Goal: Transaction & Acquisition: Book appointment/travel/reservation

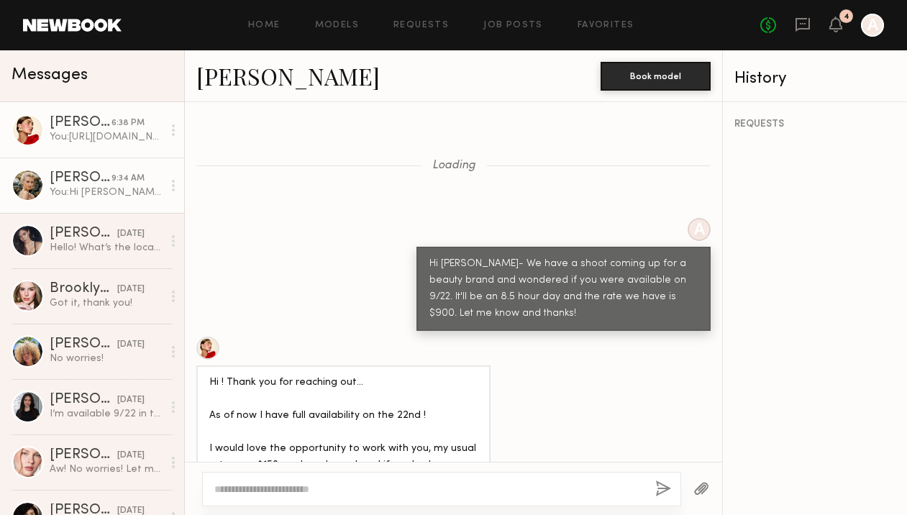
scroll to position [1780, 0]
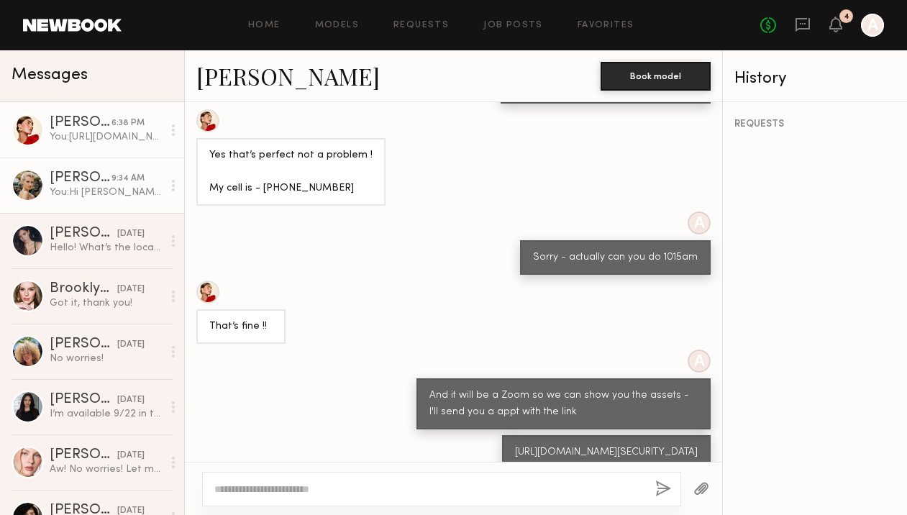
click at [78, 197] on div "You: Hi [PERSON_NAME]- We ended booking another booking another model- but we w…" at bounding box center [106, 193] width 113 height 14
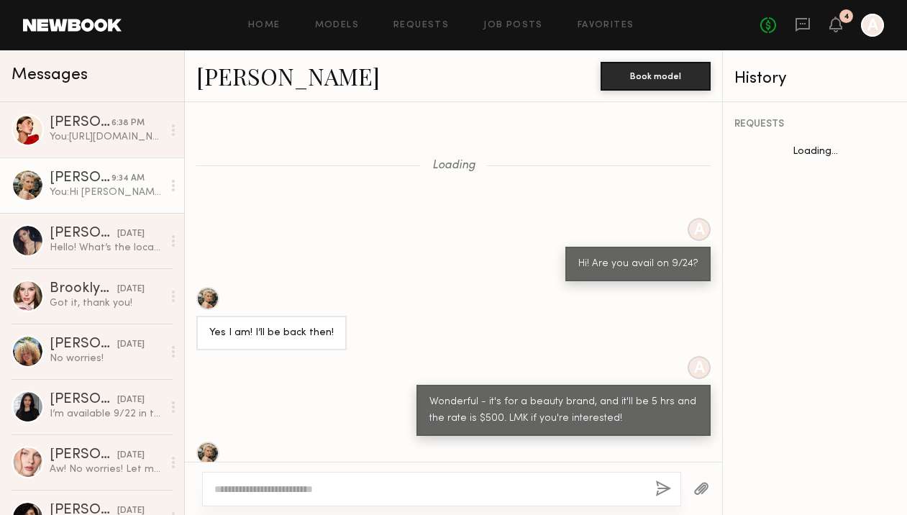
click at [269, 81] on link "Mallory A." at bounding box center [287, 75] width 183 height 31
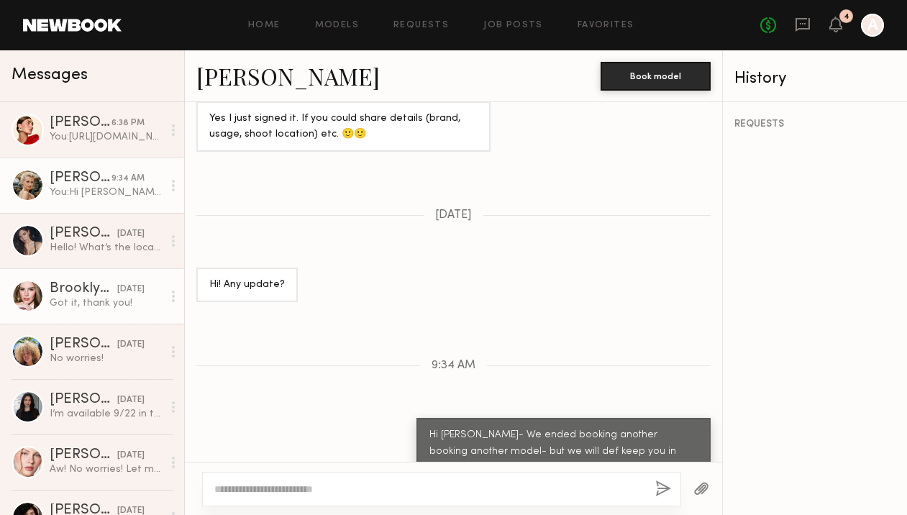
click at [76, 298] on div "Got it, thank you!" at bounding box center [106, 303] width 113 height 14
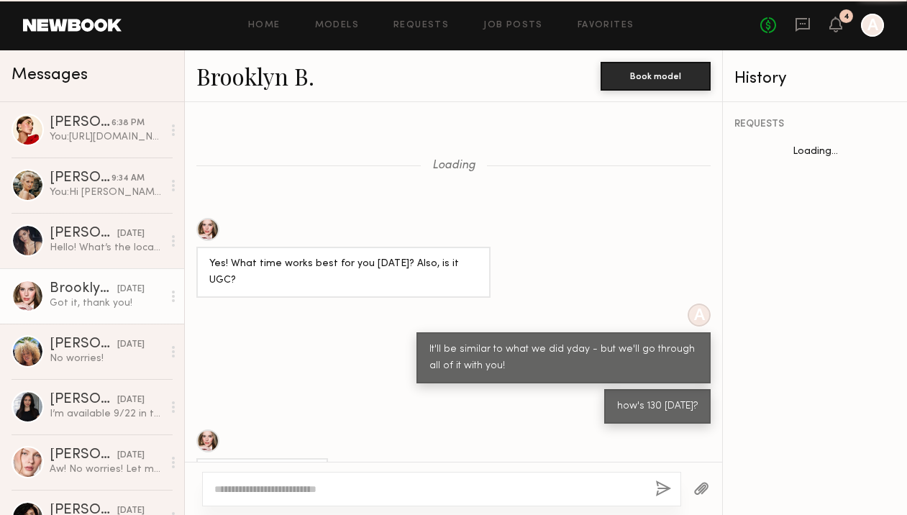
scroll to position [553, 0]
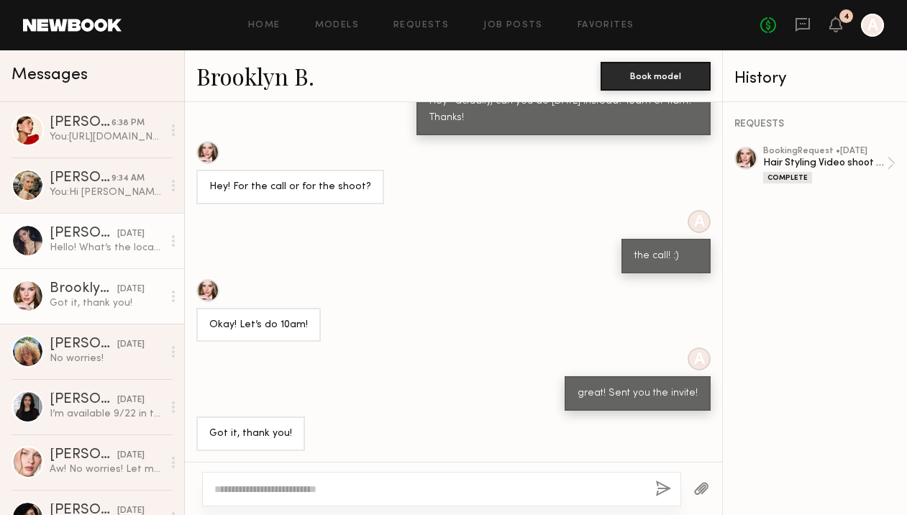
click at [73, 255] on link "Aarika W. 09/18/2025 Hello! What’s the location of the shoot?" at bounding box center [92, 240] width 184 height 55
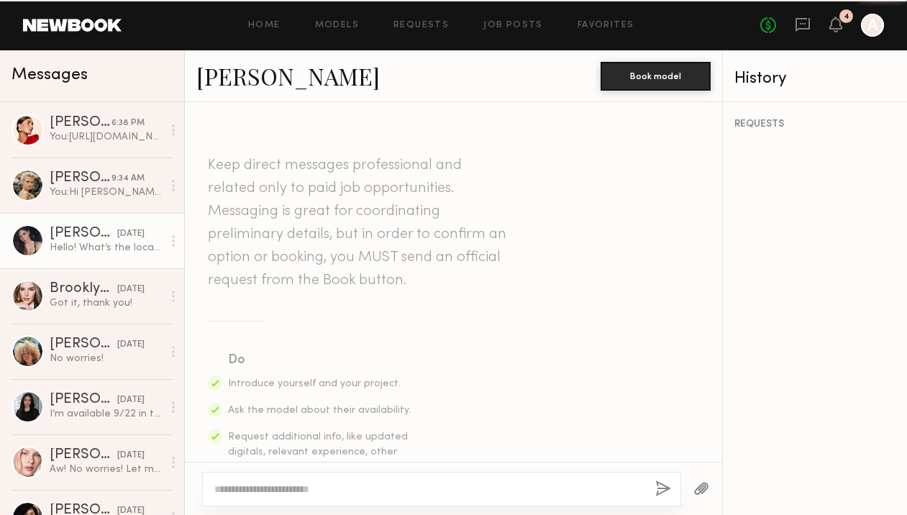
scroll to position [1550, 0]
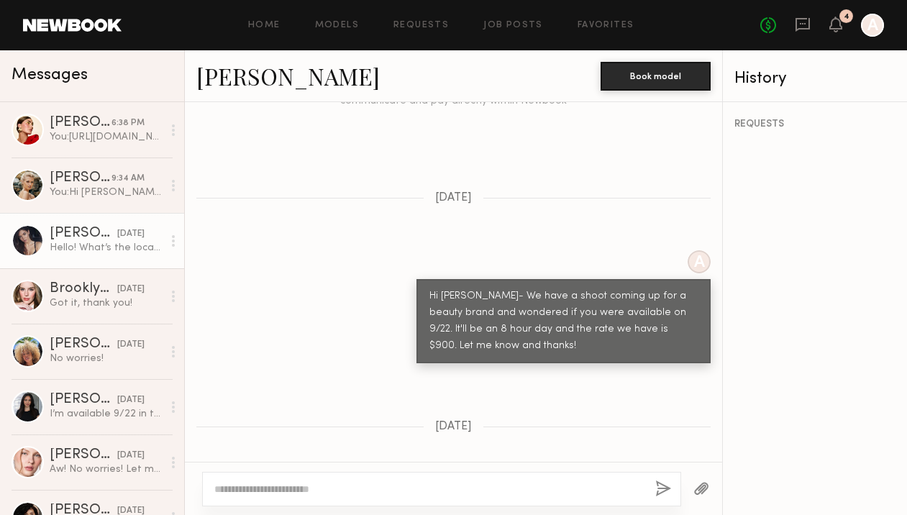
click at [242, 76] on link "Aarika W." at bounding box center [287, 75] width 183 height 31
click at [244, 87] on link "Aarika W." at bounding box center [287, 75] width 183 height 31
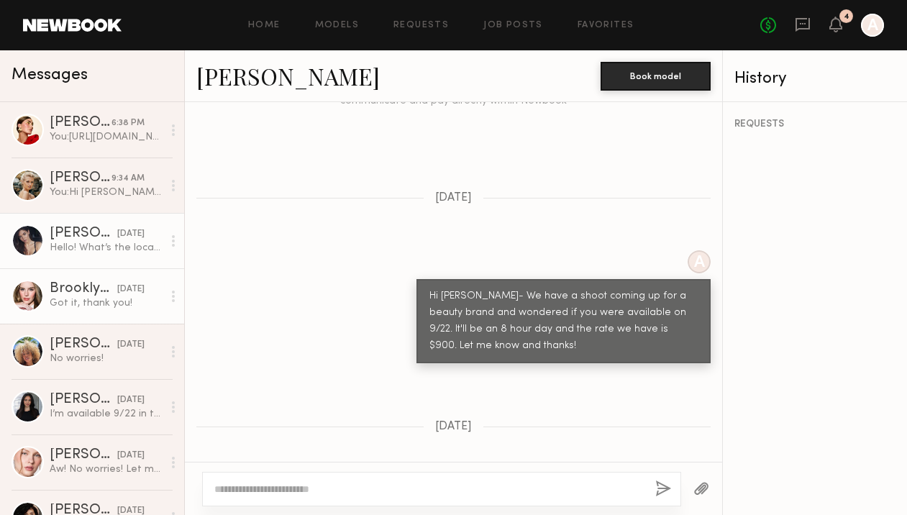
click at [65, 308] on div "Got it, thank you!" at bounding box center [106, 303] width 113 height 14
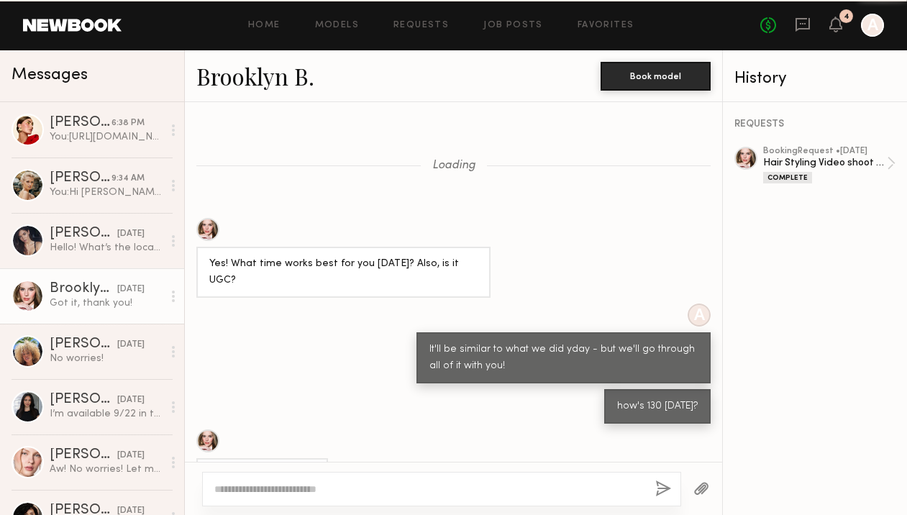
scroll to position [553, 0]
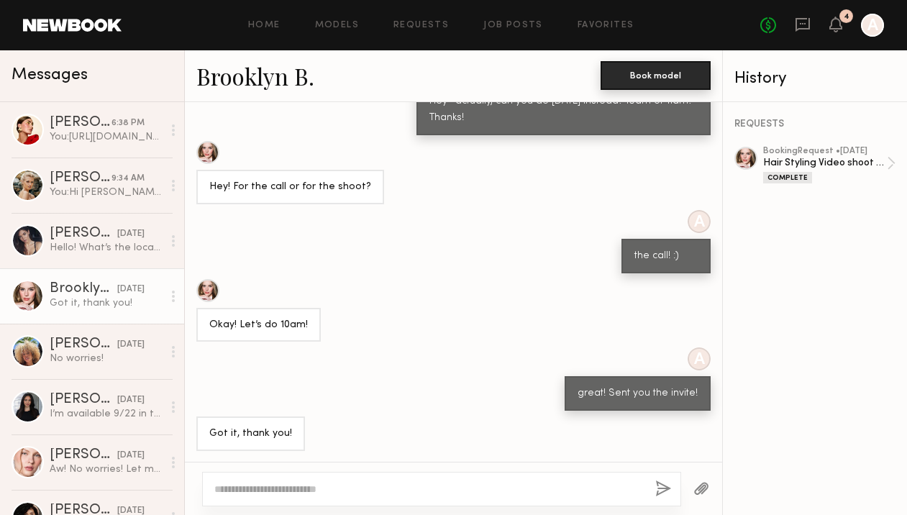
click at [653, 78] on button "Book model" at bounding box center [655, 75] width 110 height 29
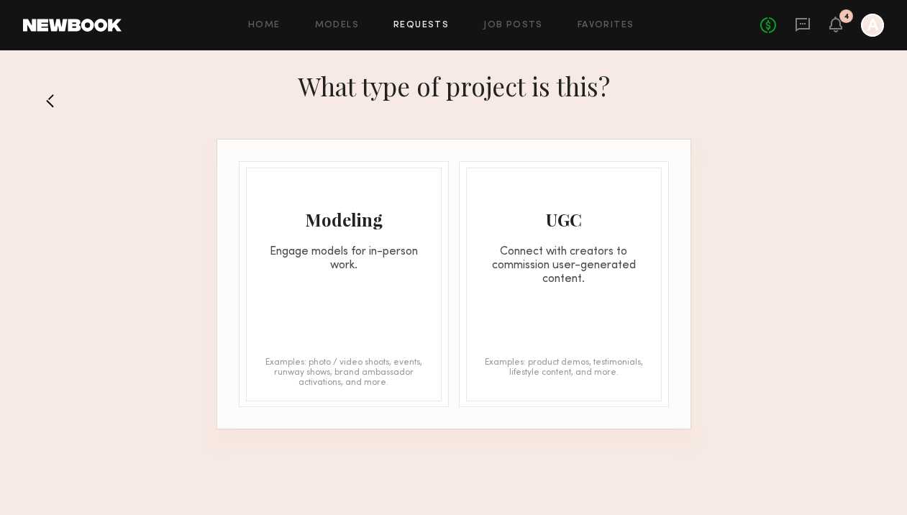
click at [369, 236] on div "Modeling Engage models for in-person work." at bounding box center [344, 220] width 194 height 104
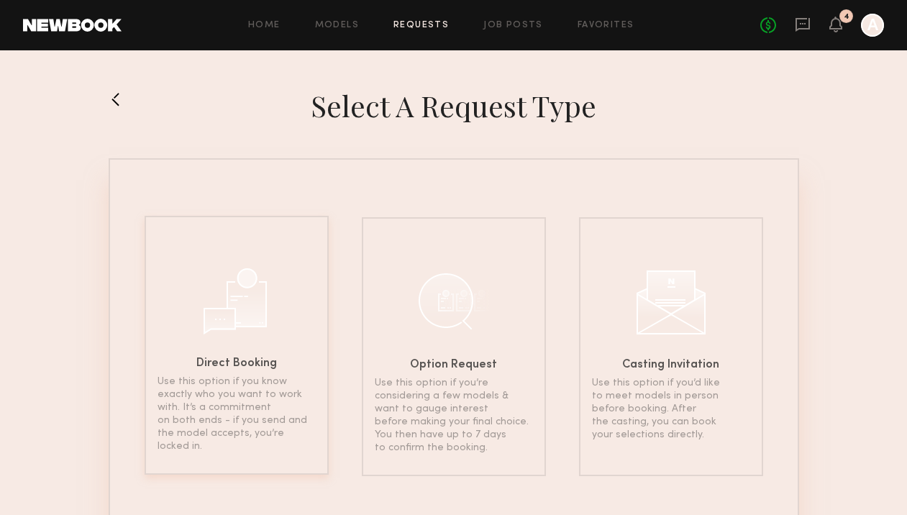
click at [260, 341] on div "Direct Booking Use this option if you know exactly who you want to work with. I…" at bounding box center [237, 345] width 184 height 259
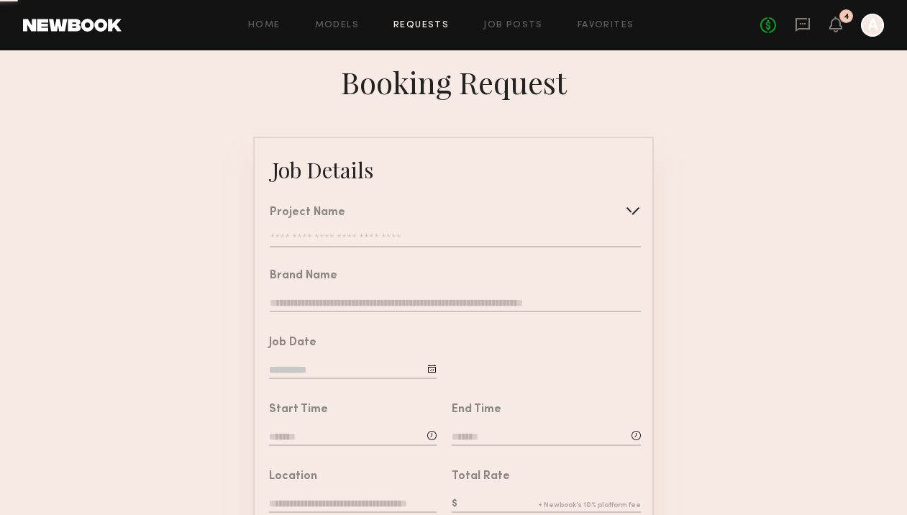
click at [320, 234] on input "text" at bounding box center [455, 240] width 371 height 14
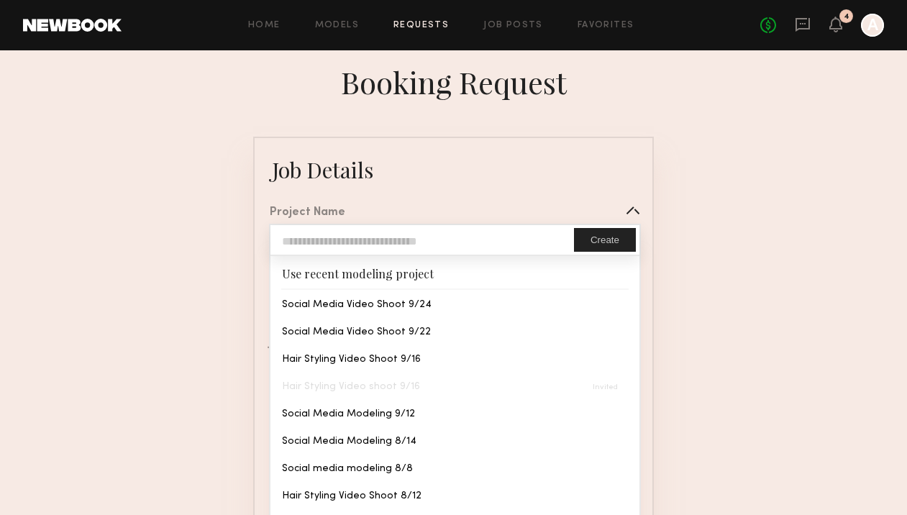
click at [311, 242] on input "text" at bounding box center [421, 239] width 303 height 29
type input "**********"
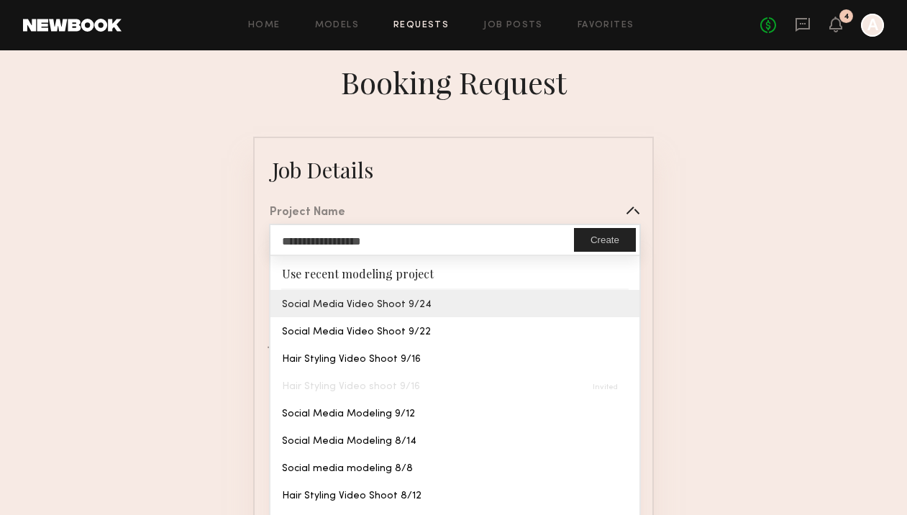
type input "**********"
type textarea "**********"
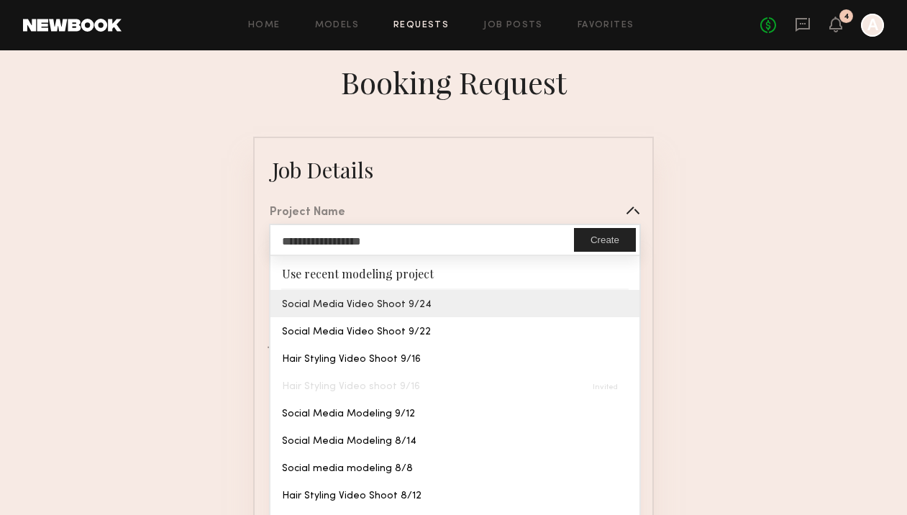
type textarea "**********"
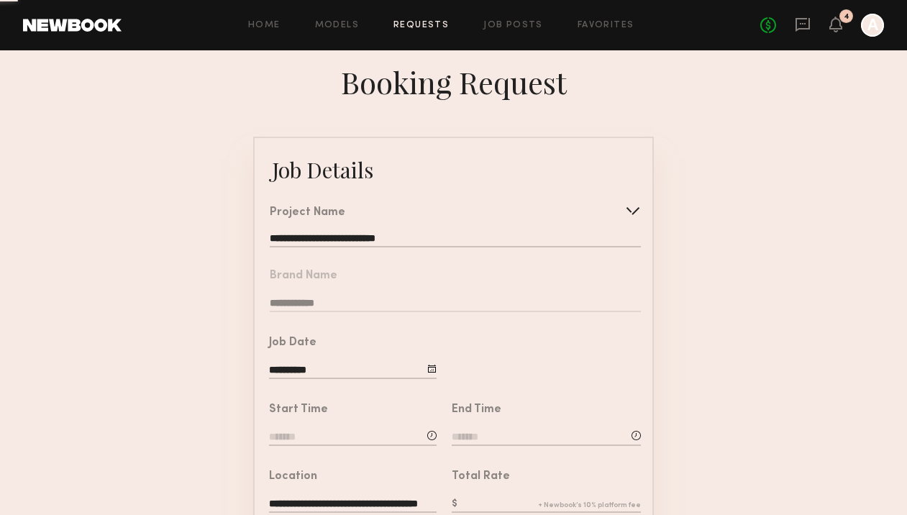
click at [303, 435] on input at bounding box center [353, 438] width 168 height 16
click at [316, 506] on input "text" at bounding box center [309, 498] width 53 height 26
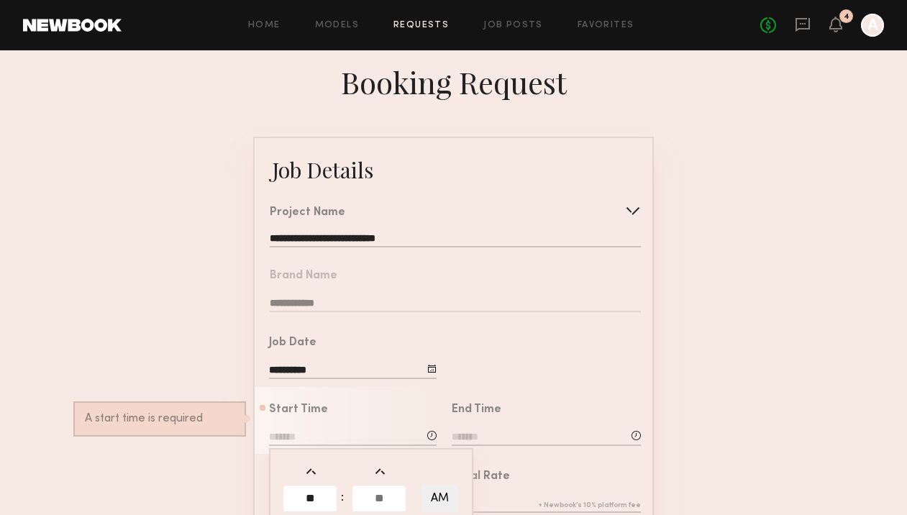
type input "**"
click at [381, 495] on input "text" at bounding box center [378, 498] width 53 height 26
type input "**"
type input "********"
click at [496, 432] on input at bounding box center [546, 438] width 189 height 16
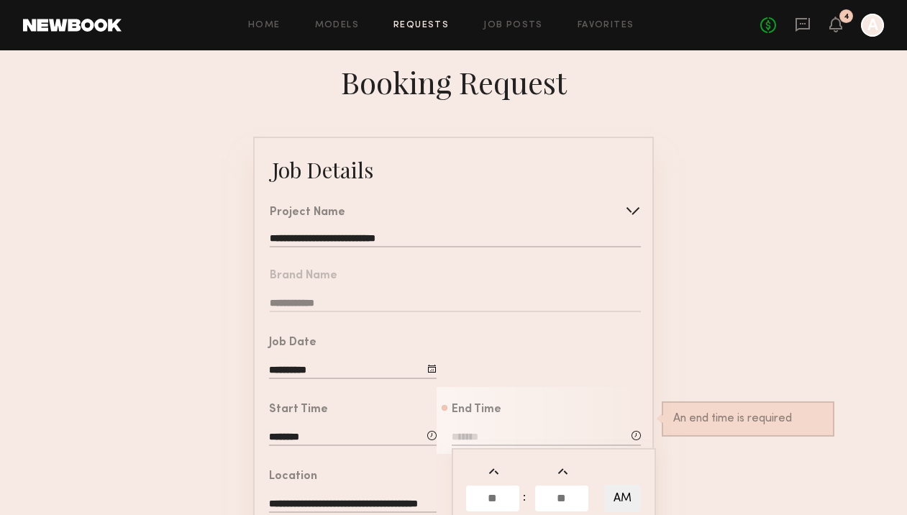
click at [492, 485] on input "text" at bounding box center [492, 498] width 53 height 26
type input "*"
click at [559, 493] on input "text" at bounding box center [561, 498] width 53 height 26
type input "*"
type input "*******"
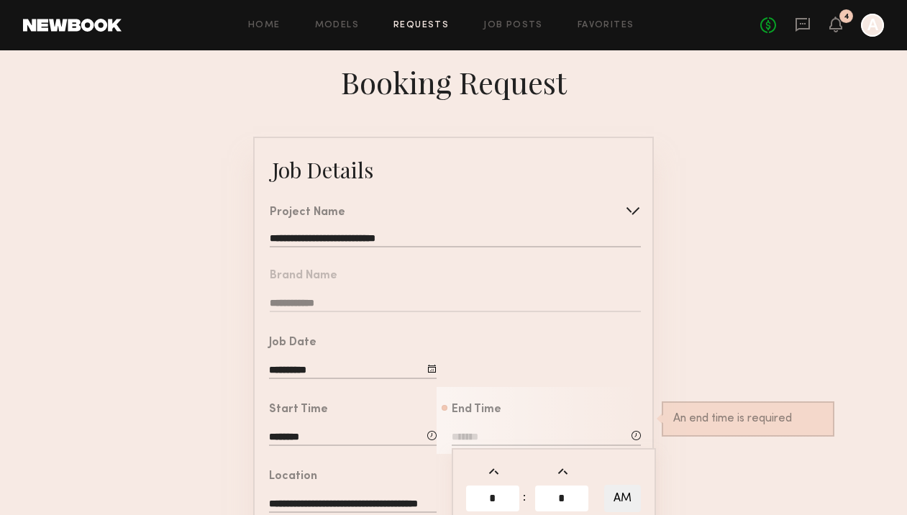
type input "**"
click at [596, 492] on td at bounding box center [596, 498] width 10 height 29
click at [613, 492] on button "AM" at bounding box center [622, 498] width 37 height 27
type input "*******"
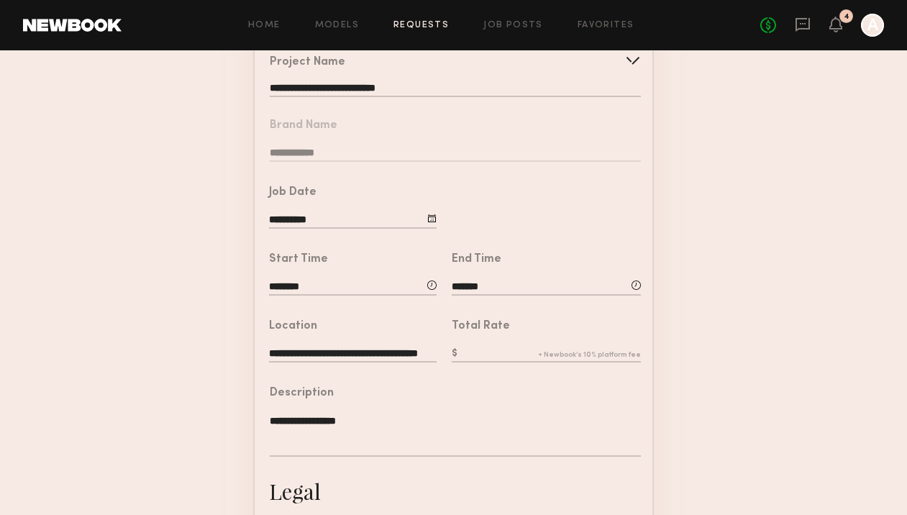
scroll to position [158, 0]
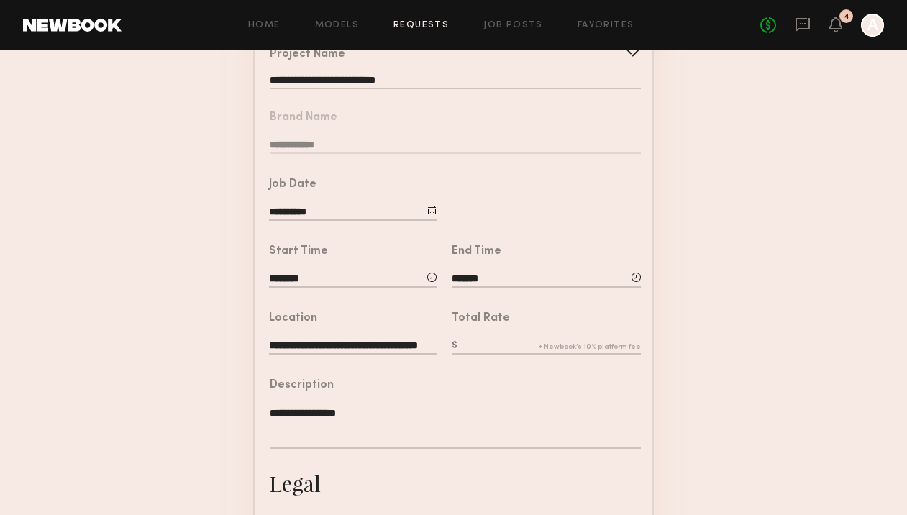
click at [515, 349] on input "text" at bounding box center [546, 347] width 189 height 16
type input "***"
click at [122, 439] on form "**********" at bounding box center [453, 378] width 907 height 801
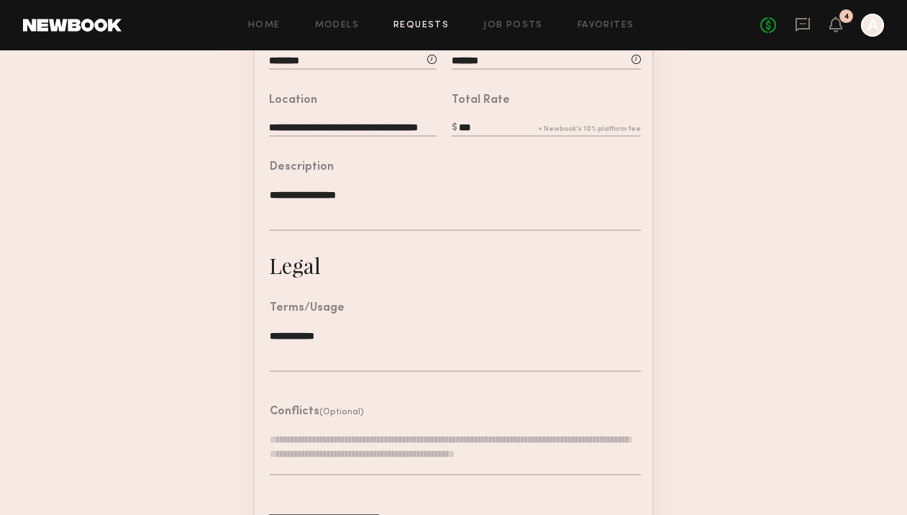
scroll to position [431, 0]
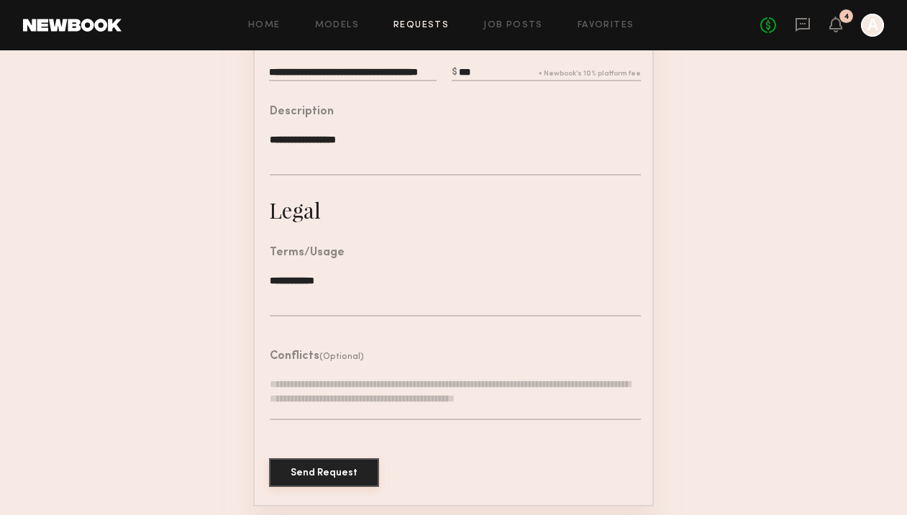
click at [320, 472] on button "Send Request" at bounding box center [324, 472] width 110 height 29
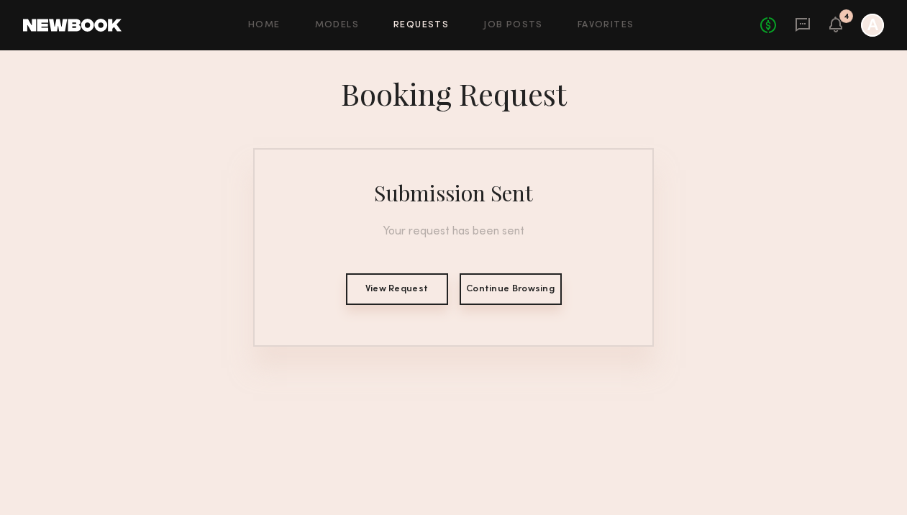
click at [400, 285] on button "View Request" at bounding box center [397, 289] width 102 height 32
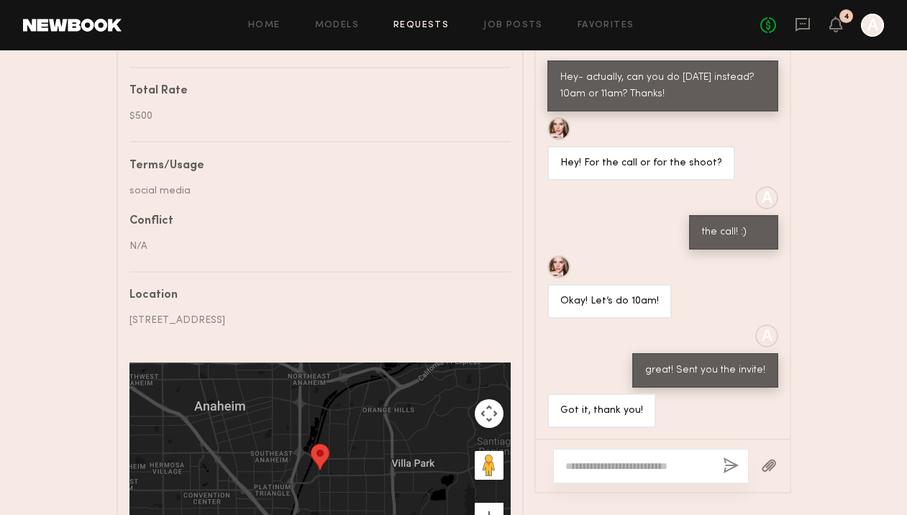
scroll to position [674, 0]
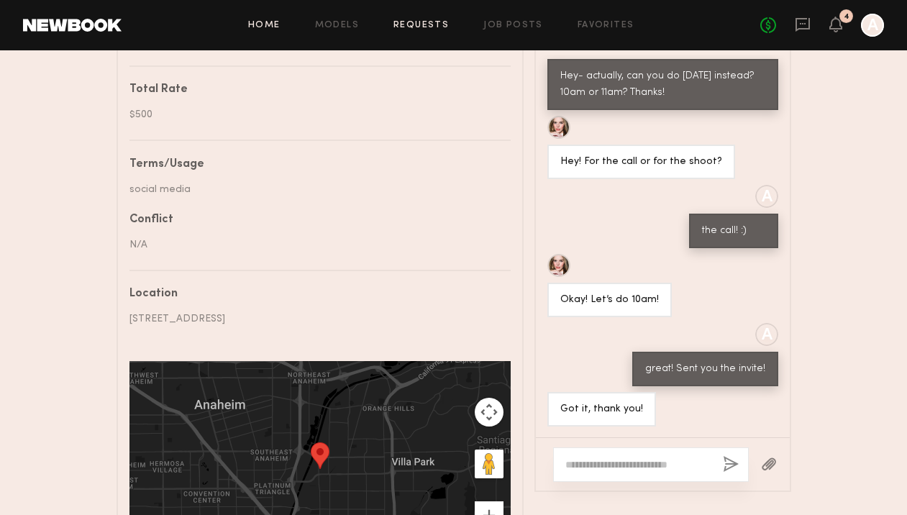
click at [254, 21] on link "Home" at bounding box center [264, 25] width 32 height 9
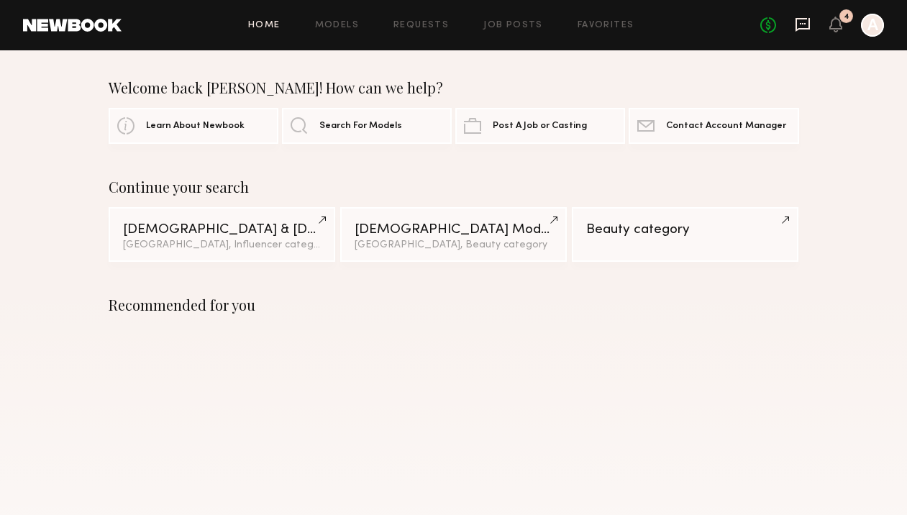
click at [802, 26] on icon at bounding box center [803, 25] width 16 height 16
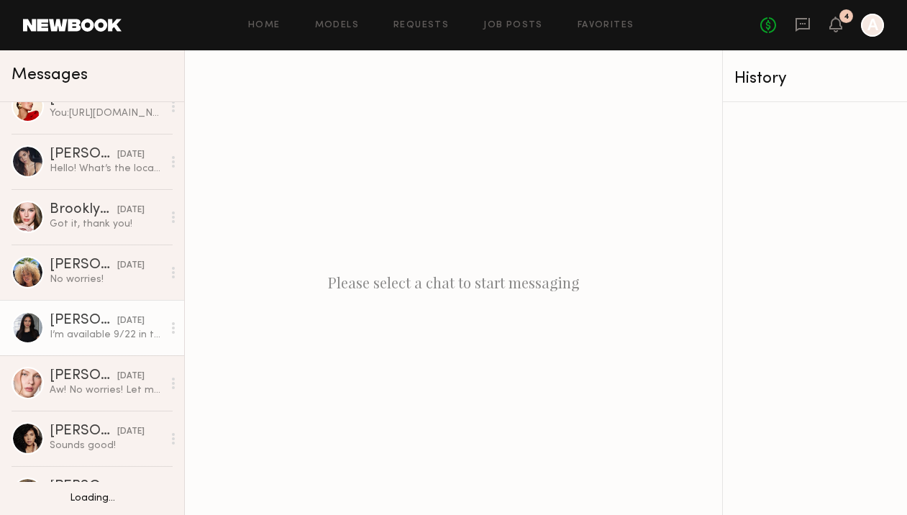
scroll to position [80, 0]
click at [83, 322] on div "Haley A." at bounding box center [84, 320] width 68 height 14
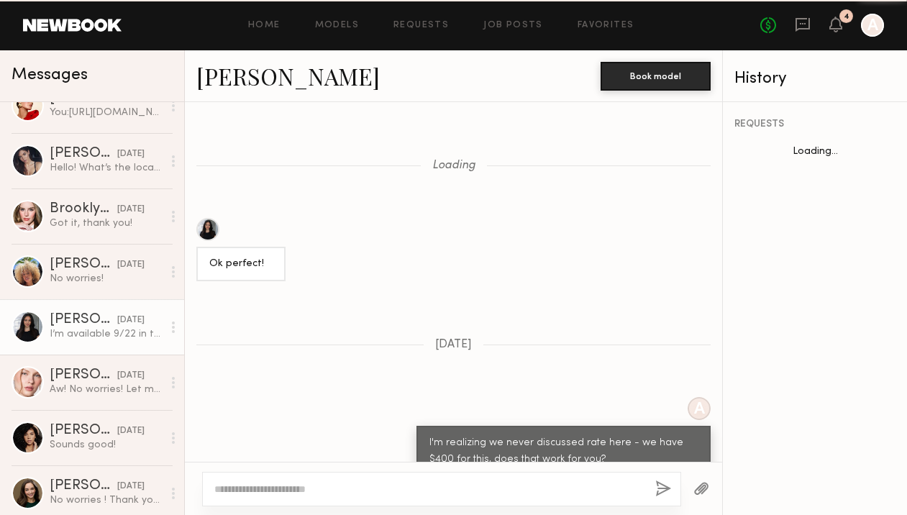
scroll to position [1070, 0]
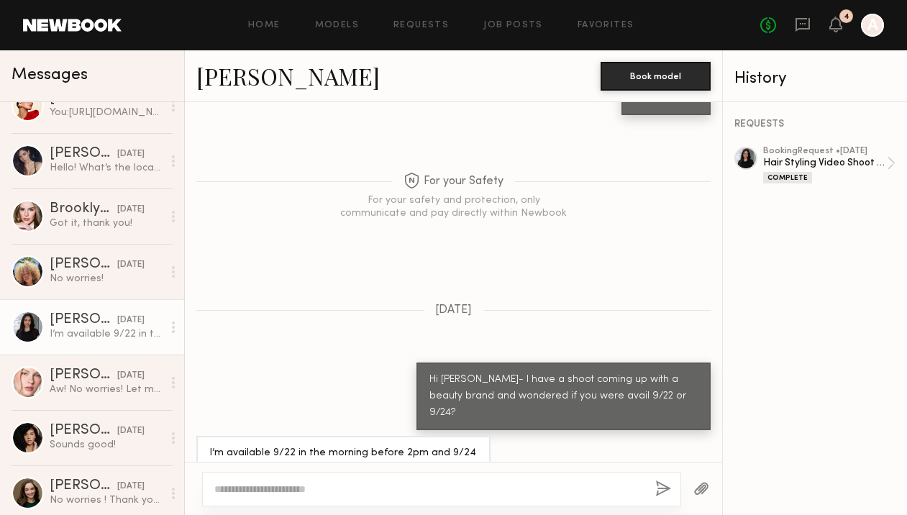
click at [247, 77] on link "Haley A." at bounding box center [287, 75] width 183 height 31
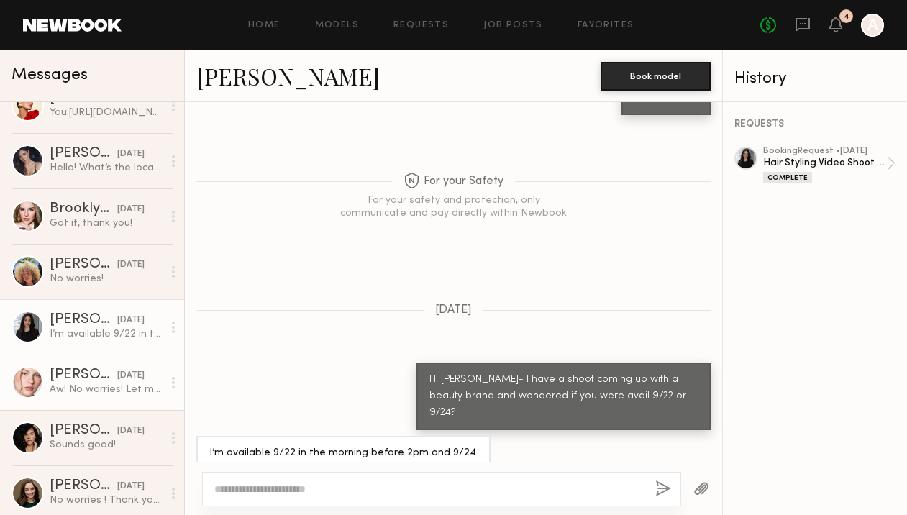
click at [96, 393] on div "Aw! No worries! Let me know if you have more stuff for me🥰🙏🏼" at bounding box center [106, 390] width 113 height 14
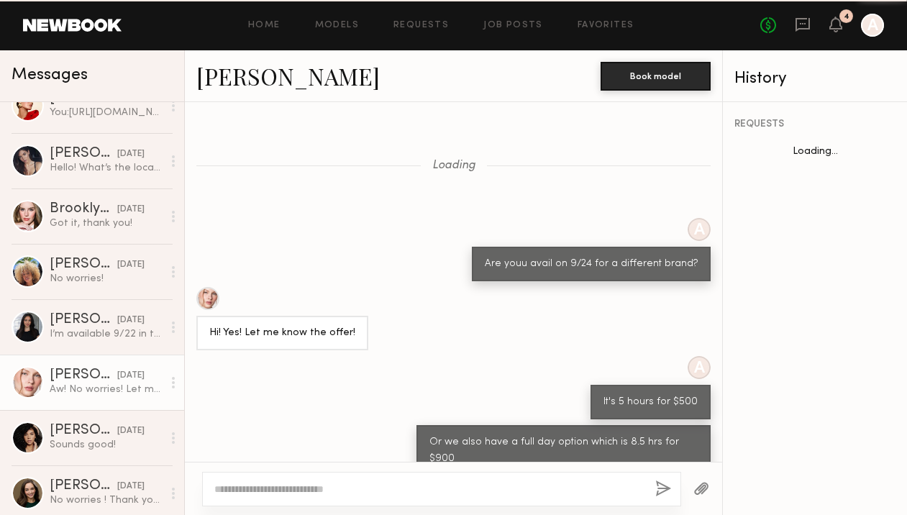
scroll to position [574, 0]
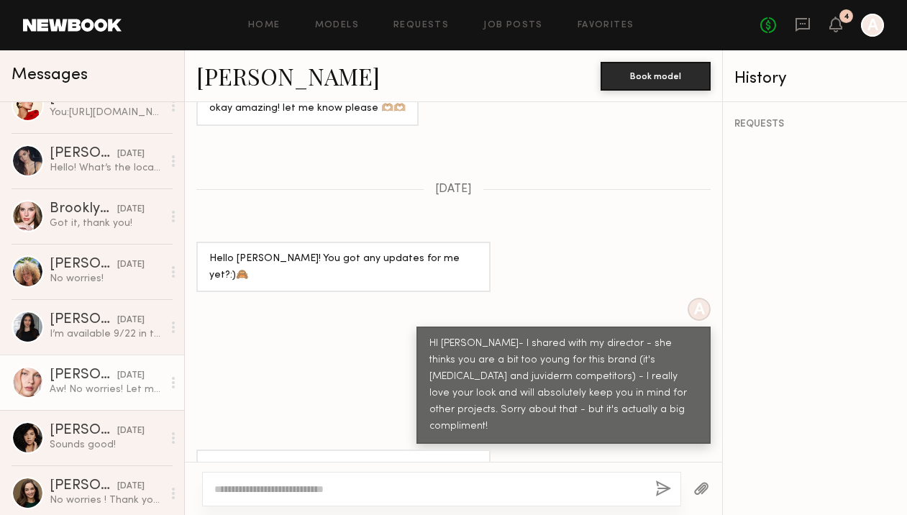
click at [287, 86] on link "[PERSON_NAME]" at bounding box center [287, 75] width 183 height 31
click at [259, 72] on link "[PERSON_NAME]" at bounding box center [287, 75] width 183 height 31
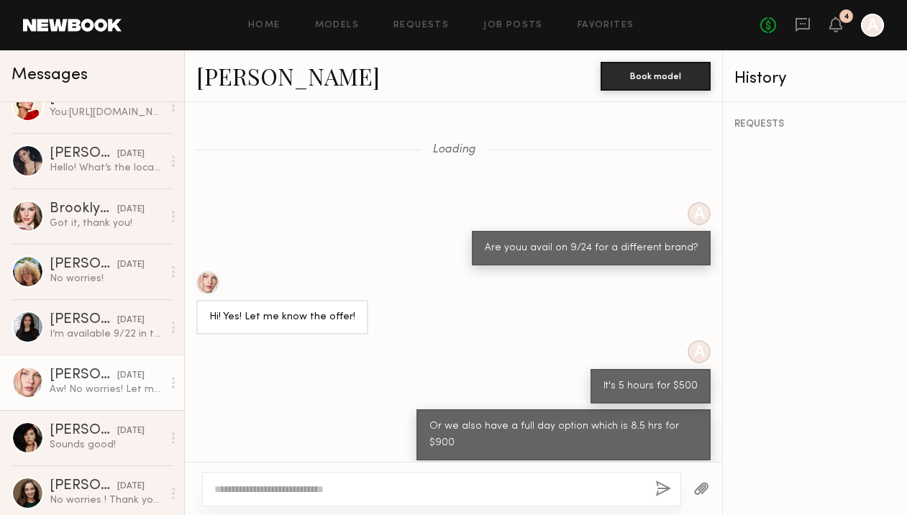
scroll to position [1629, 0]
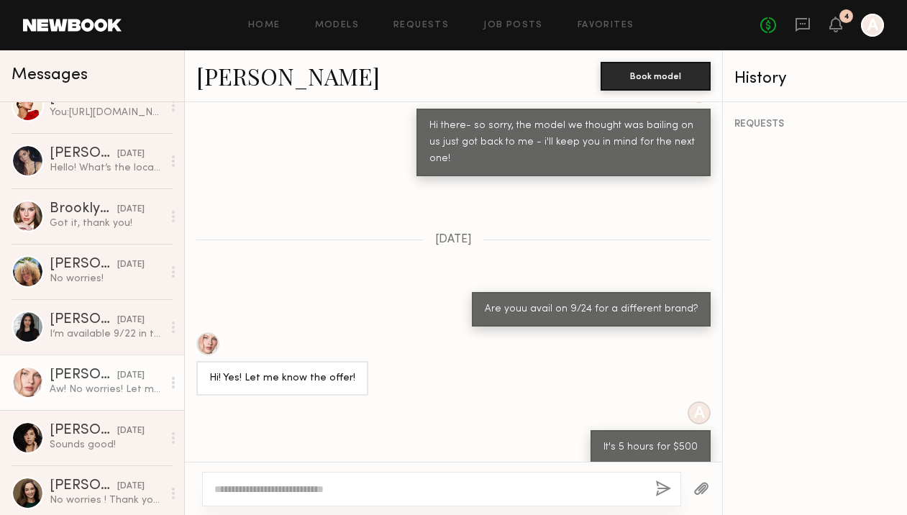
click at [273, 88] on link "[PERSON_NAME]" at bounding box center [287, 75] width 183 height 31
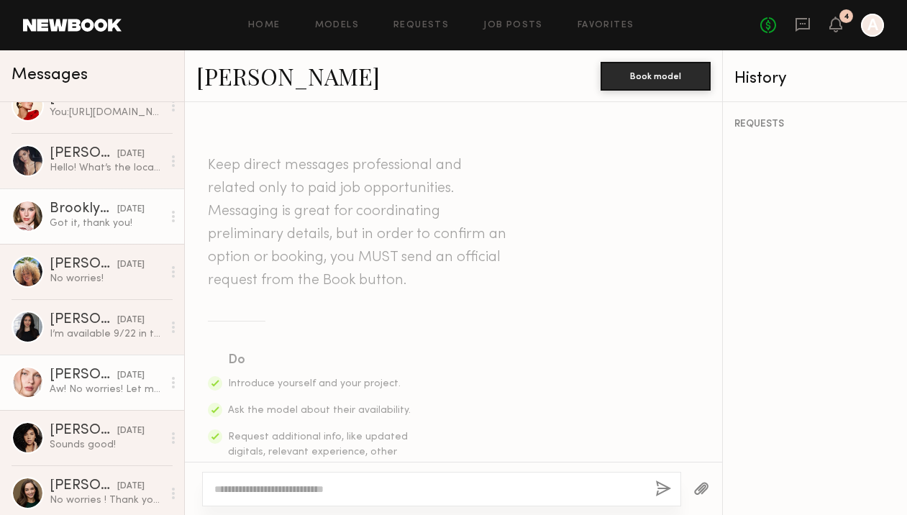
scroll to position [0, 0]
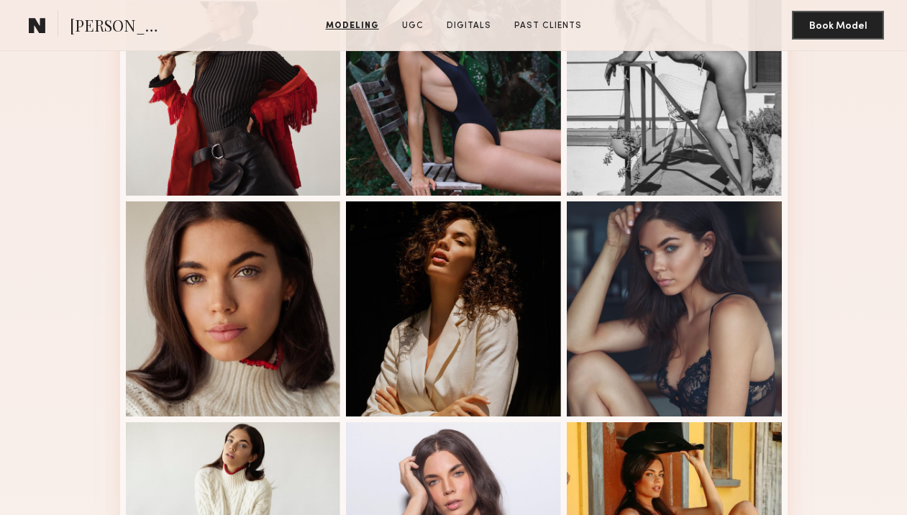
scroll to position [644, 0]
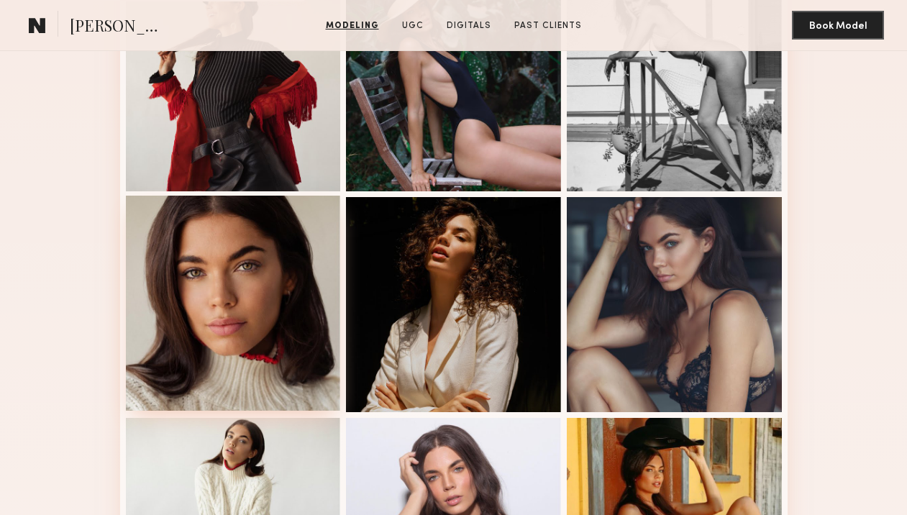
click at [247, 288] on div at bounding box center [233, 303] width 215 height 215
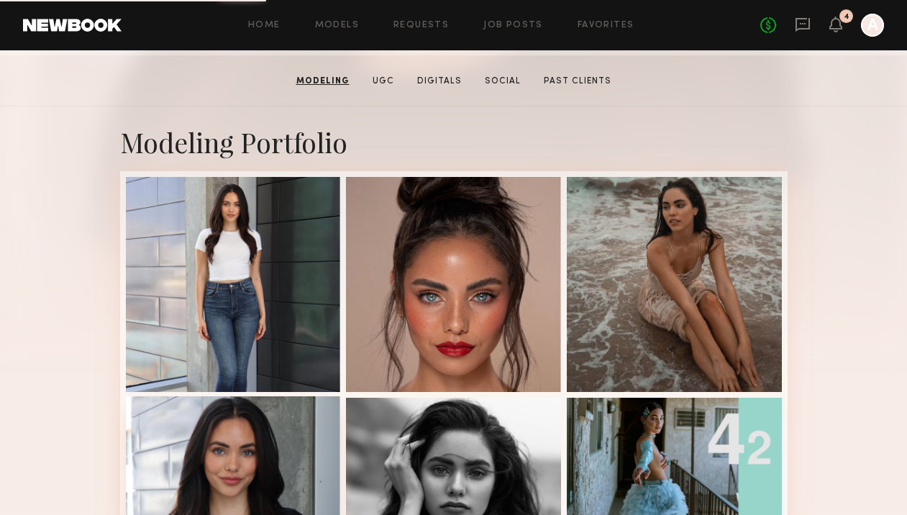
scroll to position [363, 0]
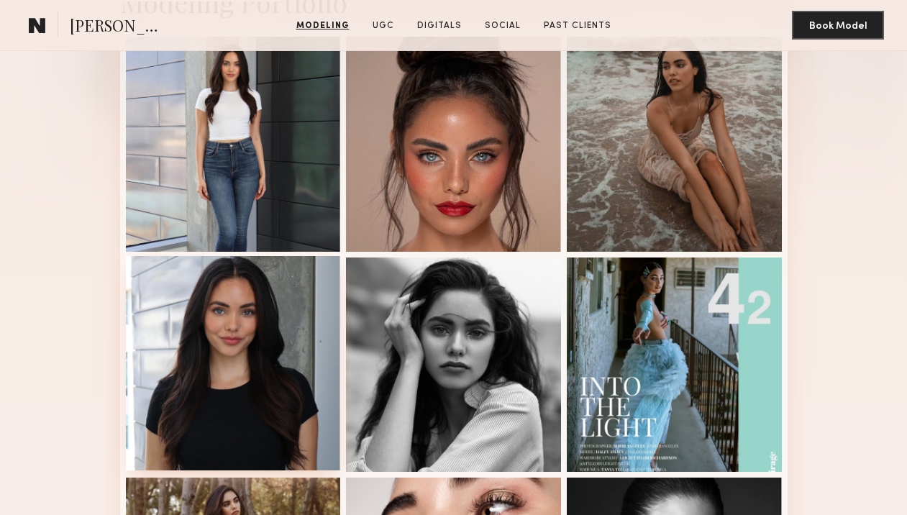
click at [264, 347] on div at bounding box center [233, 363] width 215 height 215
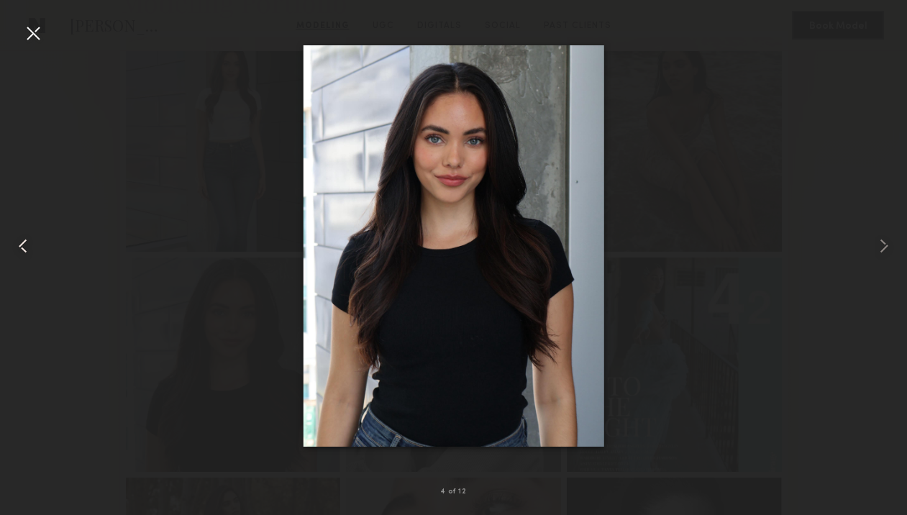
click at [19, 40] on div at bounding box center [18, 246] width 36 height 446
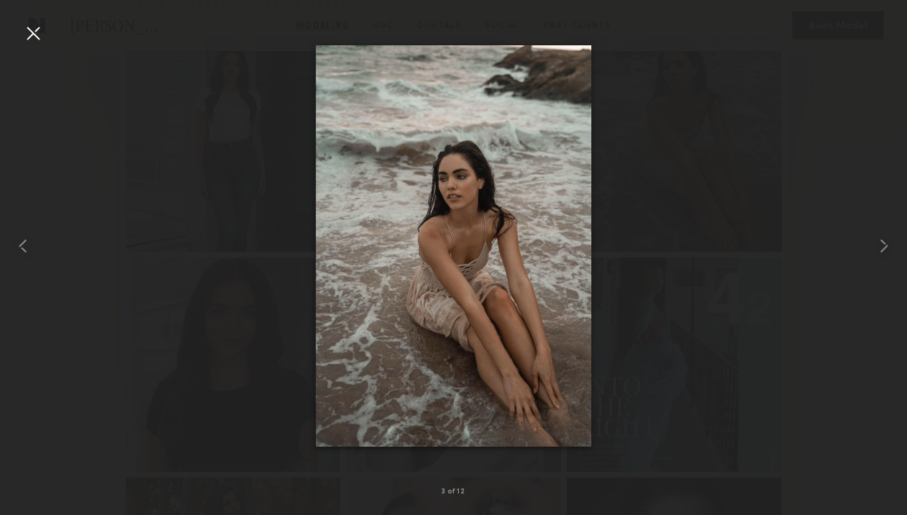
click at [31, 42] on div at bounding box center [33, 33] width 23 height 23
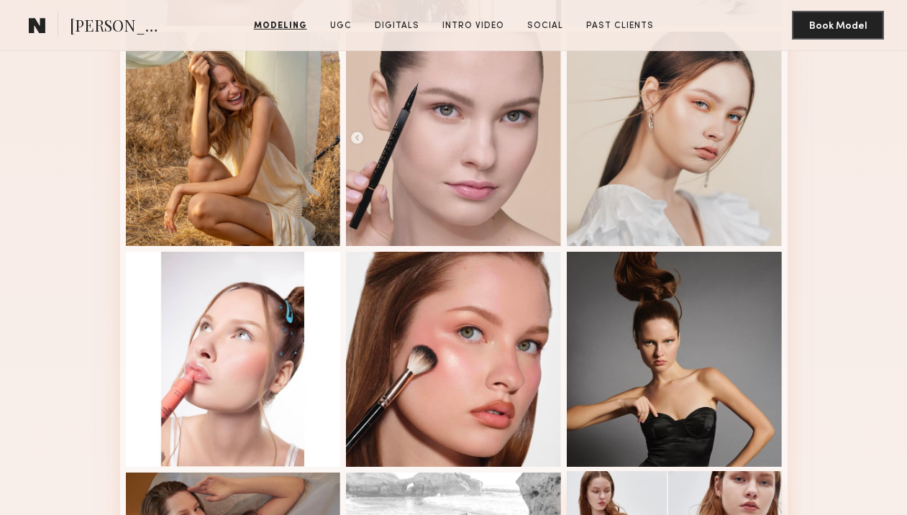
scroll to position [568, 0]
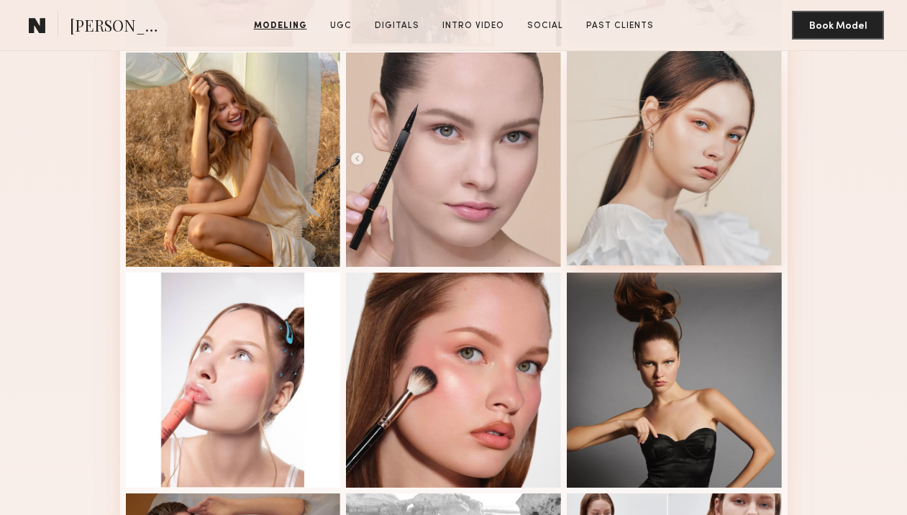
click at [684, 200] on div at bounding box center [674, 158] width 215 height 215
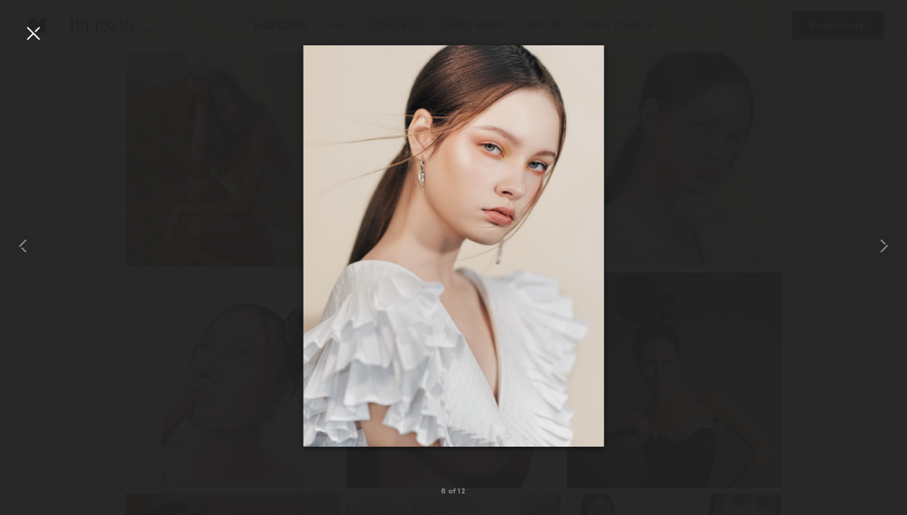
click at [32, 29] on div at bounding box center [33, 33] width 23 height 23
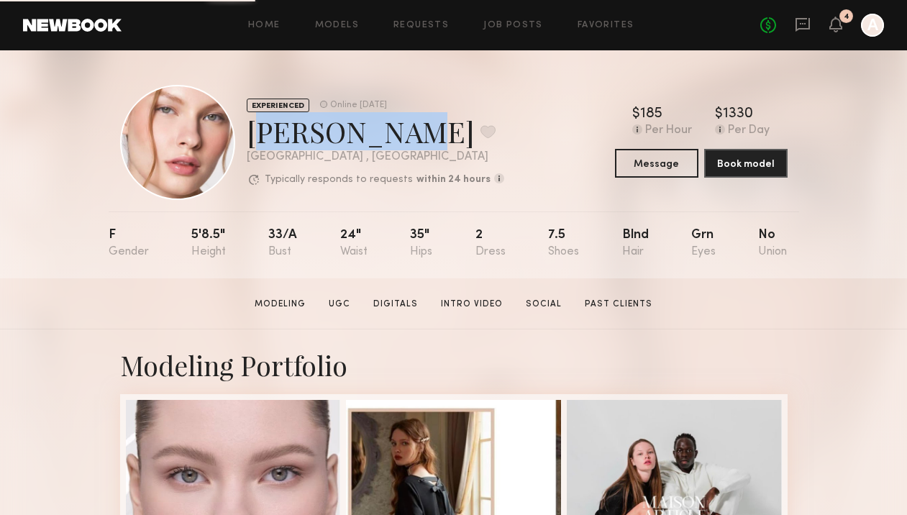
drag, startPoint x: 373, startPoint y: 139, endPoint x: 252, endPoint y: 136, distance: 121.6
click at [252, 136] on div "Anastasiia M. Favorite" at bounding box center [375, 131] width 257 height 38
copy div "Anastasiia"
click at [806, 28] on icon at bounding box center [802, 25] width 14 height 14
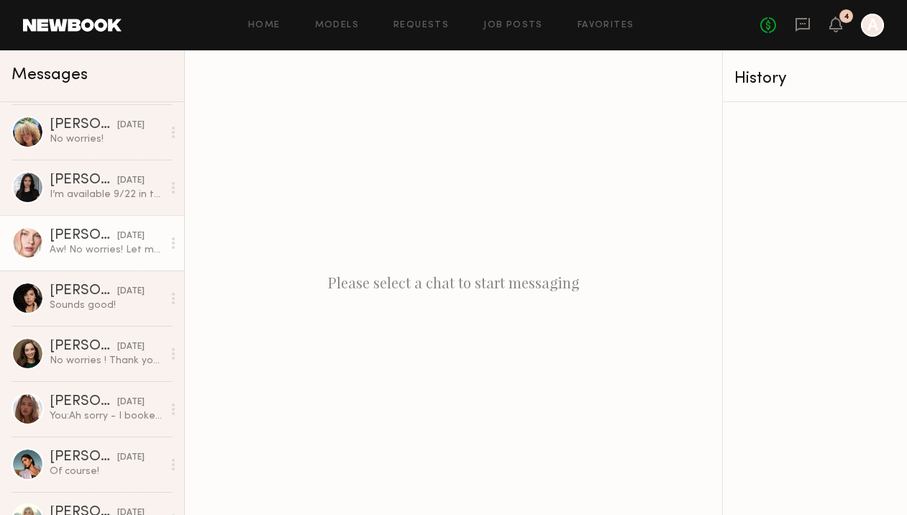
scroll to position [180, 0]
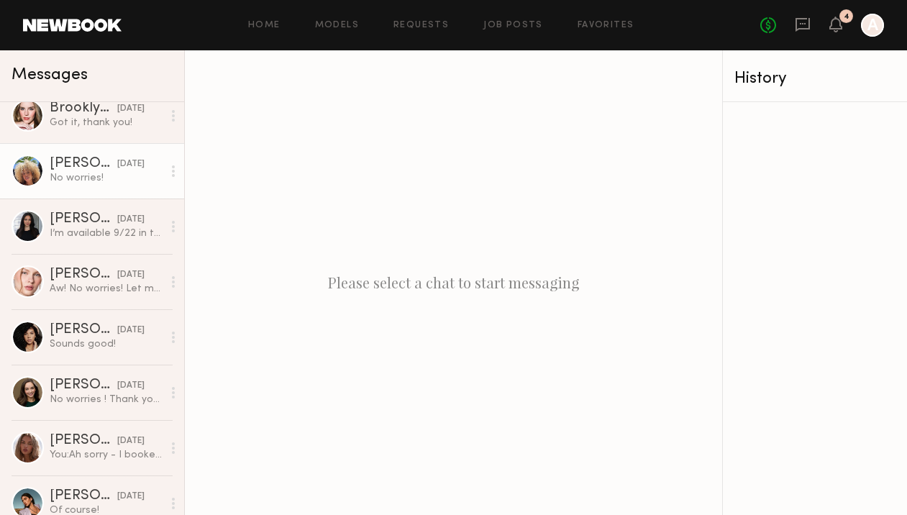
click at [78, 182] on div "No worries!" at bounding box center [106, 178] width 113 height 14
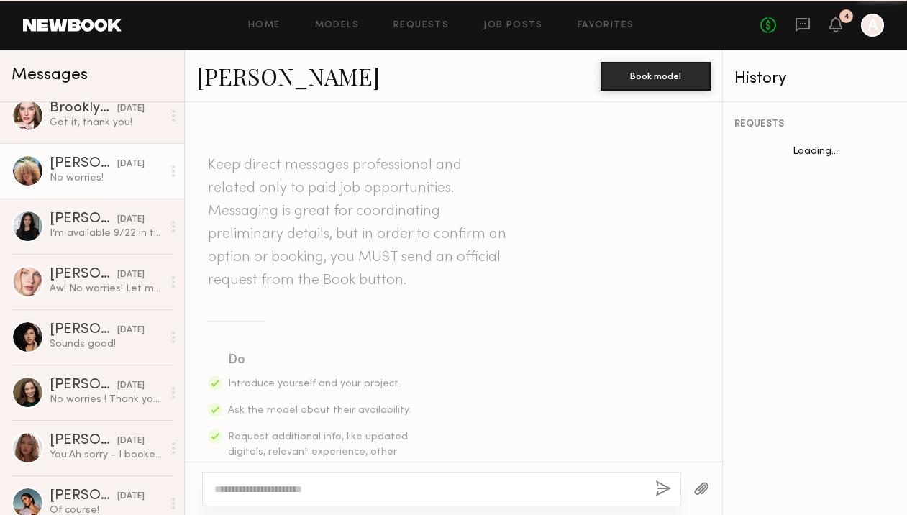
scroll to position [1414, 0]
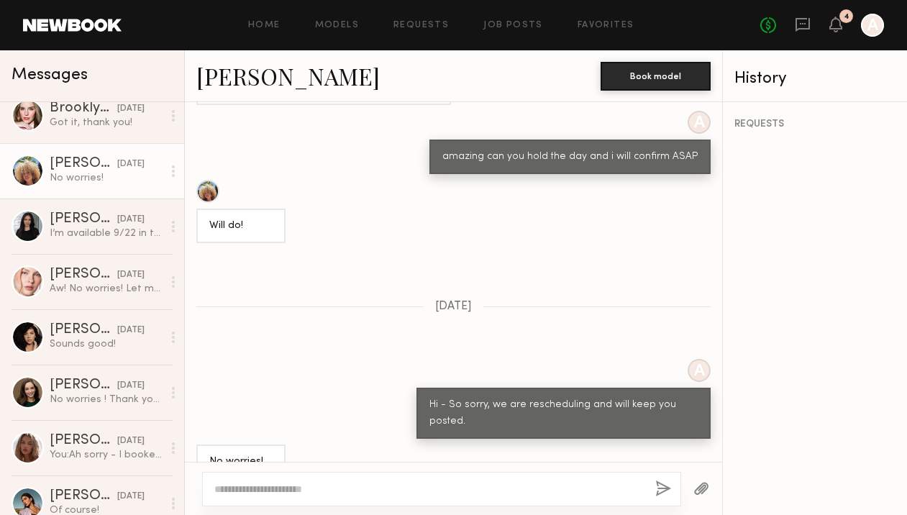
click at [221, 80] on link "[PERSON_NAME]" at bounding box center [287, 75] width 183 height 31
click at [248, 78] on link "[PERSON_NAME]" at bounding box center [287, 75] width 183 height 31
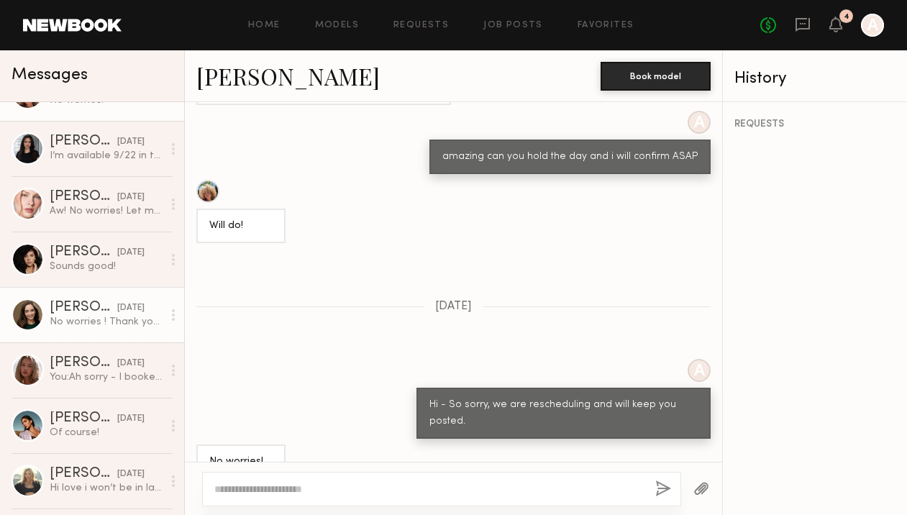
click at [81, 321] on div "No worries ! Thank you !" at bounding box center [106, 322] width 113 height 14
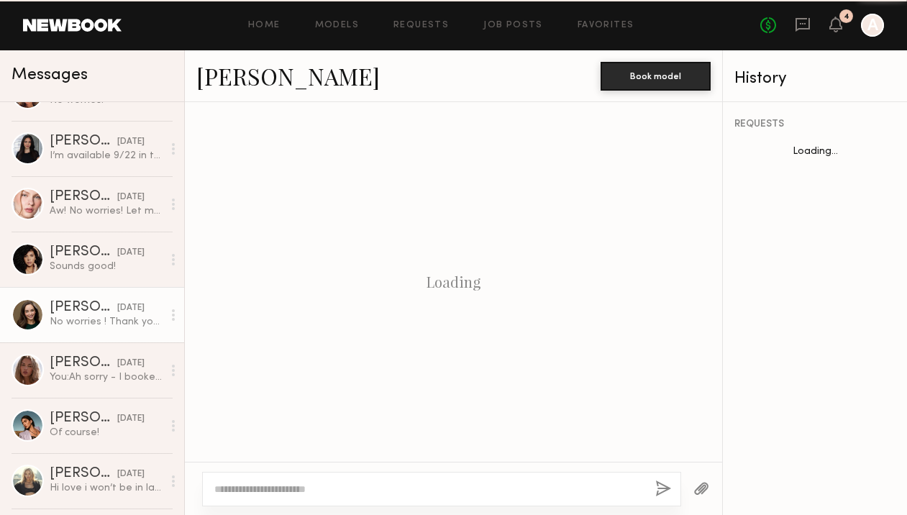
scroll to position [622, 0]
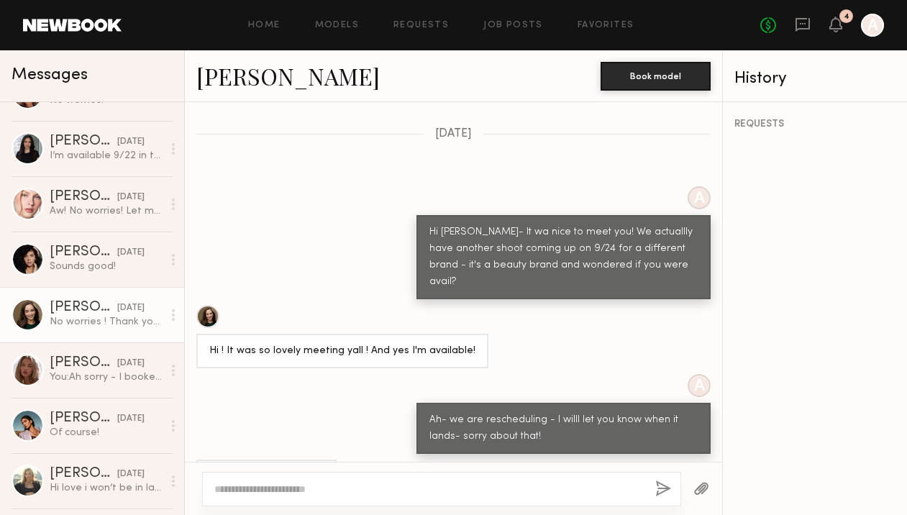
click at [244, 74] on link "[PERSON_NAME]" at bounding box center [287, 75] width 183 height 31
click at [270, 73] on link "[PERSON_NAME]" at bounding box center [287, 75] width 183 height 31
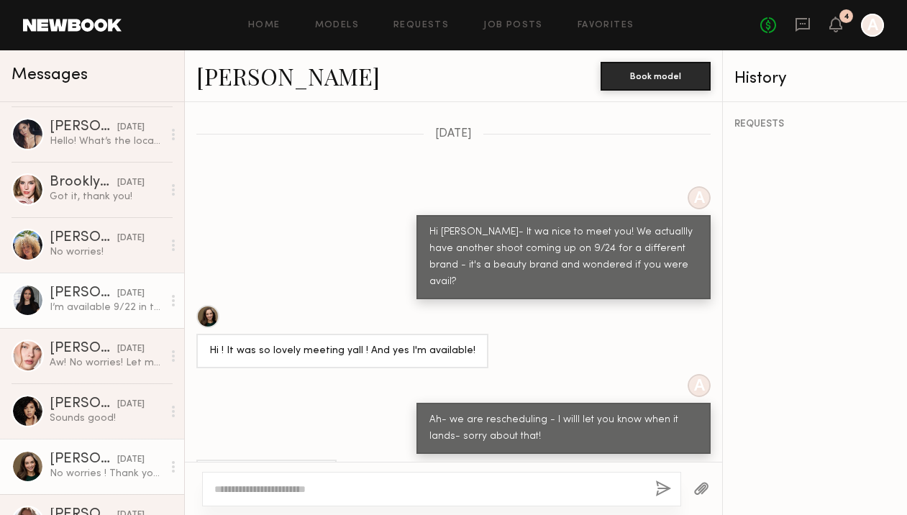
scroll to position [0, 0]
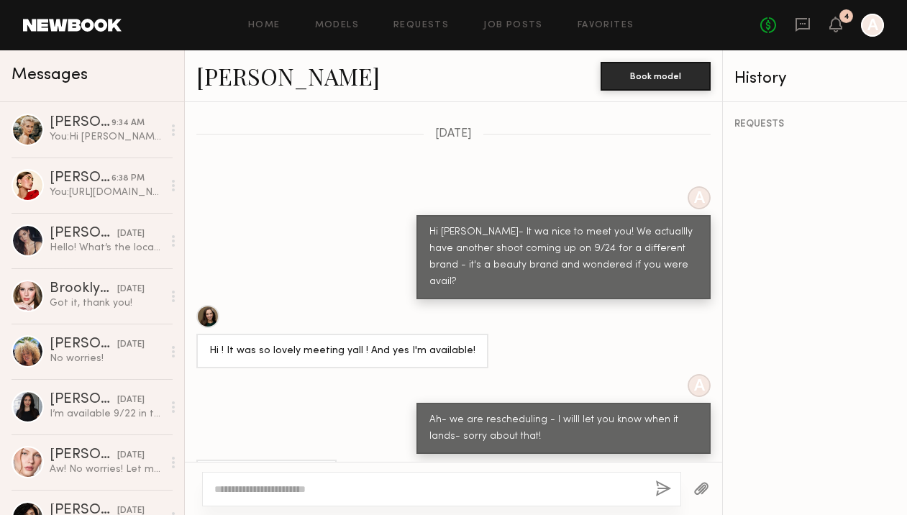
click at [88, 38] on header "Home Models Requests Job Posts Favorites Sign Out No fees up to $5,000 4 A" at bounding box center [453, 25] width 907 height 50
click at [87, 24] on link at bounding box center [72, 25] width 99 height 13
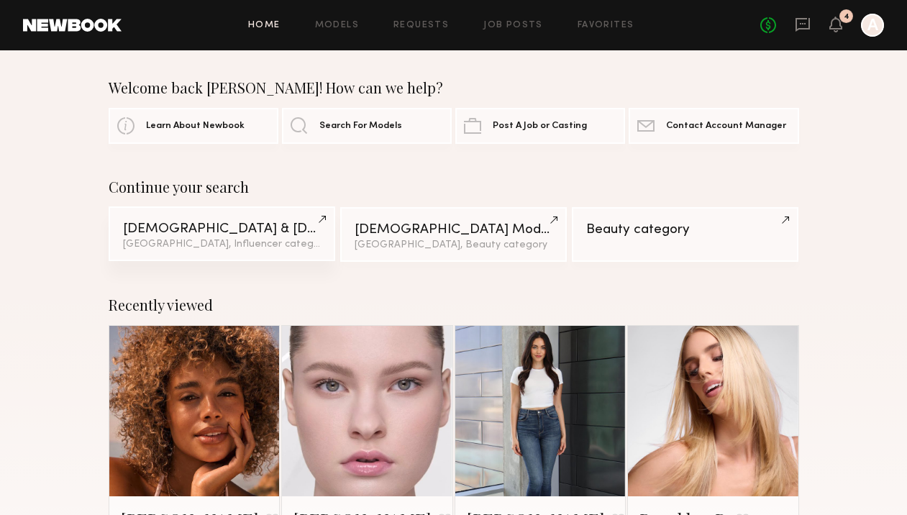
click at [233, 227] on div "Male & Female Models" at bounding box center [222, 229] width 198 height 14
click at [182, 240] on div "Los Angeles, Influencer category" at bounding box center [222, 244] width 198 height 10
click at [802, 28] on icon at bounding box center [802, 25] width 14 height 14
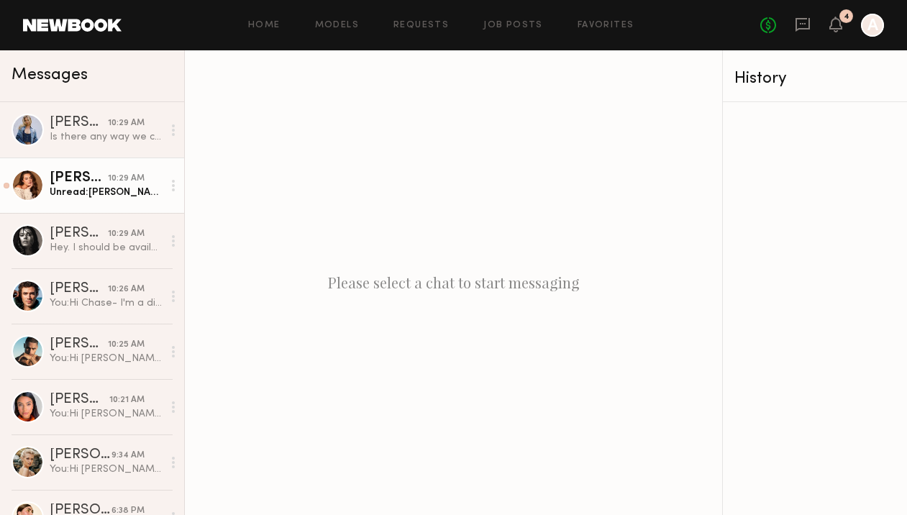
click at [115, 186] on div "Unread: Ava Allan 03/01/2000" at bounding box center [106, 193] width 113 height 14
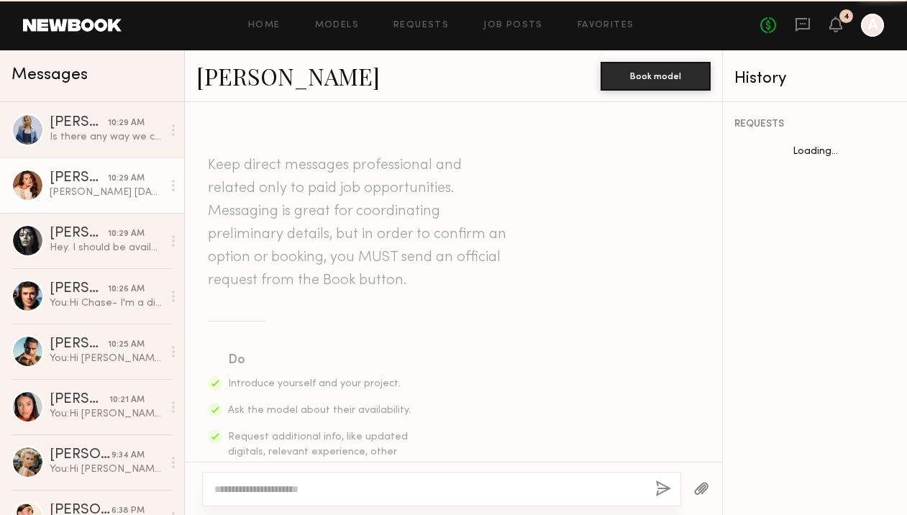
scroll to position [672, 0]
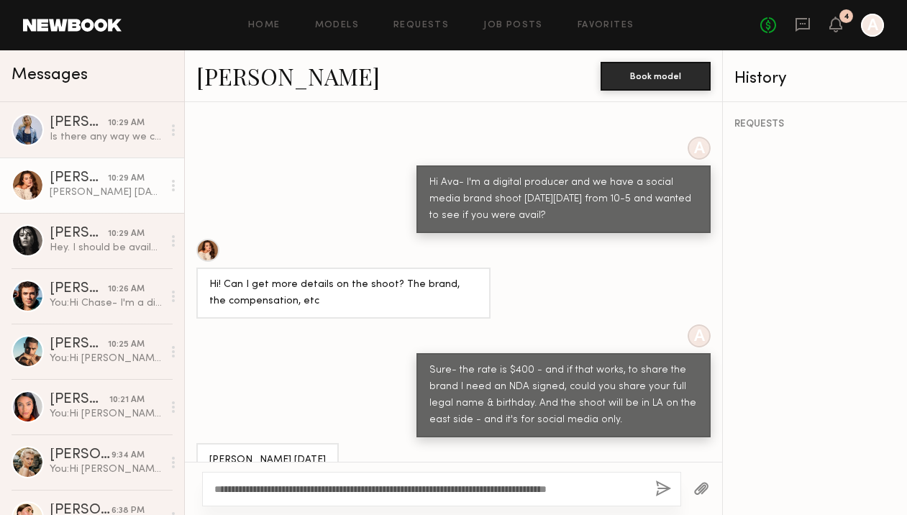
type textarea "**********"
click at [667, 489] on button "button" at bounding box center [663, 489] width 16 height 18
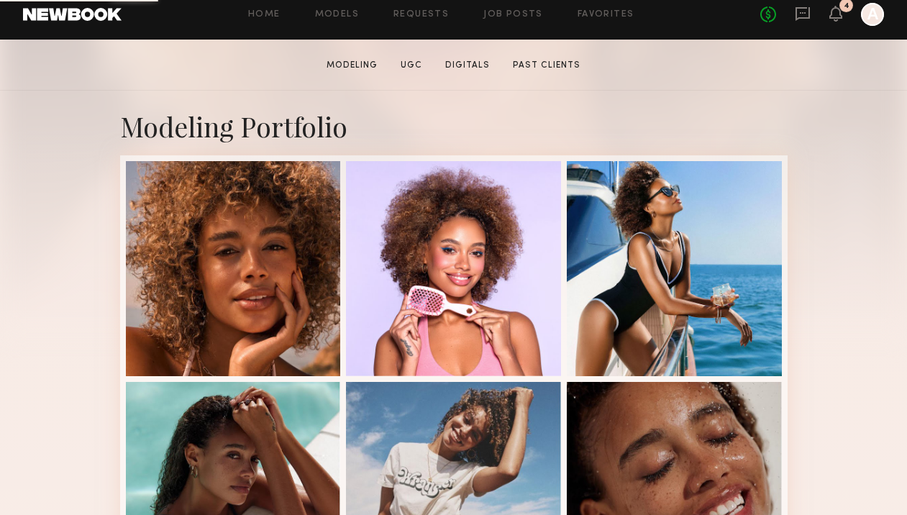
scroll to position [237, 0]
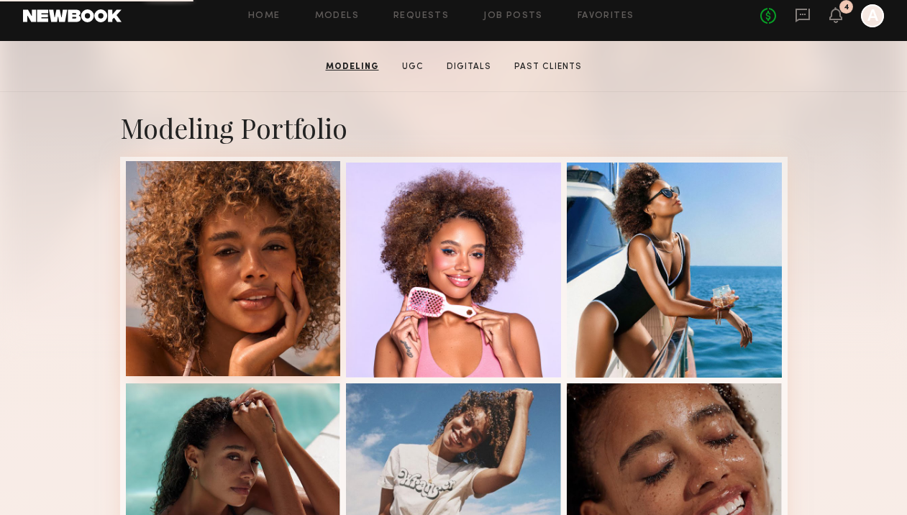
click at [250, 296] on div at bounding box center [233, 268] width 215 height 215
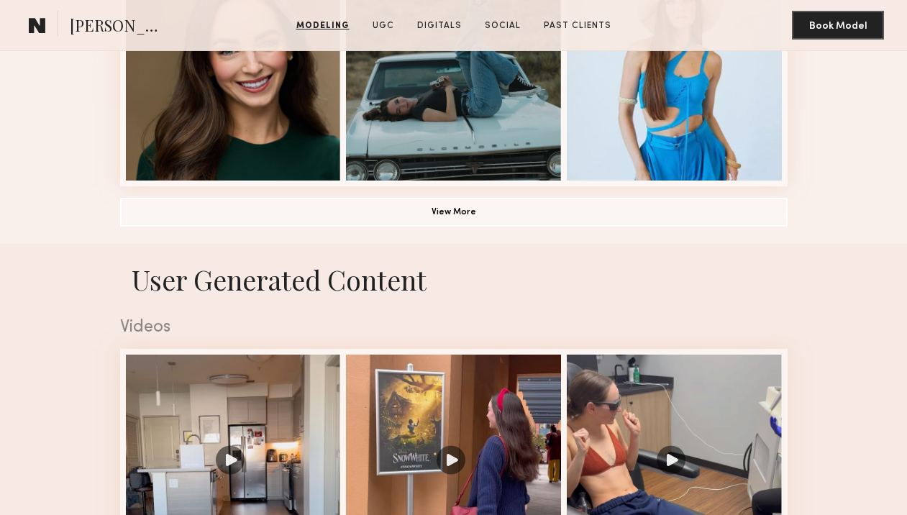
scroll to position [1102, 0]
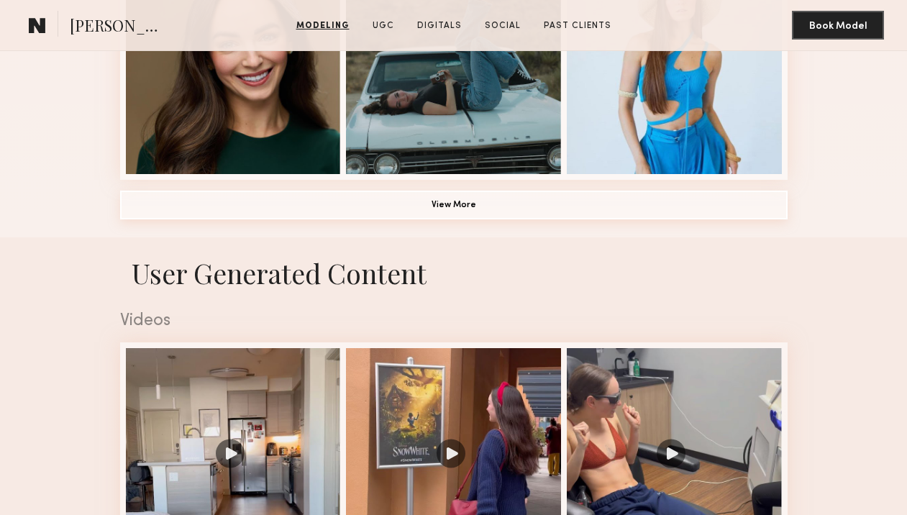
click at [485, 201] on button "View More" at bounding box center [453, 205] width 667 height 29
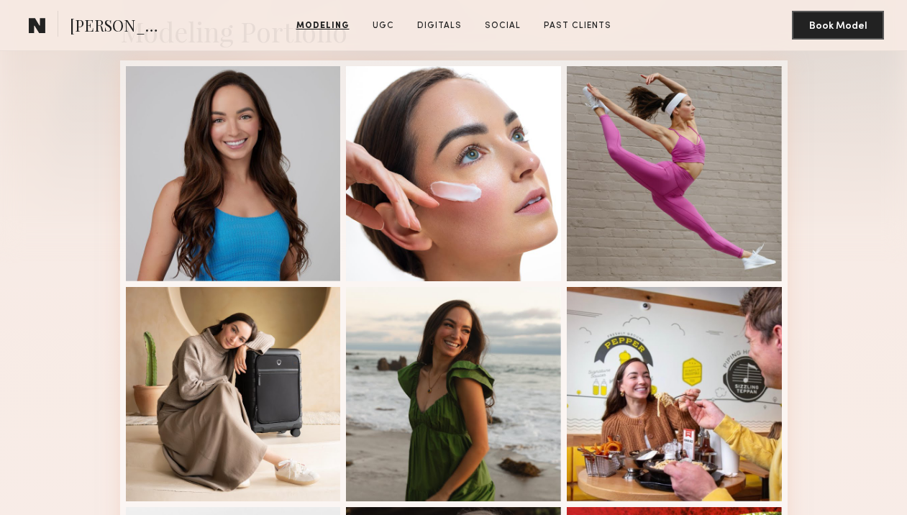
scroll to position [332, 0]
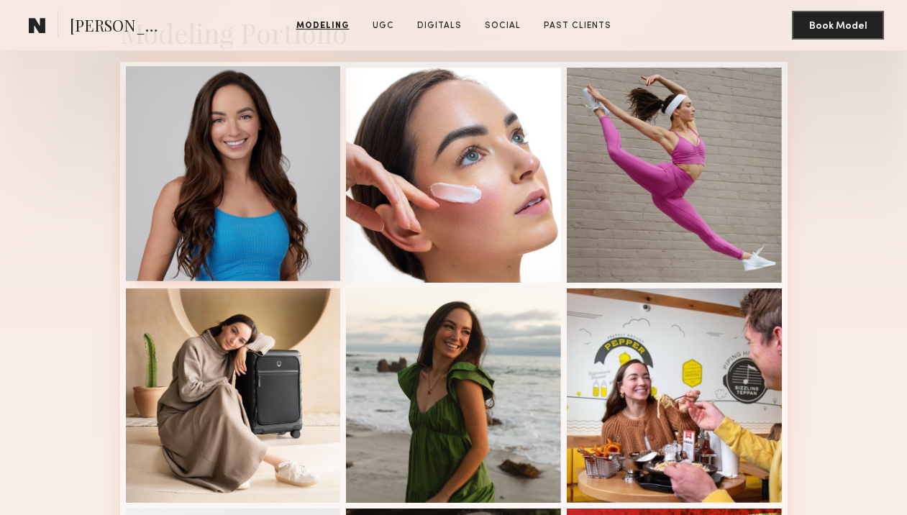
click at [283, 113] on div at bounding box center [233, 173] width 215 height 215
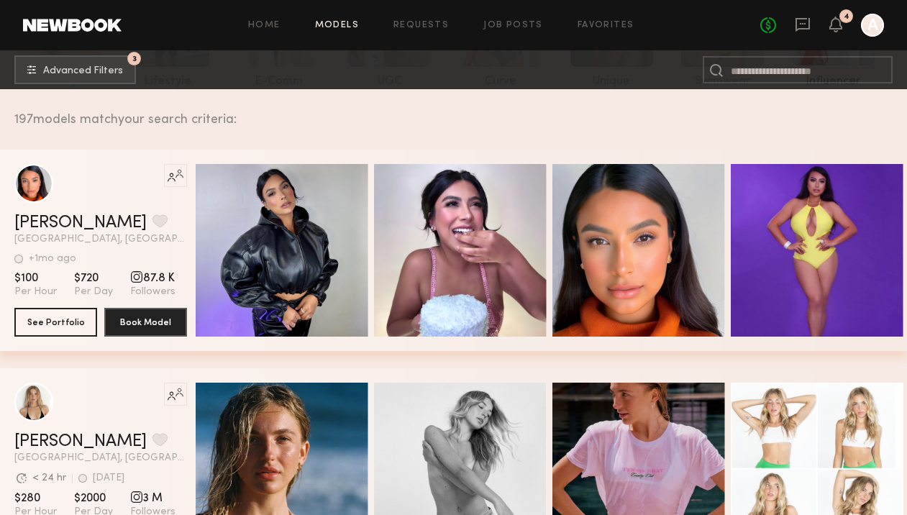
scroll to position [186, 0]
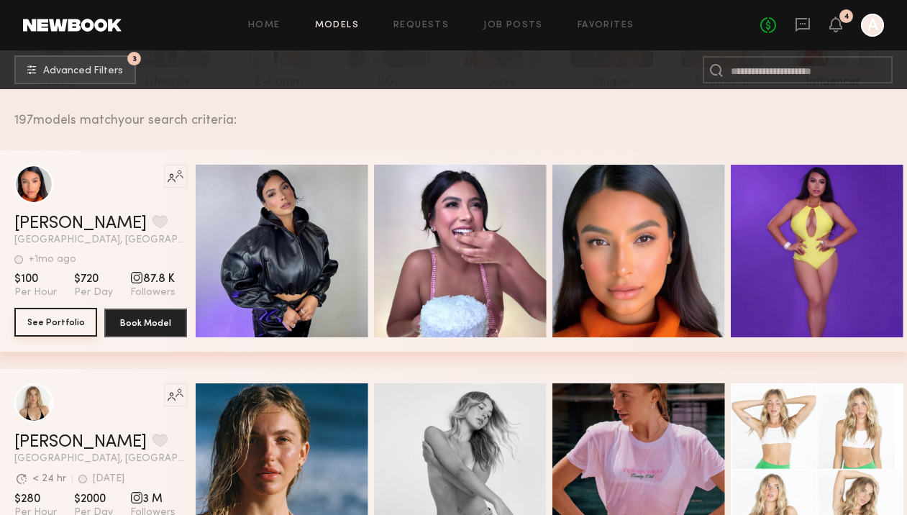
click at [58, 327] on button "See Portfolio" at bounding box center [55, 322] width 83 height 29
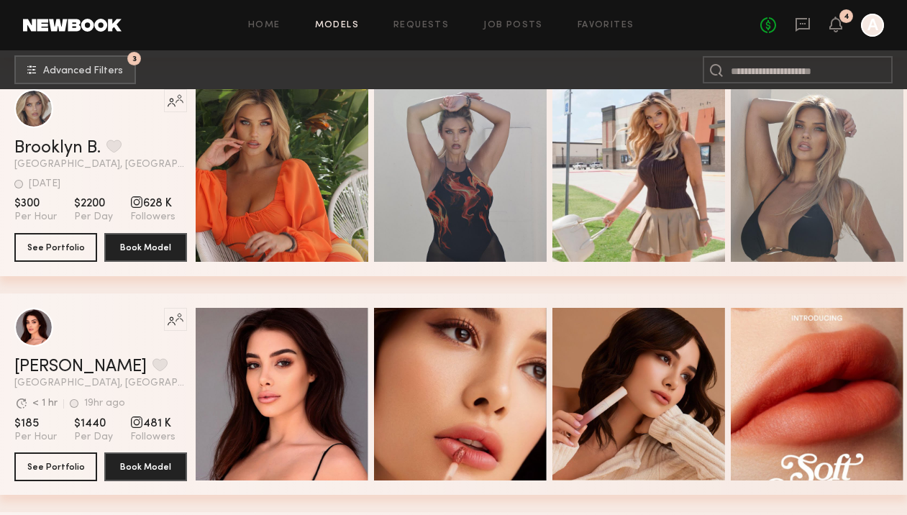
scroll to position [2448, 0]
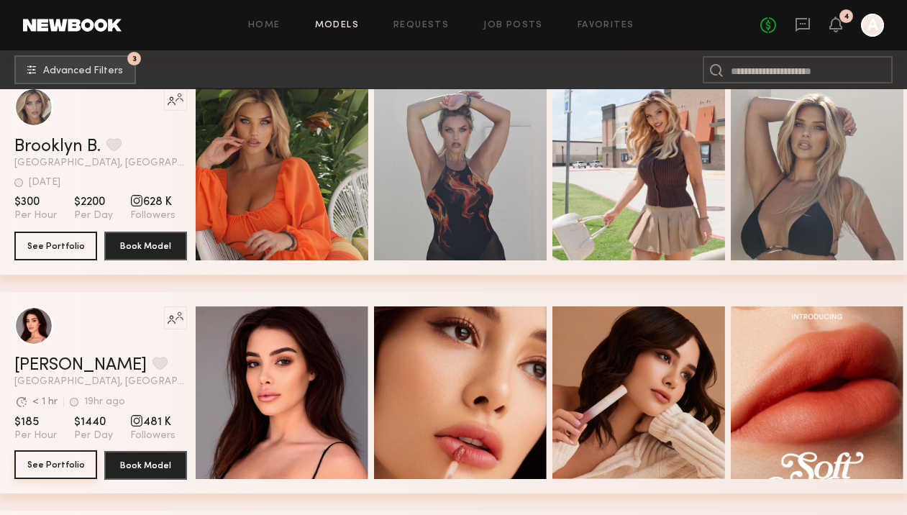
click at [67, 465] on button "See Portfolio" at bounding box center [55, 464] width 83 height 29
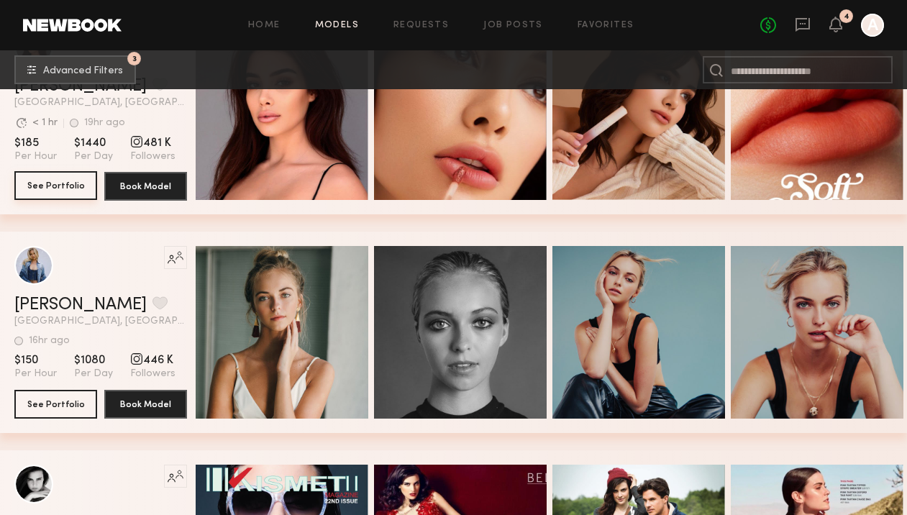
scroll to position [2904, 0]
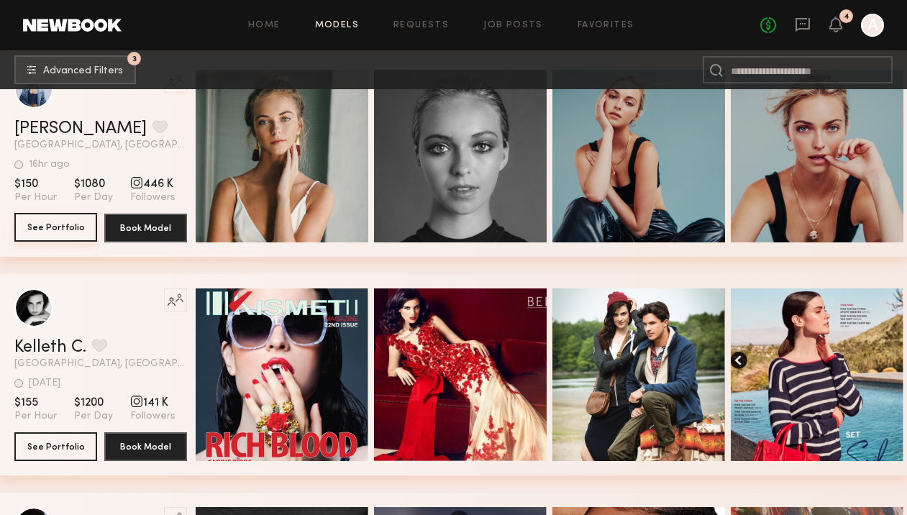
click at [53, 229] on button "See Portfolio" at bounding box center [55, 227] width 83 height 29
click at [800, 27] on icon at bounding box center [802, 25] width 14 height 14
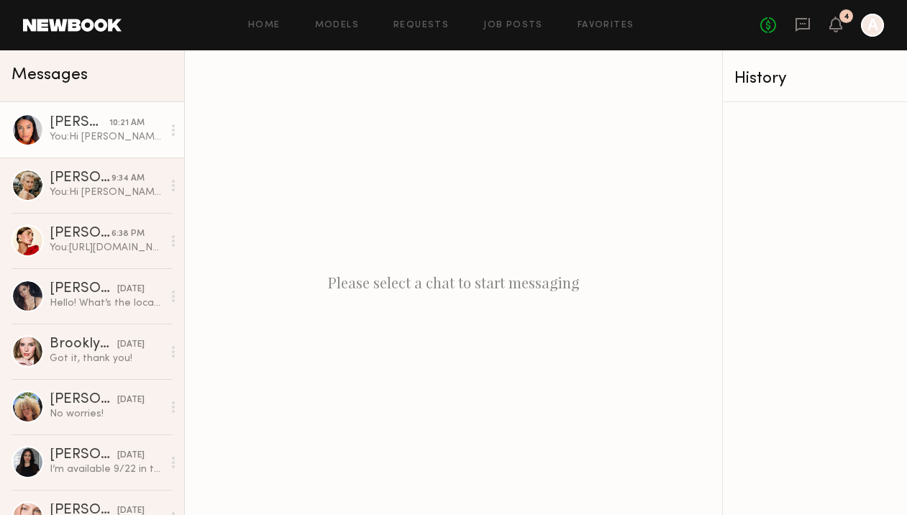
click at [102, 139] on div "You: Hi [PERSON_NAME]- I'm a digital producer and we have a social media brand …" at bounding box center [106, 137] width 113 height 14
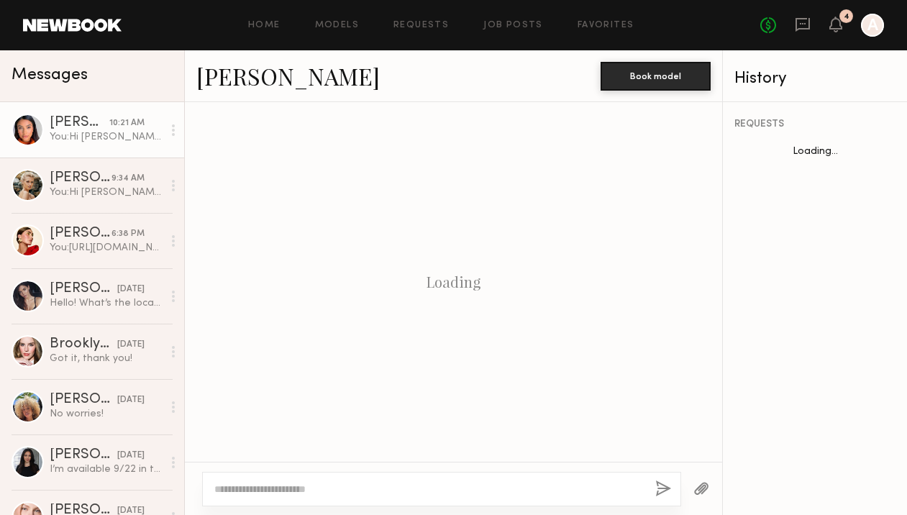
scroll to position [427, 0]
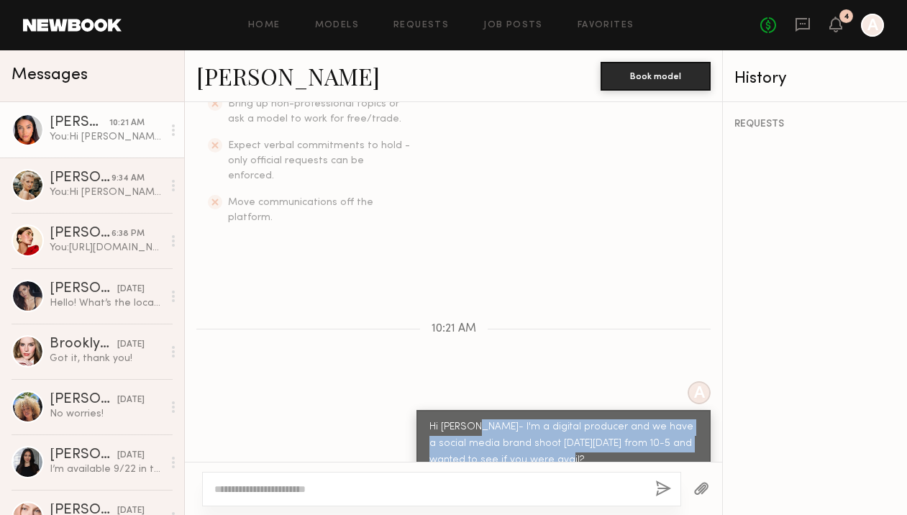
drag, startPoint x: 536, startPoint y: 435, endPoint x: 480, endPoint y: 398, distance: 68.0
click at [480, 419] on div "Hi [PERSON_NAME]- I'm a digital producer and we have a social media brand shoot…" at bounding box center [563, 444] width 268 height 50
copy div "I'm a digital producer and we have a social media brand shoot this Friday, 9/26…"
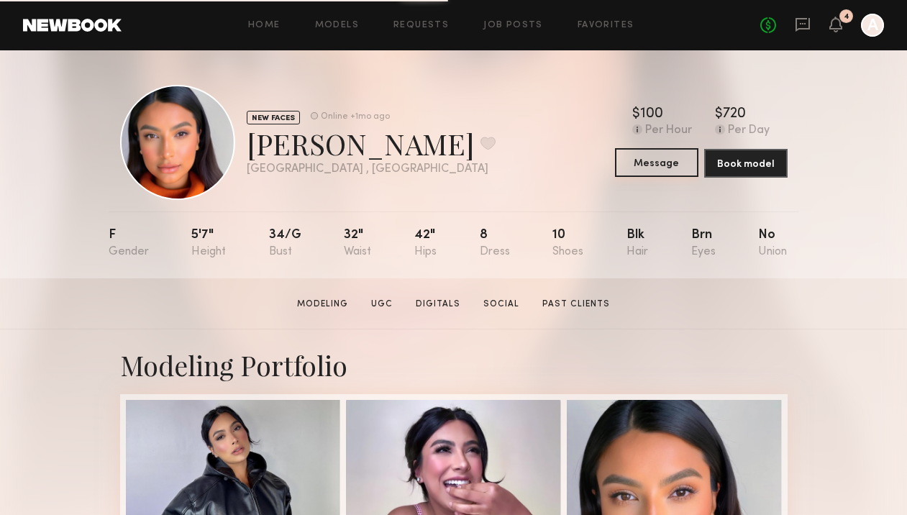
click at [632, 165] on button "Message" at bounding box center [656, 162] width 83 height 29
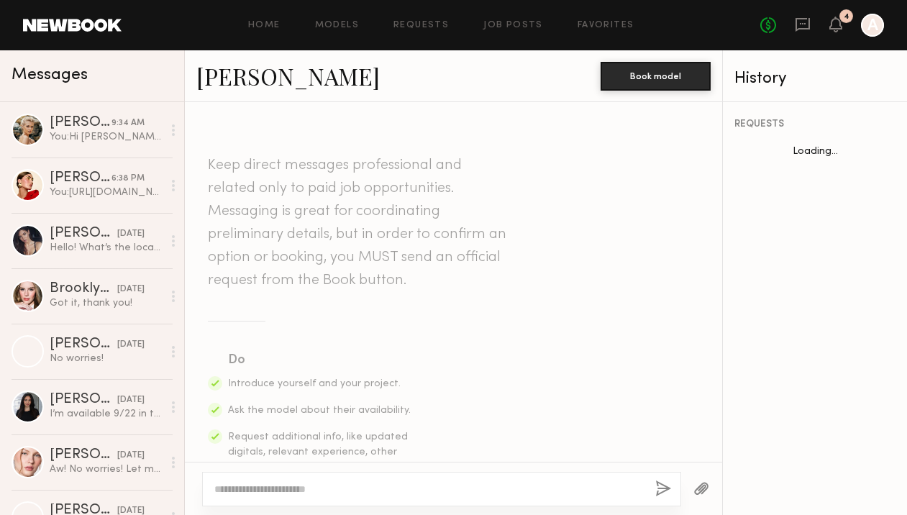
type textarea "*"
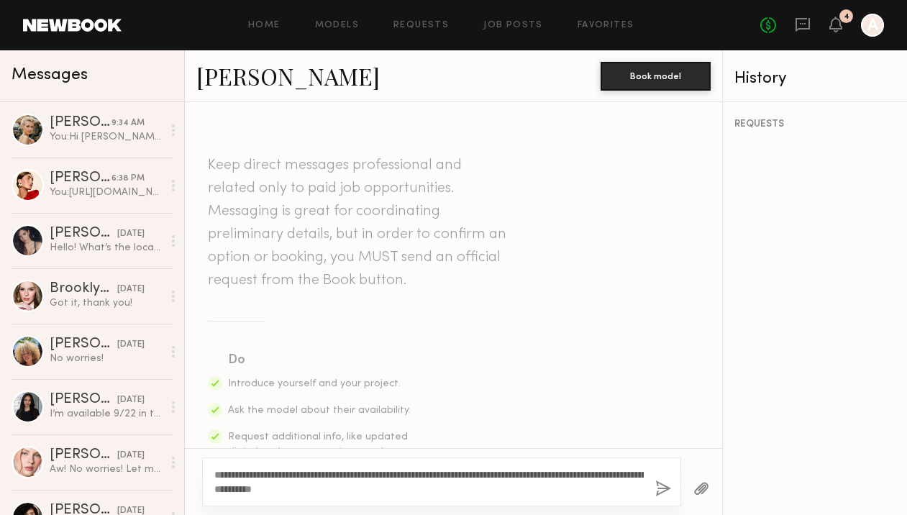
click at [601, 473] on textarea "**********" at bounding box center [428, 481] width 429 height 29
type textarea "**********"
click at [664, 490] on button "button" at bounding box center [663, 489] width 16 height 18
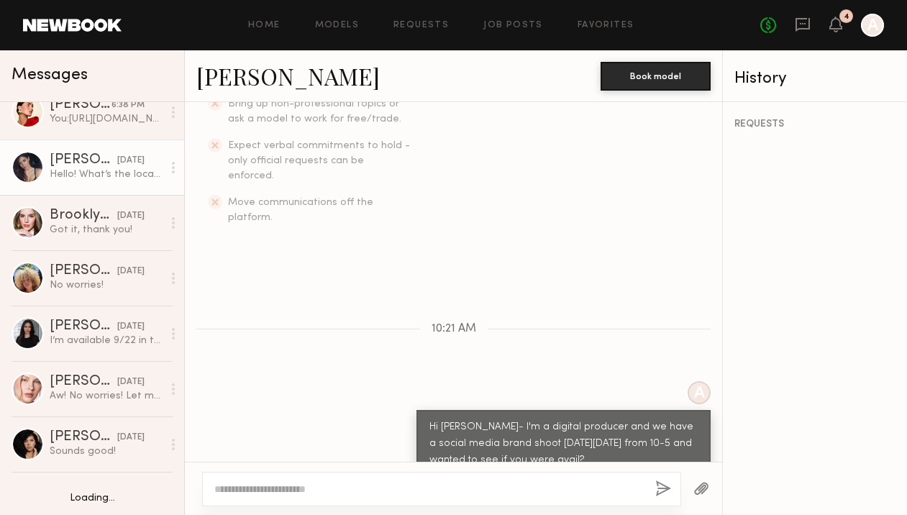
scroll to position [157, 0]
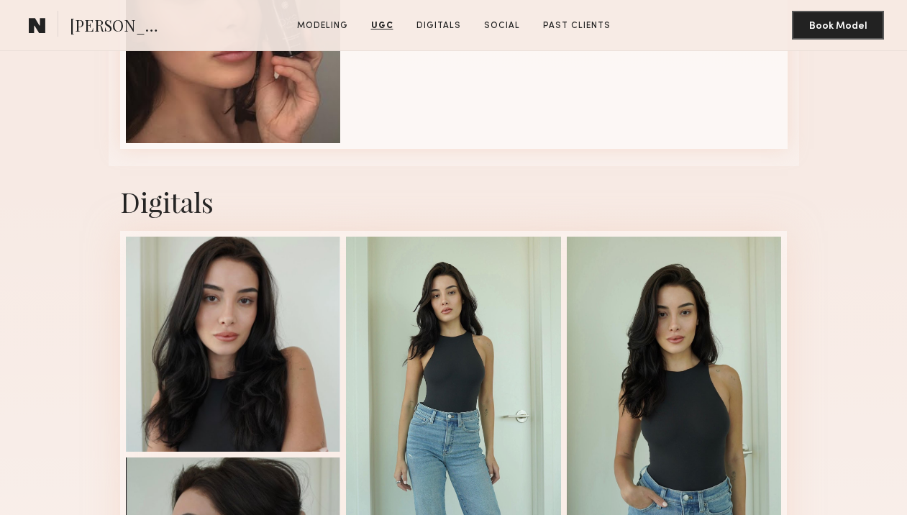
scroll to position [1633, 0]
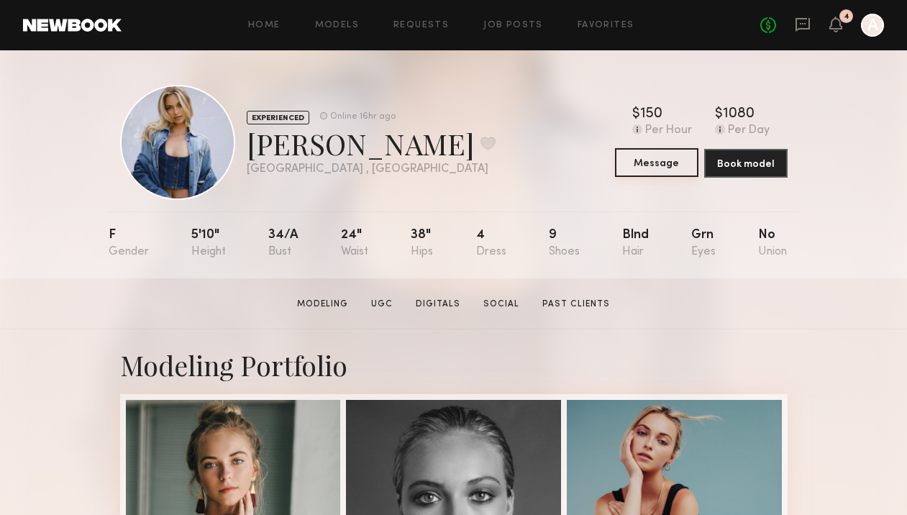
click at [668, 167] on button "Message" at bounding box center [656, 162] width 83 height 29
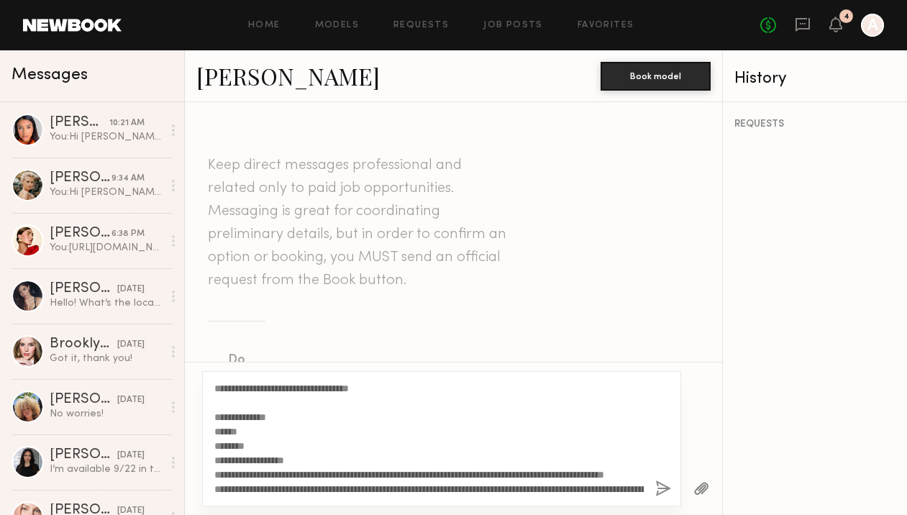
drag, startPoint x: 435, startPoint y: 494, endPoint x: 267, endPoint y: 385, distance: 199.7
click at [267, 385] on textarea "**********" at bounding box center [428, 438] width 429 height 115
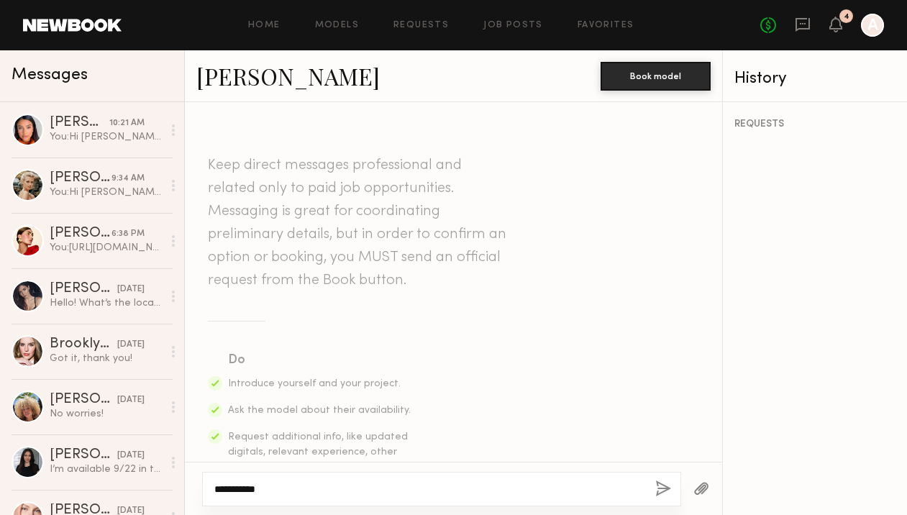
paste textarea "**********"
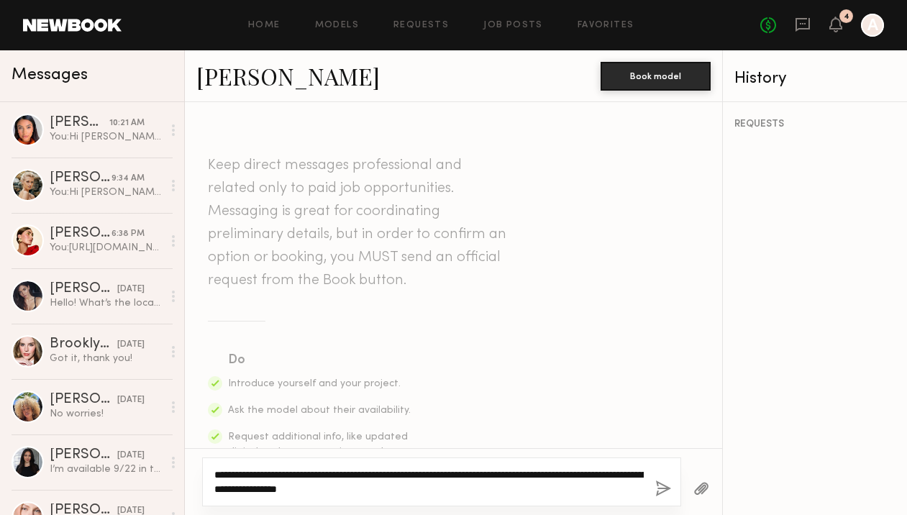
click at [265, 476] on textarea "**********" at bounding box center [428, 481] width 429 height 29
type textarea "**********"
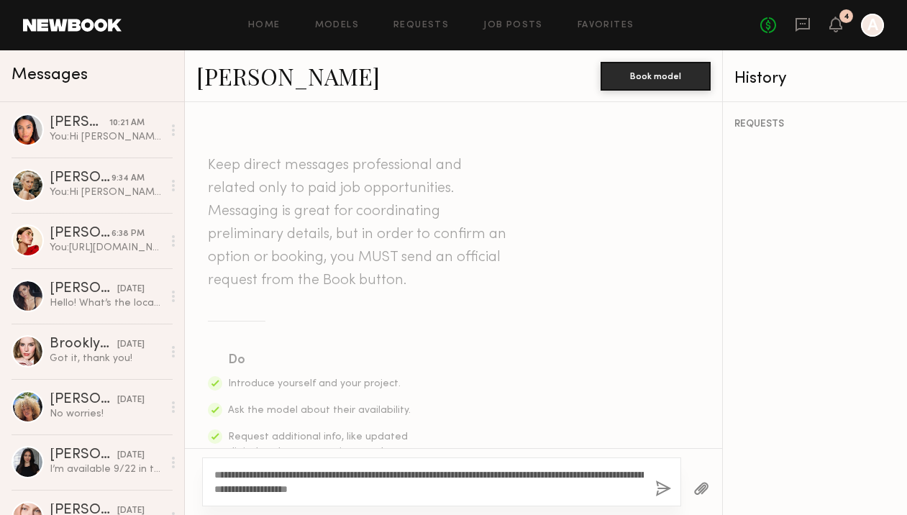
click at [658, 488] on button "button" at bounding box center [663, 489] width 16 height 18
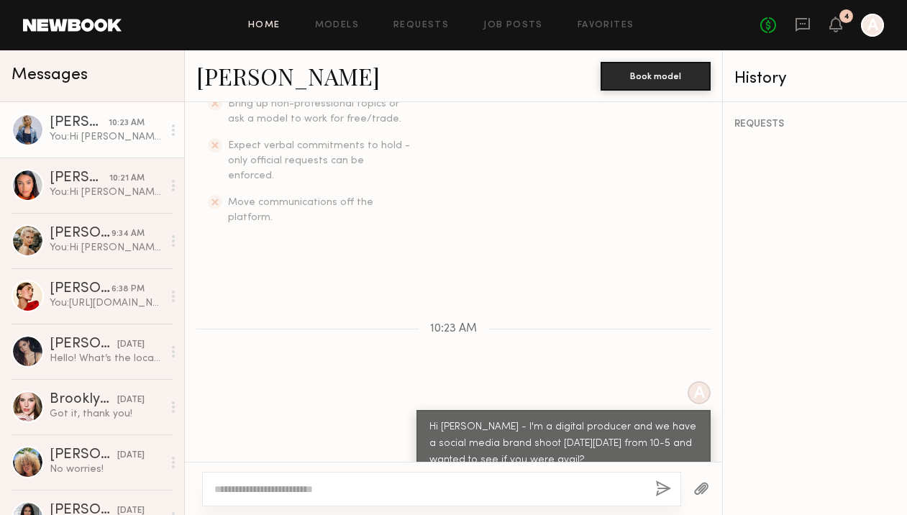
scroll to position [570, 0]
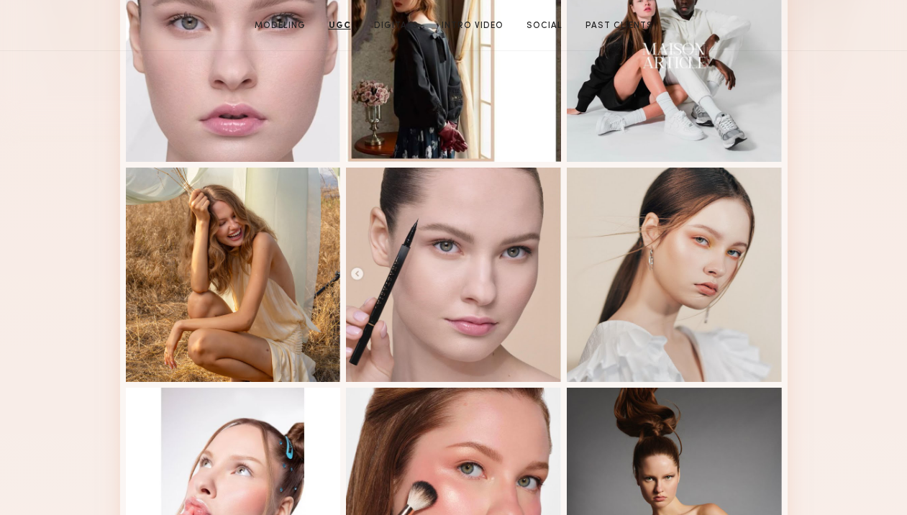
scroll to position [8, 0]
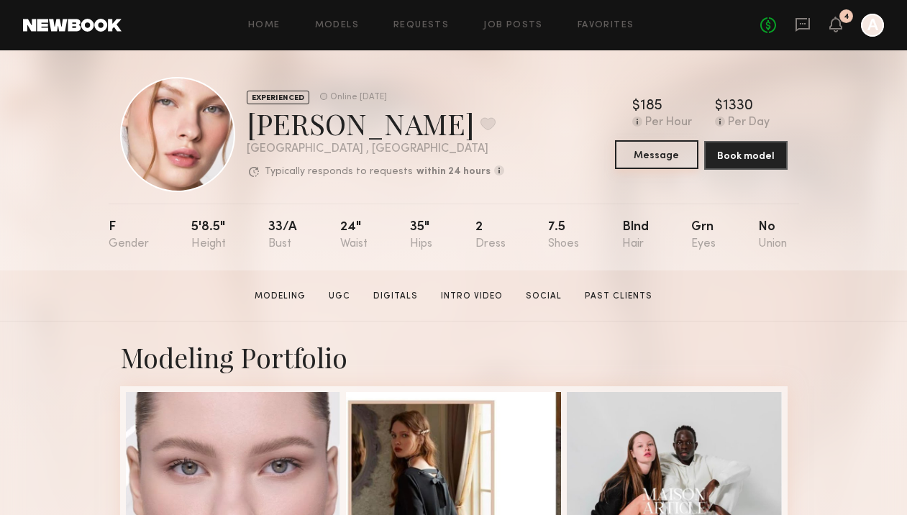
click at [646, 165] on button "Message" at bounding box center [656, 154] width 83 height 29
click at [654, 157] on button "Message" at bounding box center [656, 154] width 83 height 29
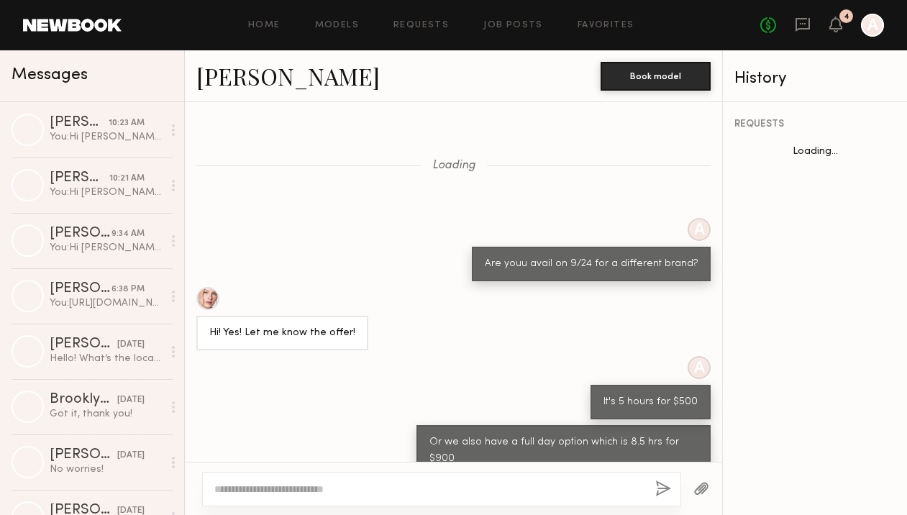
scroll to position [574, 0]
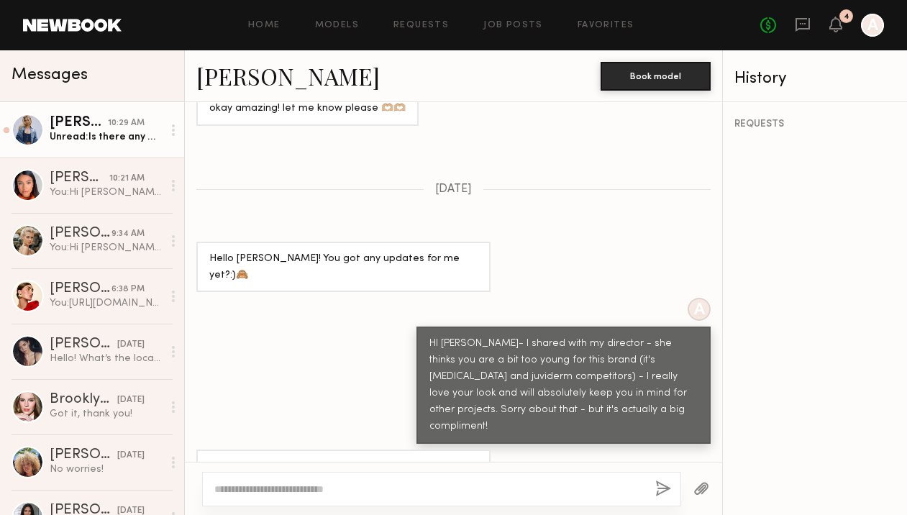
click at [114, 127] on div "10:29 AM" at bounding box center [126, 123] width 37 height 14
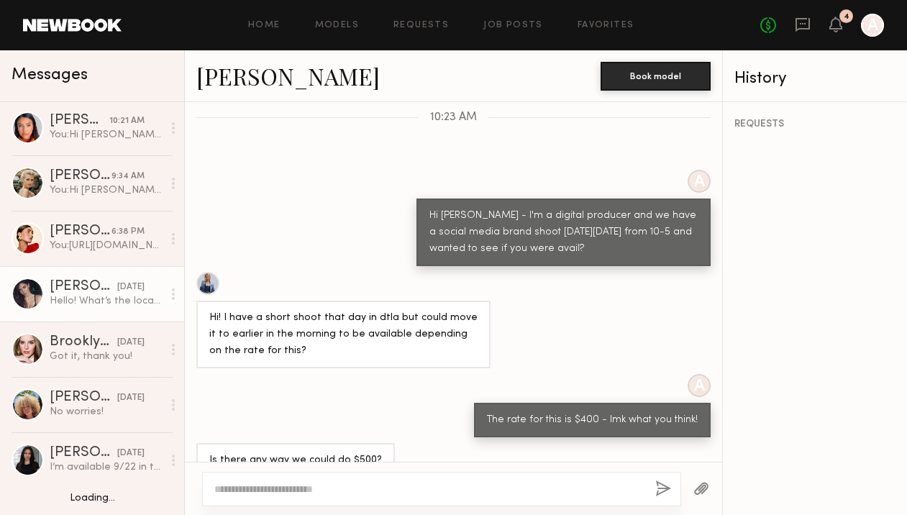
scroll to position [76, 0]
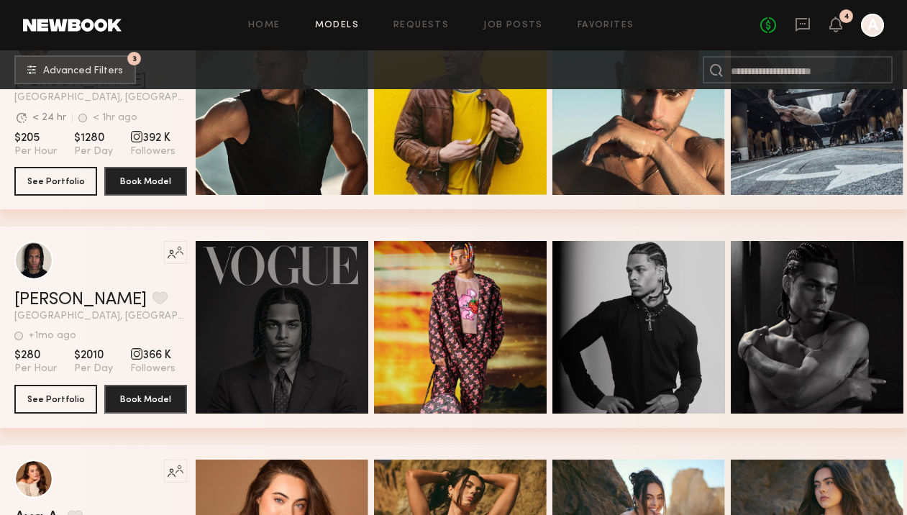
scroll to position [3396, 0]
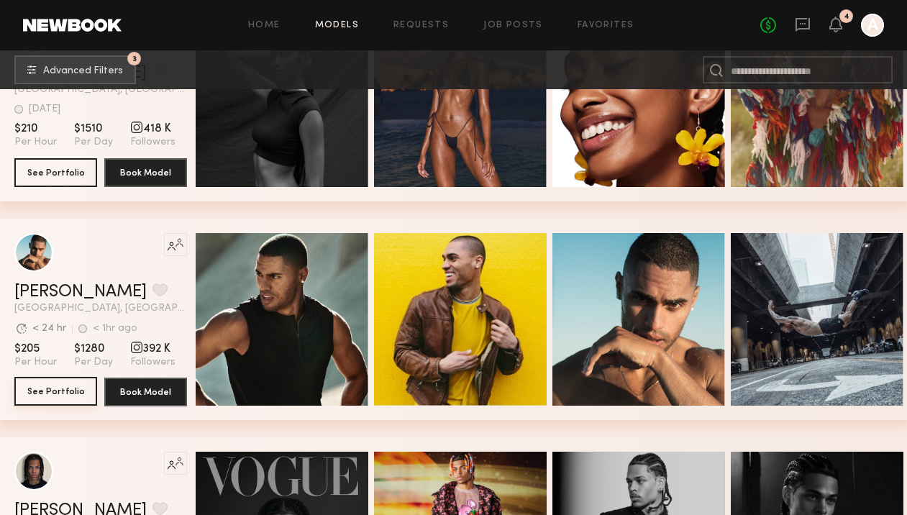
click at [50, 405] on button "See Portfolio" at bounding box center [55, 391] width 83 height 29
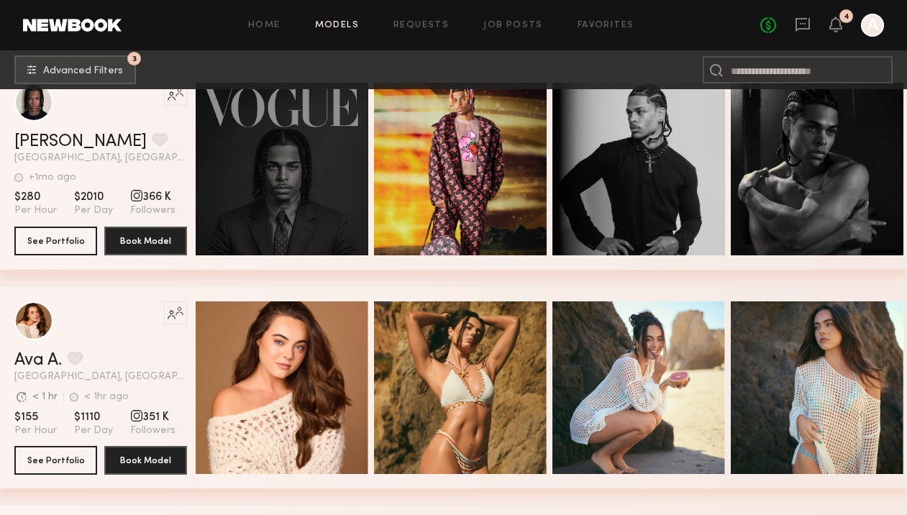
scroll to position [3815, 0]
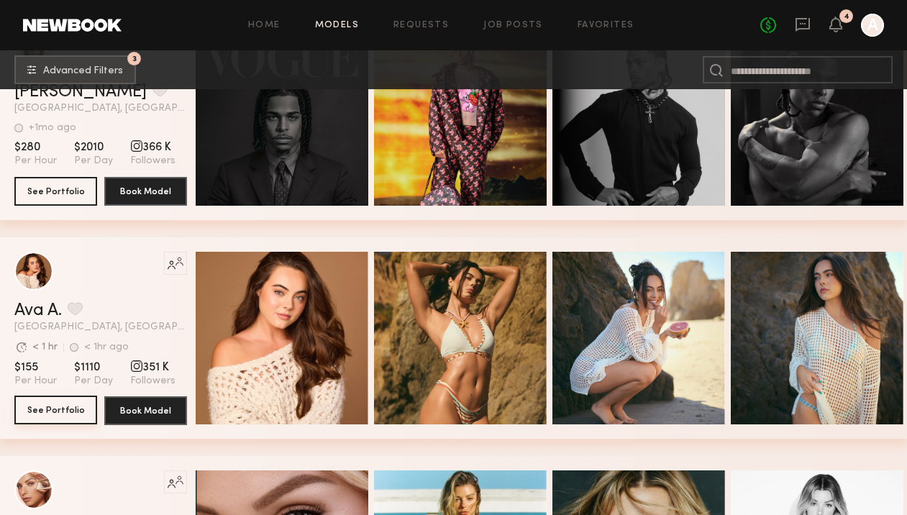
click at [61, 414] on button "See Portfolio" at bounding box center [55, 409] width 83 height 29
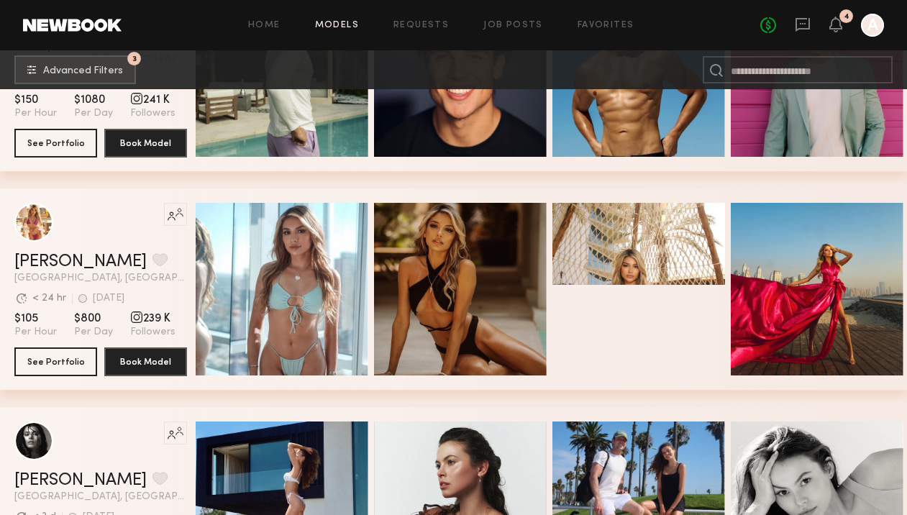
scroll to position [6026, 0]
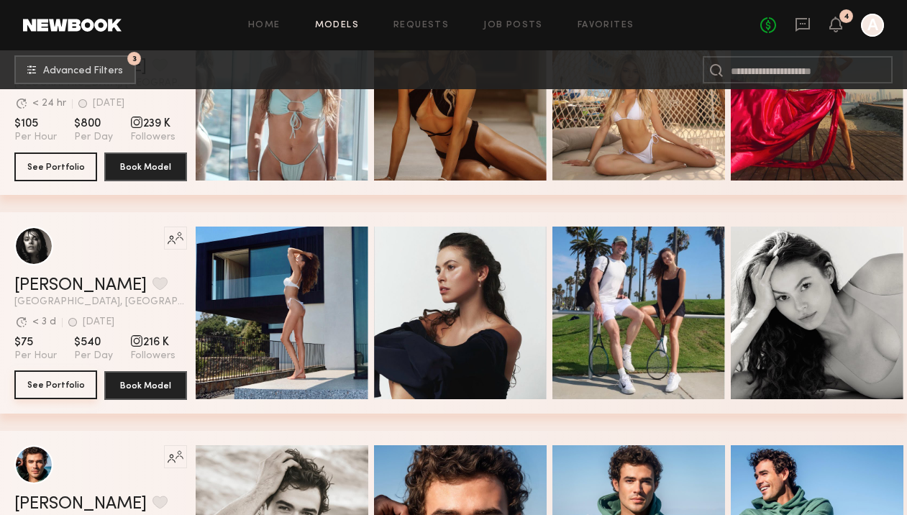
click at [47, 388] on button "See Portfolio" at bounding box center [55, 384] width 83 height 29
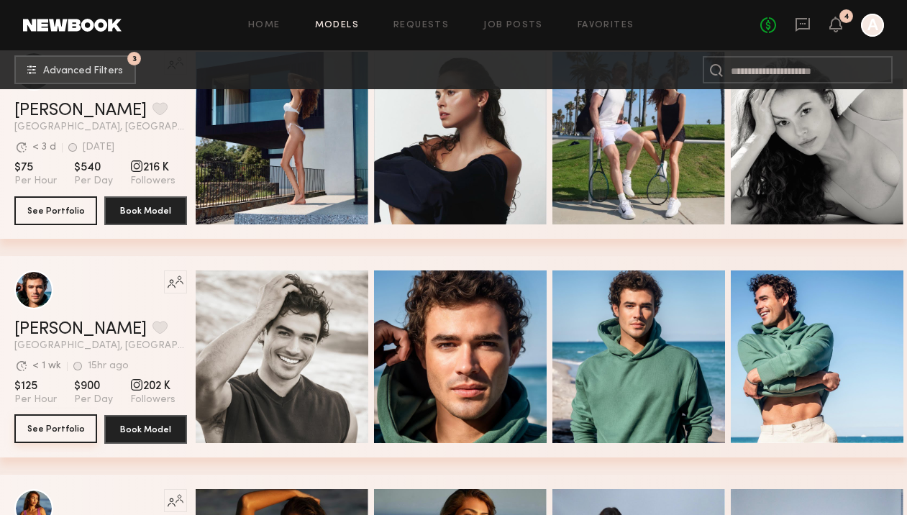
click at [68, 425] on button "See Portfolio" at bounding box center [55, 428] width 83 height 29
click at [51, 102] on link "Nikola S." at bounding box center [80, 110] width 132 height 17
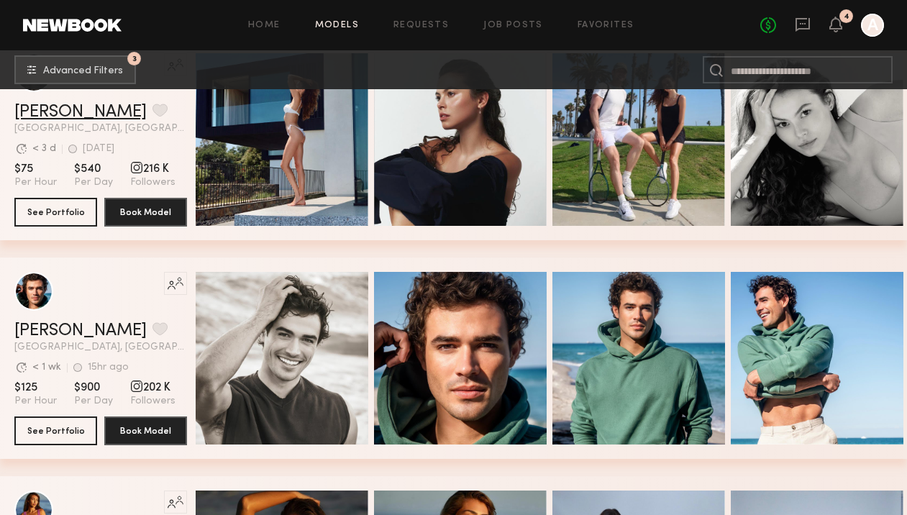
scroll to position [6434, 0]
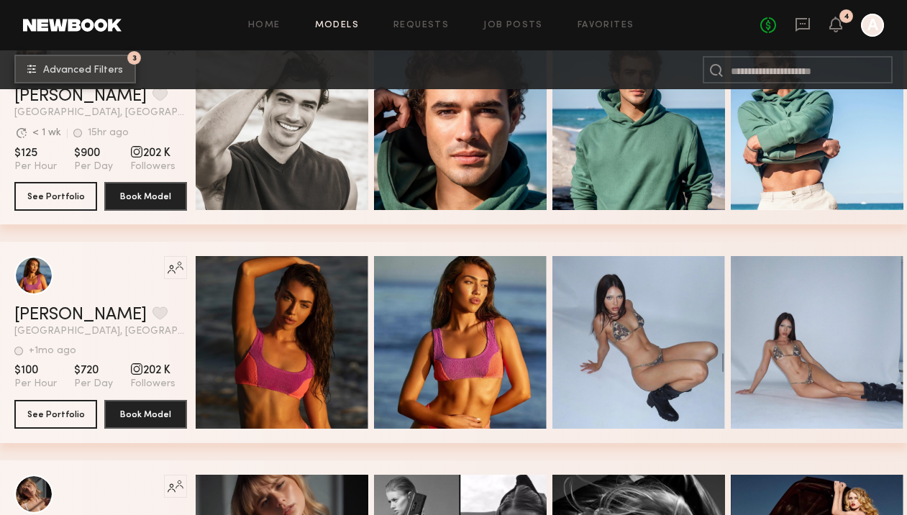
click at [81, 68] on span "Advanced Filters" at bounding box center [83, 70] width 80 height 10
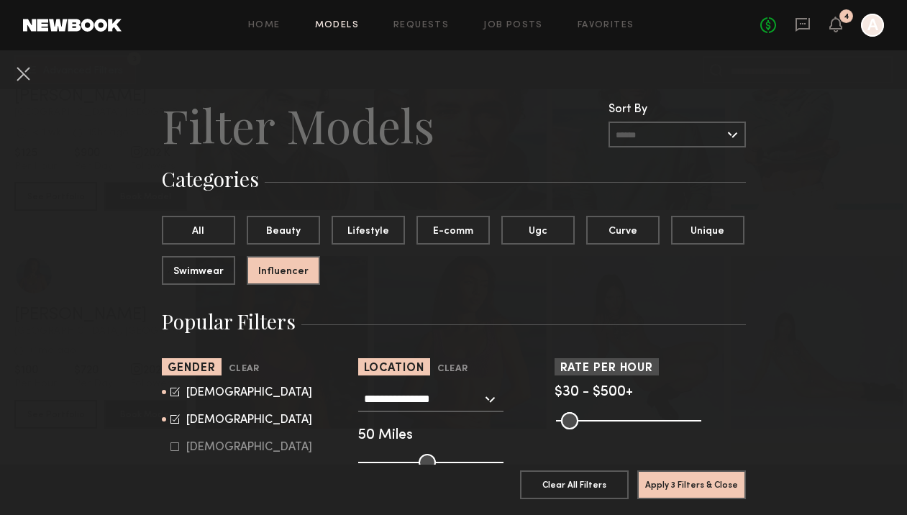
click at [173, 416] on icon at bounding box center [174, 418] width 9 height 9
type input "*"
click at [718, 486] on button "Apply 3 Filters & Close" at bounding box center [691, 484] width 109 height 29
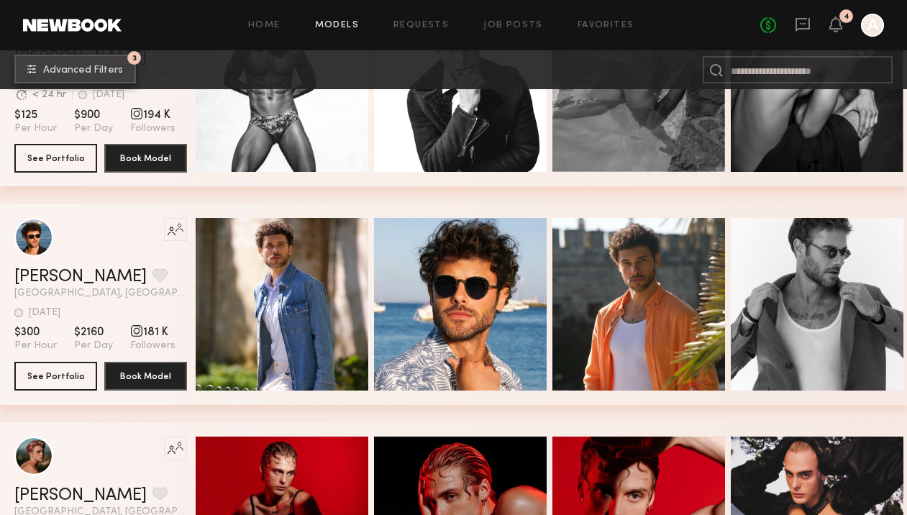
scroll to position [1663, 0]
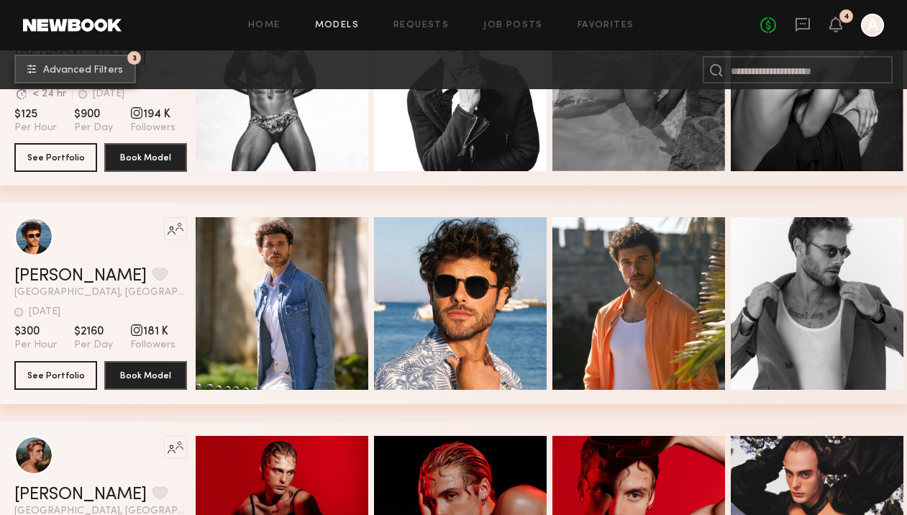
click at [100, 65] on span "Advanced Filters" at bounding box center [83, 70] width 80 height 10
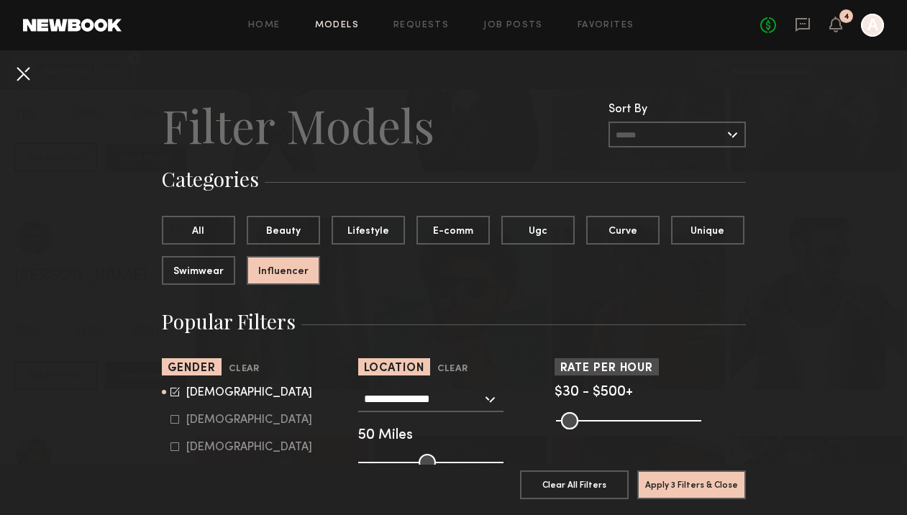
click at [28, 69] on button at bounding box center [23, 73] width 23 height 23
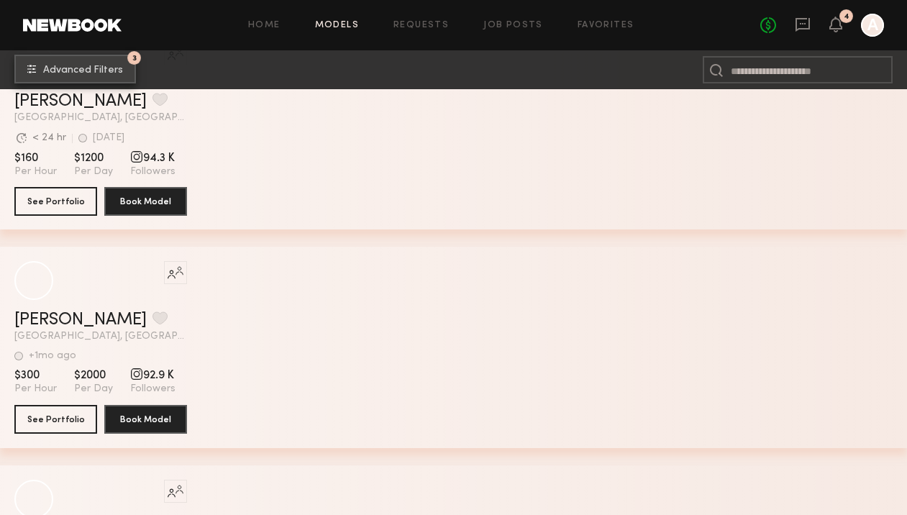
scroll to position [4897, 0]
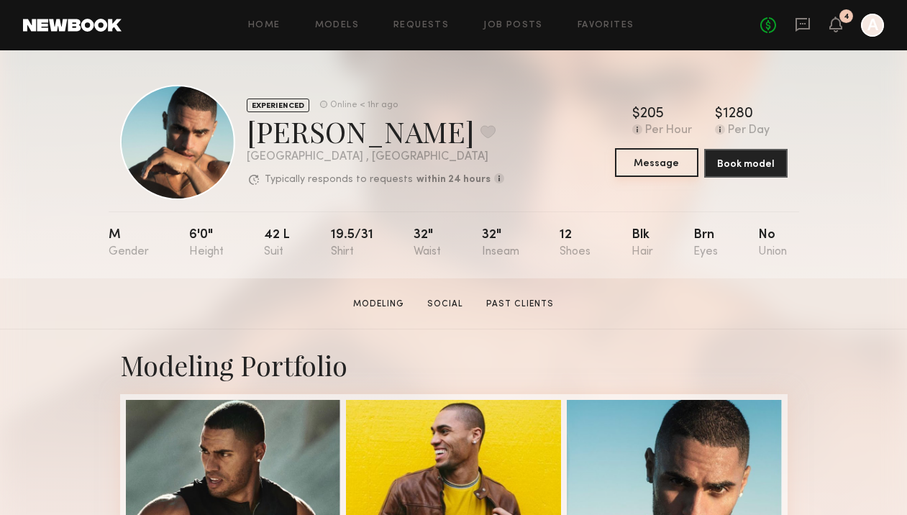
click at [649, 164] on button "Message" at bounding box center [656, 162] width 83 height 29
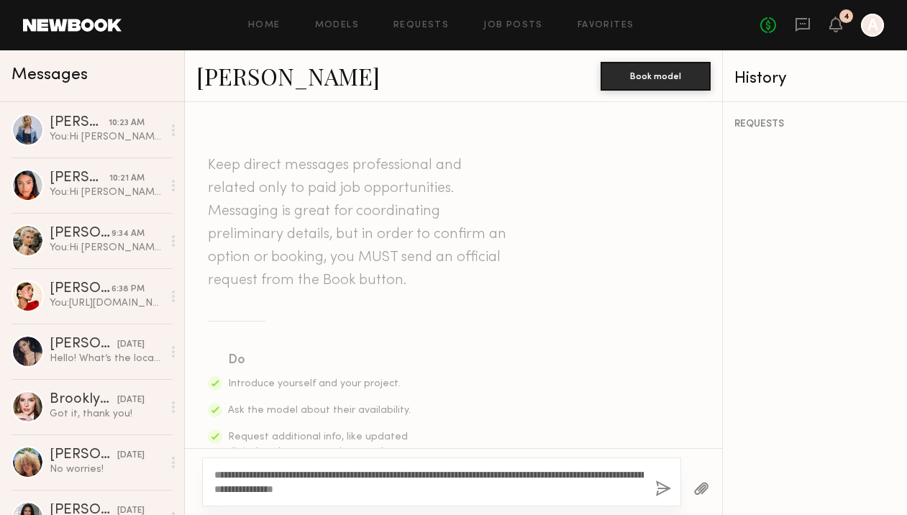
type textarea "**********"
click at [661, 491] on button "button" at bounding box center [663, 489] width 16 height 18
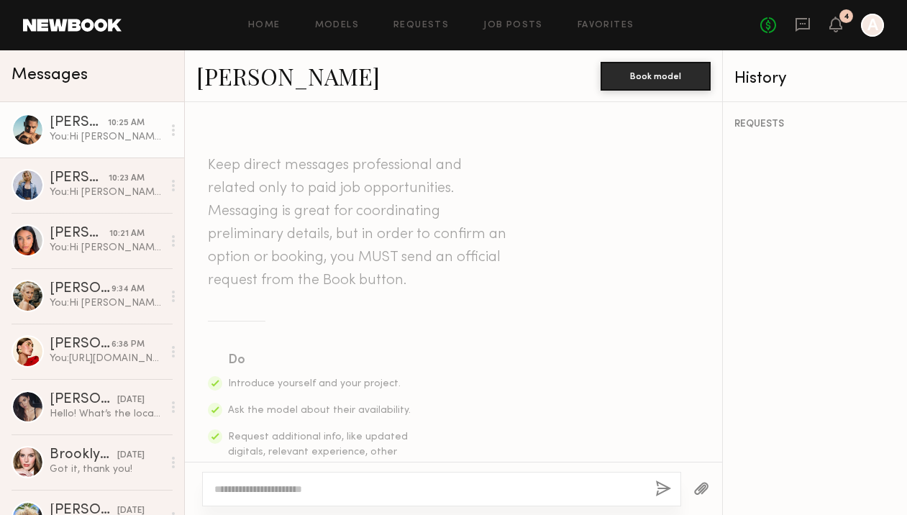
scroll to position [427, 0]
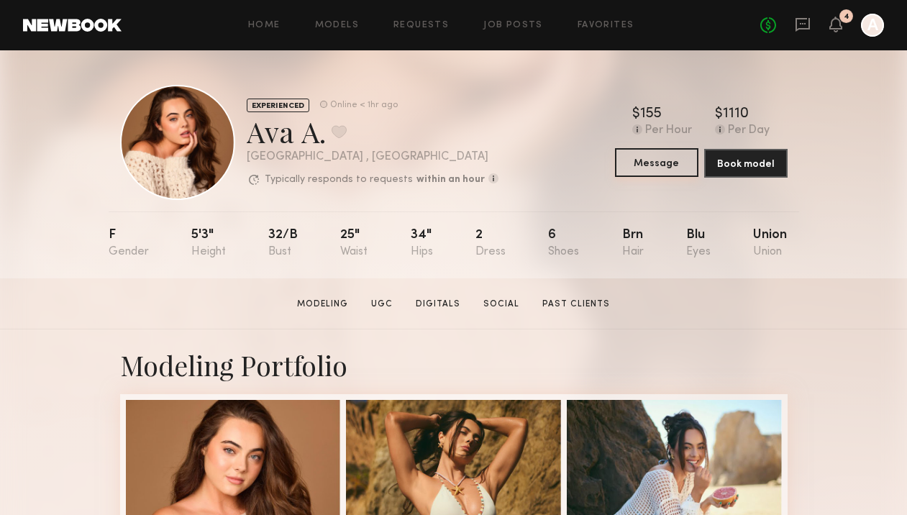
click at [651, 168] on button "Message" at bounding box center [656, 162] width 83 height 29
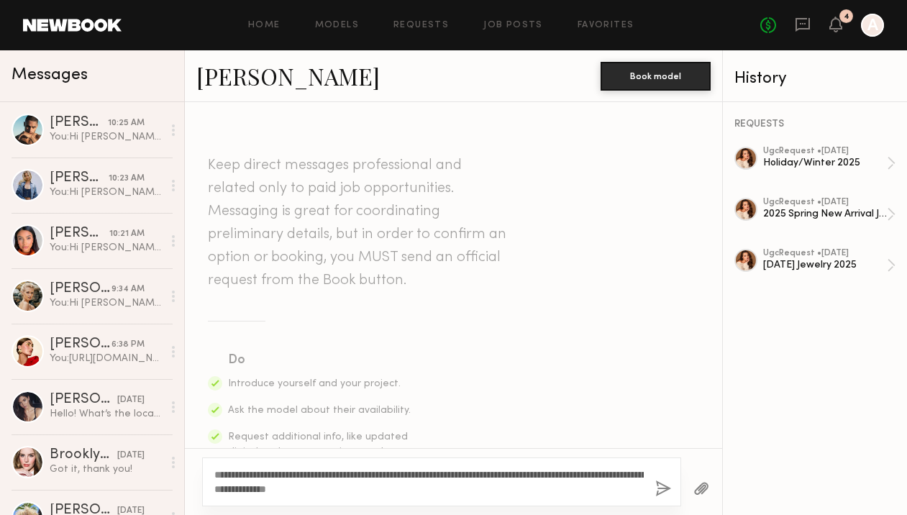
type textarea "**********"
click at [654, 495] on div "**********" at bounding box center [441, 481] width 479 height 49
click at [663, 493] on button "button" at bounding box center [663, 489] width 16 height 18
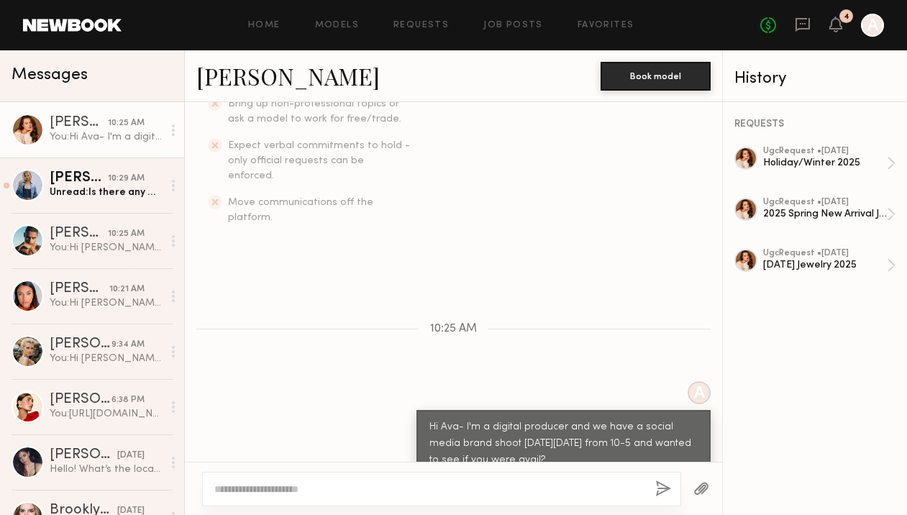
scroll to position [603, 0]
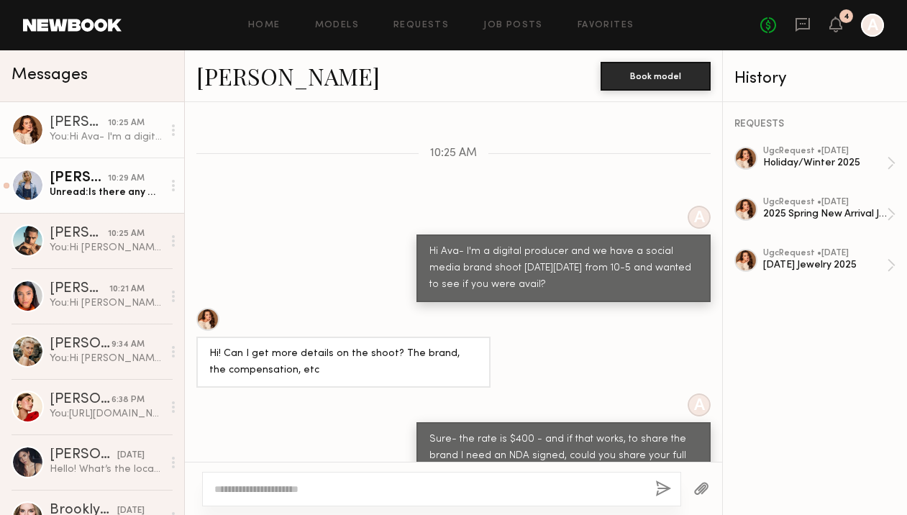
click at [96, 203] on link "Whitney T. 10:29 AM Unread: Is there any way we could do $500?" at bounding box center [92, 184] width 184 height 55
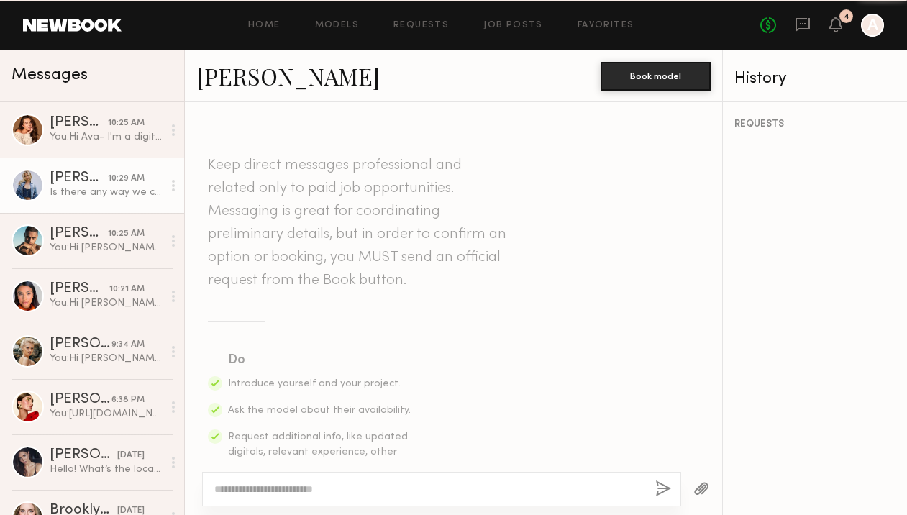
scroll to position [639, 0]
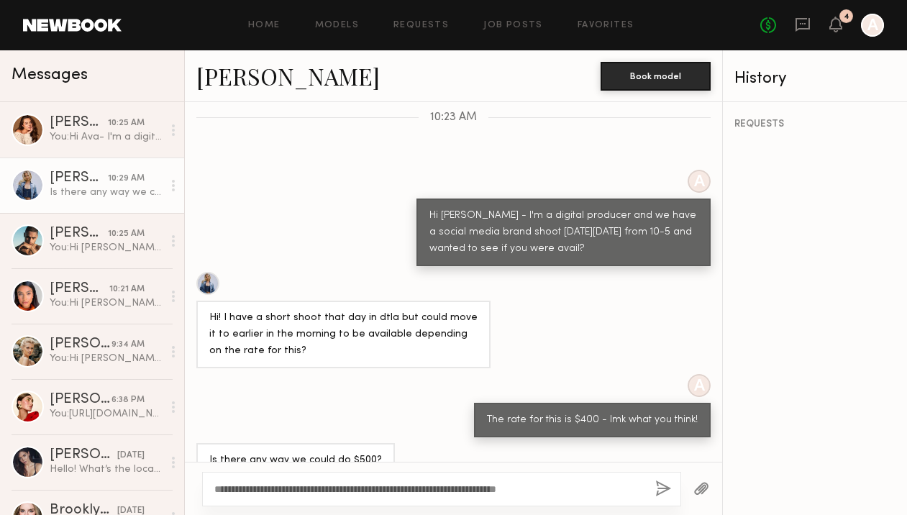
click at [365, 490] on textarea "**********" at bounding box center [428, 489] width 429 height 14
click at [366, 487] on textarea "**********" at bounding box center [428, 489] width 429 height 14
click at [365, 487] on textarea "**********" at bounding box center [428, 489] width 429 height 14
click at [607, 500] on div "**********" at bounding box center [441, 489] width 479 height 35
click at [610, 490] on textarea "**********" at bounding box center [428, 489] width 429 height 14
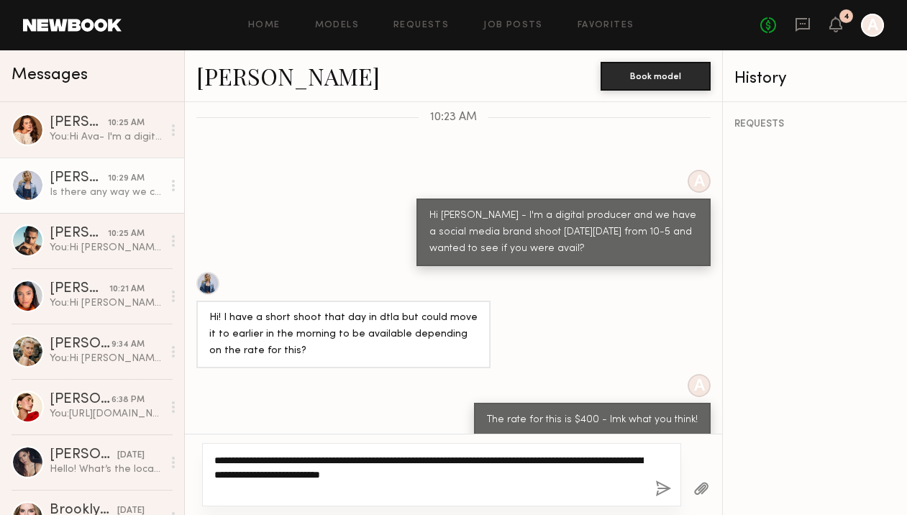
type textarea "**********"
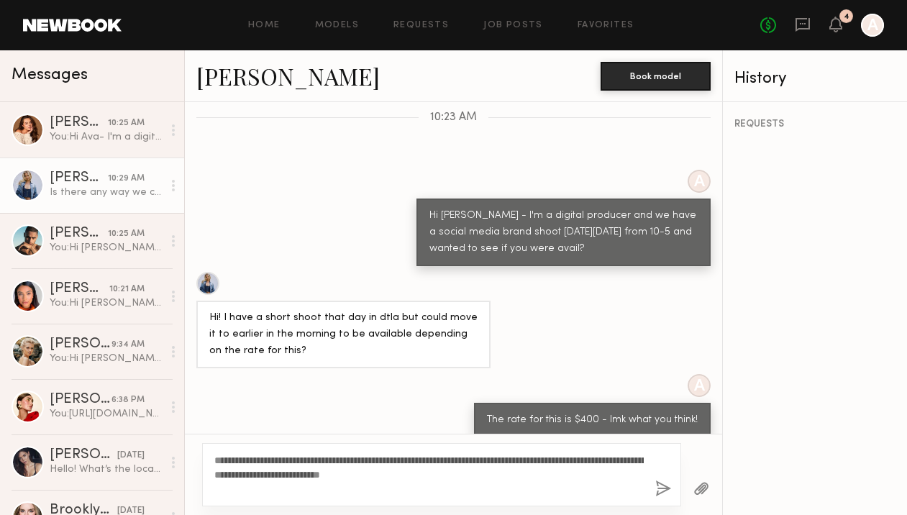
click at [254, 73] on link "Whitney T." at bounding box center [287, 75] width 183 height 31
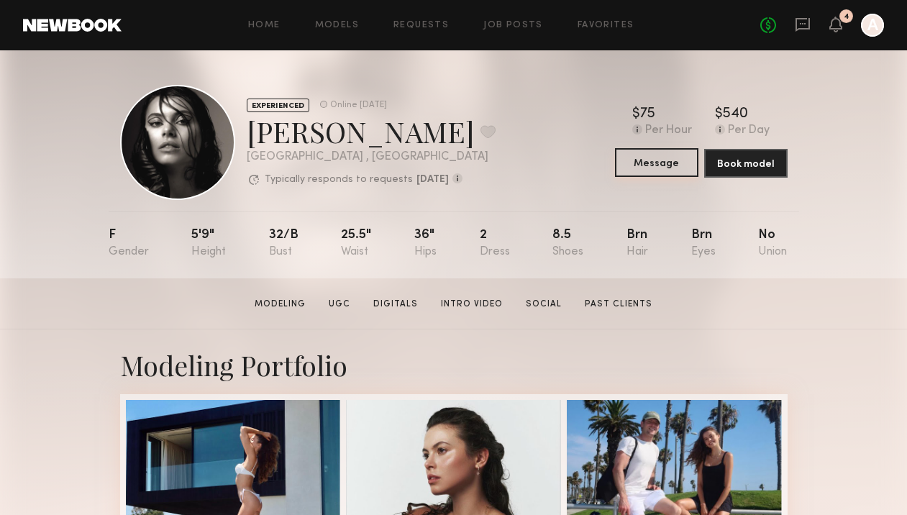
click at [651, 154] on button "Message" at bounding box center [656, 162] width 83 height 29
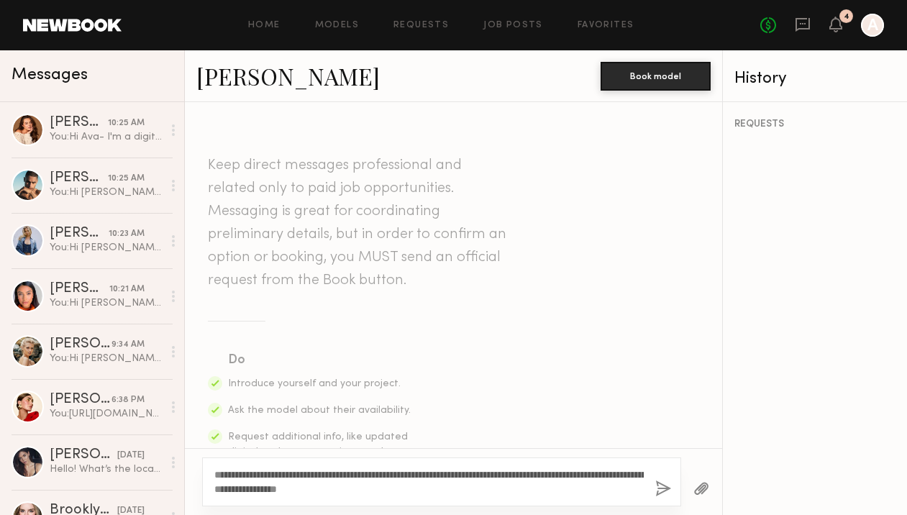
type textarea "**********"
click at [654, 480] on div "**********" at bounding box center [441, 481] width 479 height 49
click at [663, 487] on button "button" at bounding box center [663, 489] width 16 height 18
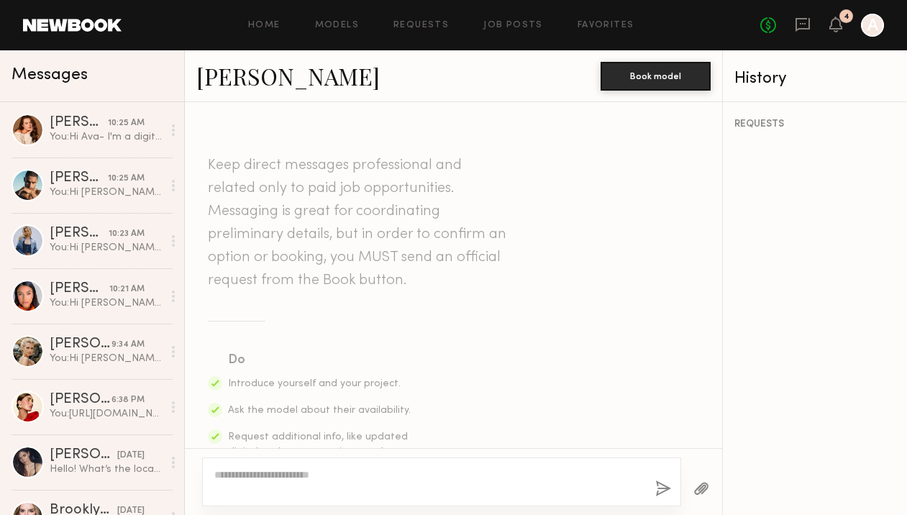
scroll to position [427, 0]
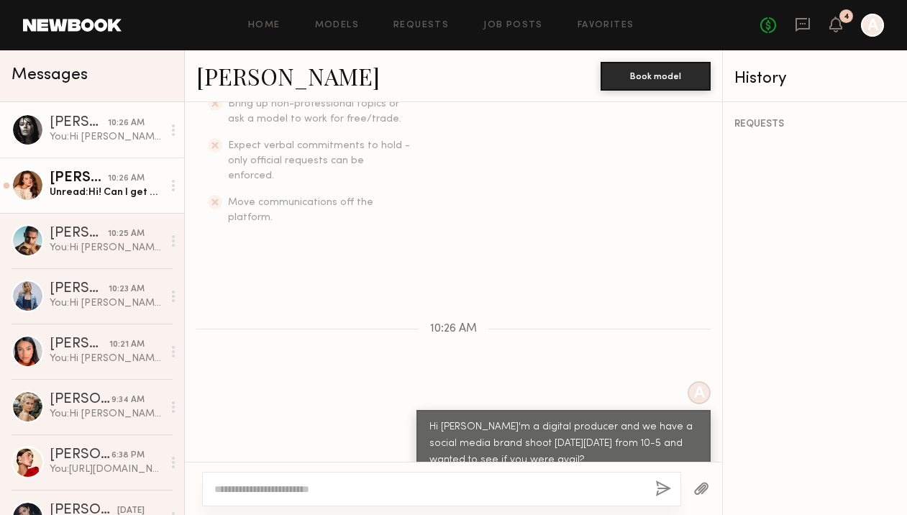
click at [94, 175] on div "[PERSON_NAME]" at bounding box center [79, 178] width 58 height 14
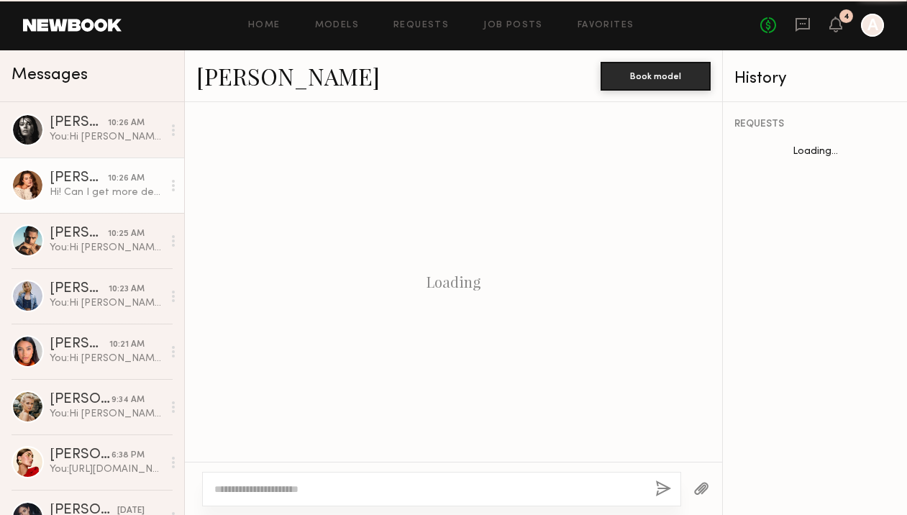
scroll to position [484, 0]
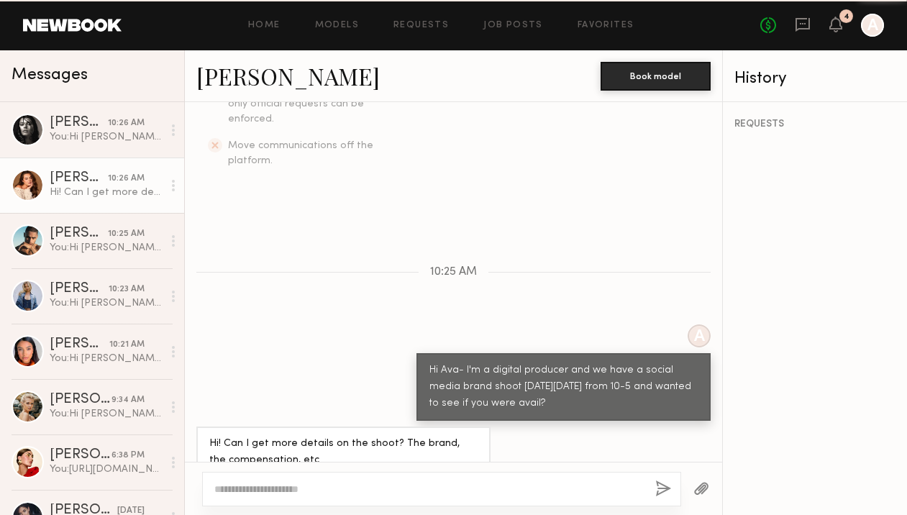
click at [240, 76] on link "[PERSON_NAME]" at bounding box center [287, 75] width 183 height 31
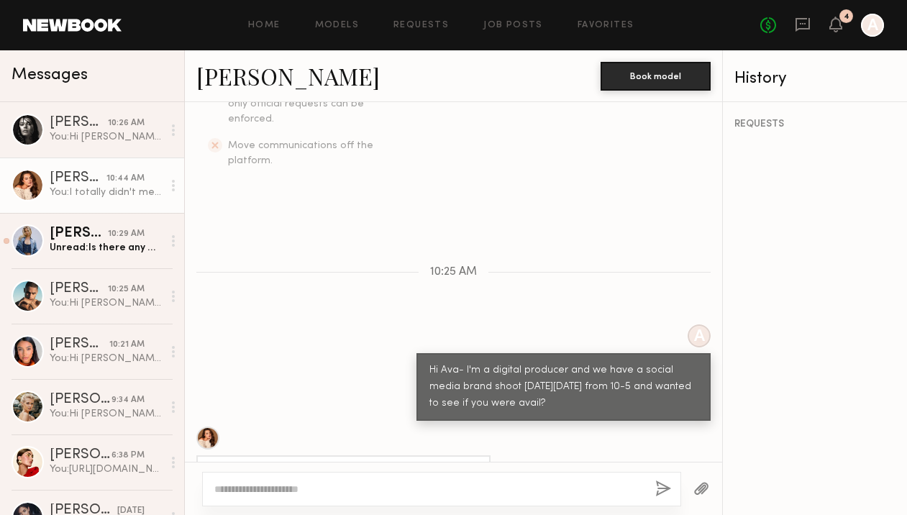
scroll to position [866, 0]
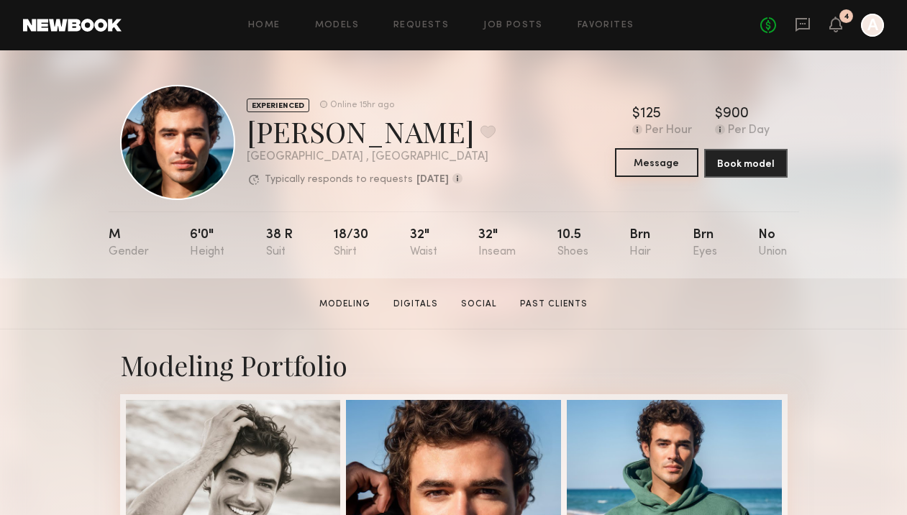
click at [654, 167] on button "Message" at bounding box center [656, 162] width 83 height 29
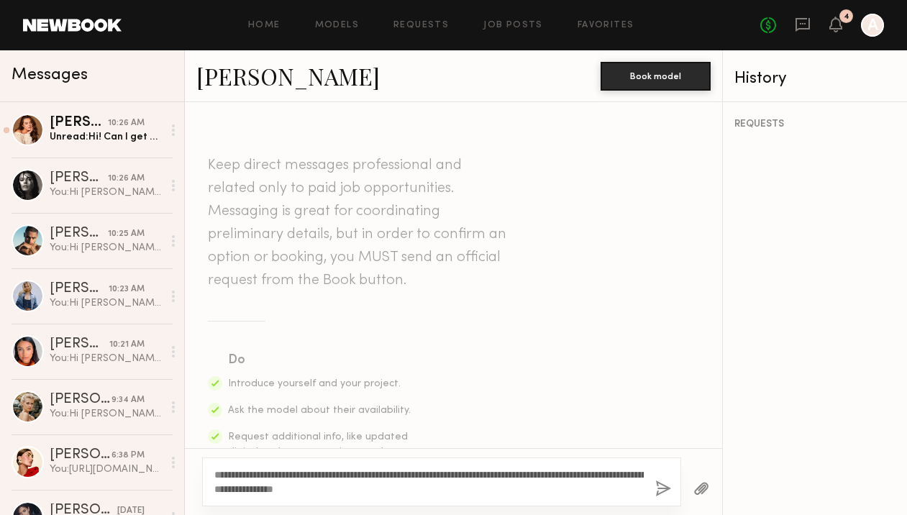
type textarea "**********"
click at [659, 493] on button "button" at bounding box center [663, 489] width 16 height 18
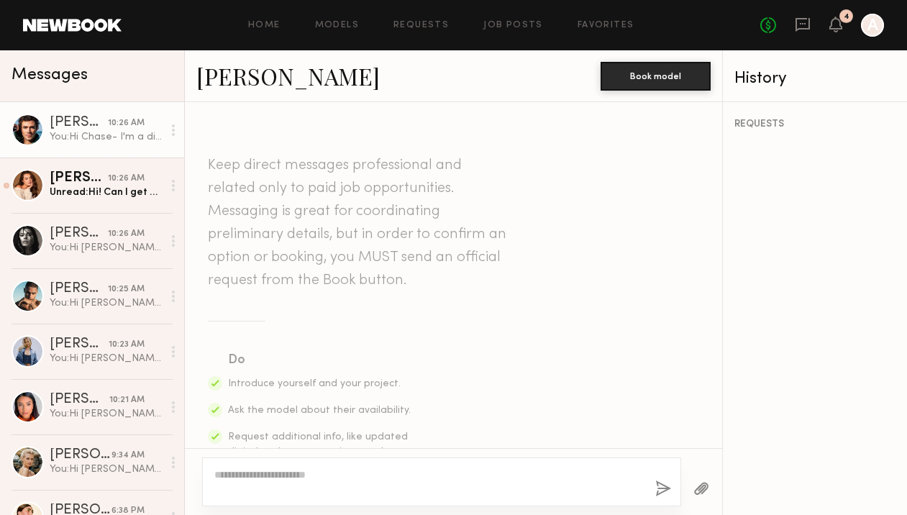
scroll to position [427, 0]
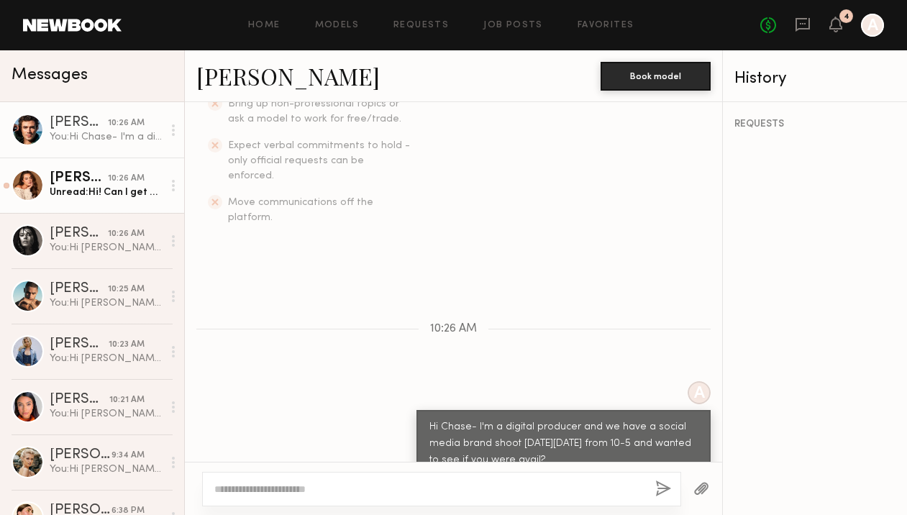
click at [107, 186] on div "Unread: Hi! Can I get more details on the shoot? The brand, the compensation, e…" at bounding box center [106, 193] width 113 height 14
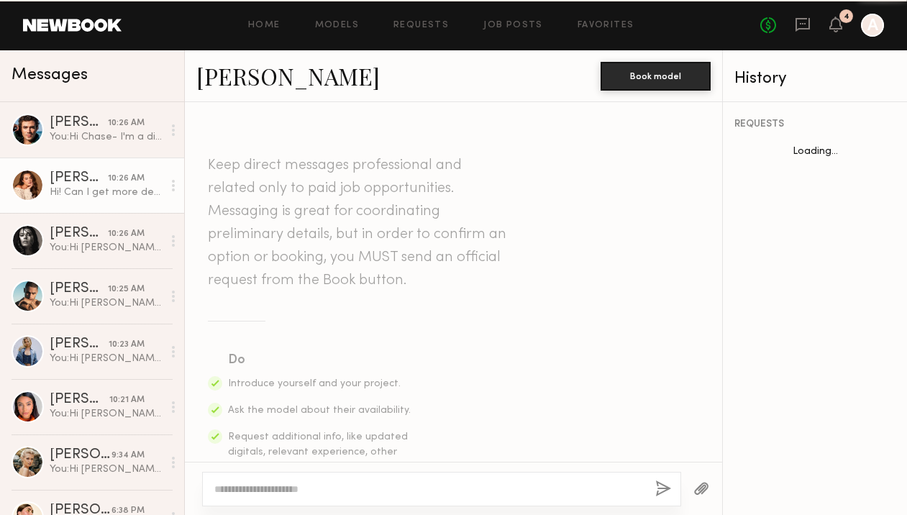
scroll to position [484, 0]
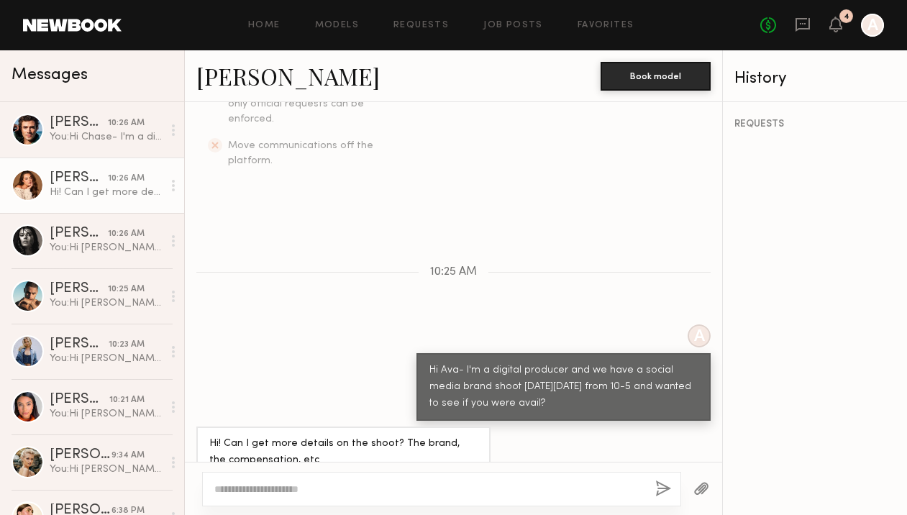
click at [283, 486] on textarea at bounding box center [428, 489] width 429 height 14
click at [531, 483] on textarea "**********" at bounding box center [428, 489] width 429 height 14
click at [631, 486] on textarea "**********" at bounding box center [428, 489] width 429 height 14
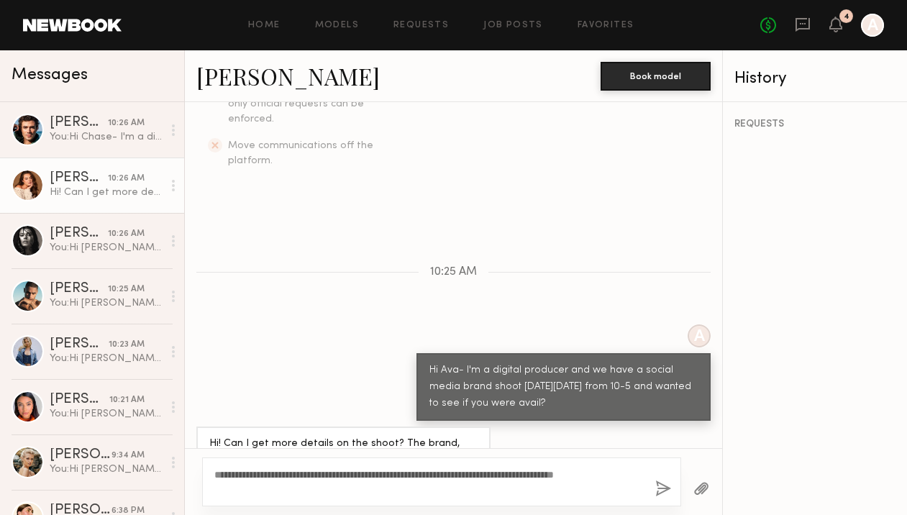
click at [242, 475] on textarea "**********" at bounding box center [428, 481] width 429 height 29
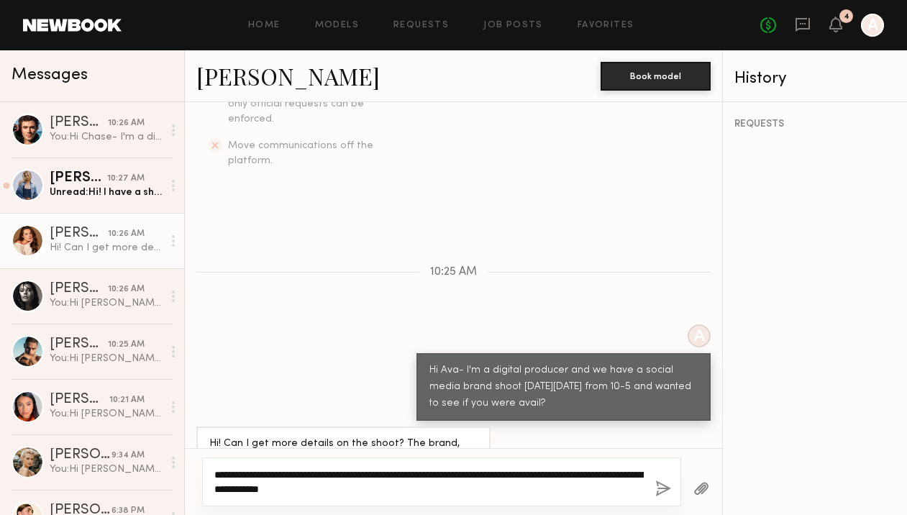
click at [508, 494] on textarea "**********" at bounding box center [428, 481] width 429 height 29
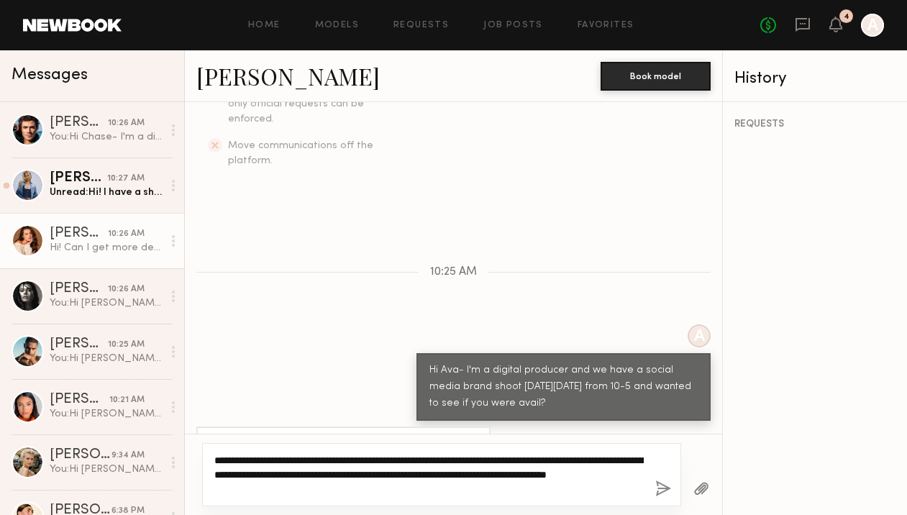
type textarea "**********"
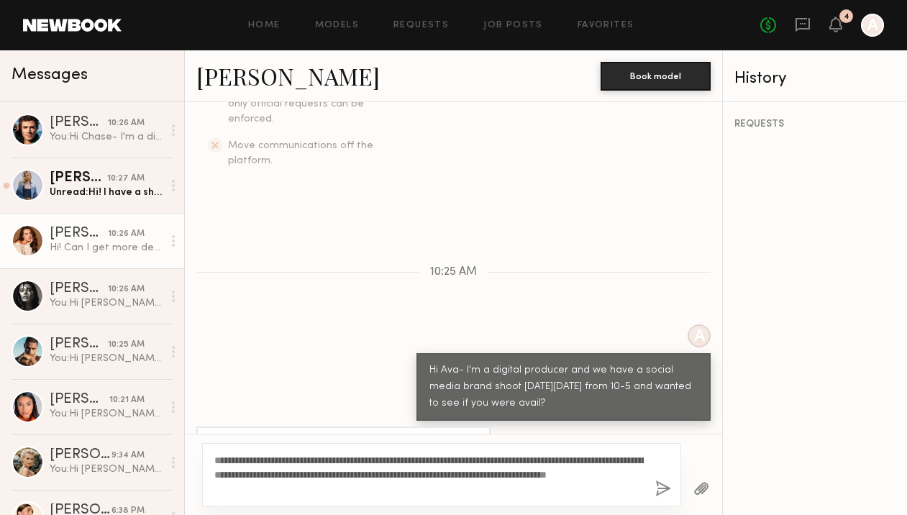
click at [664, 492] on button "button" at bounding box center [663, 489] width 16 height 18
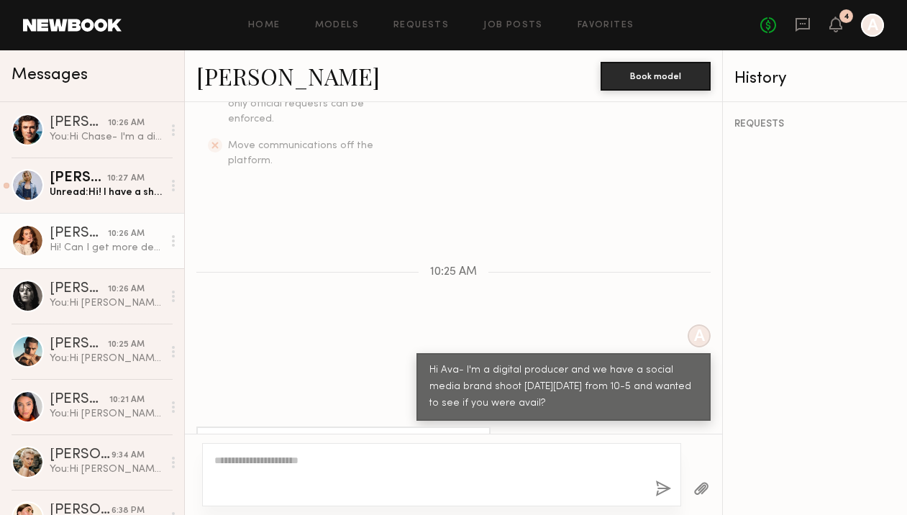
scroll to position [712, 0]
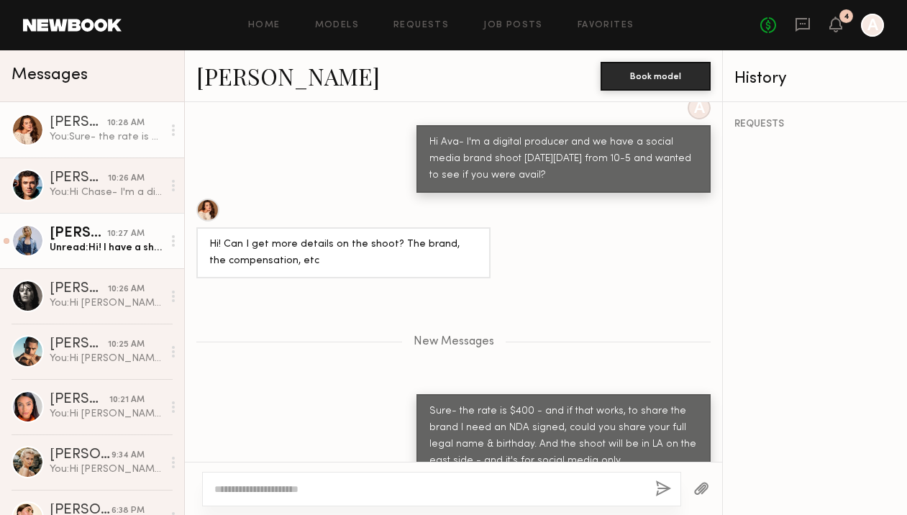
click at [123, 246] on div "Unread: Hi! I have a short shoot that day in dtla but could move it to earlier …" at bounding box center [106, 248] width 113 height 14
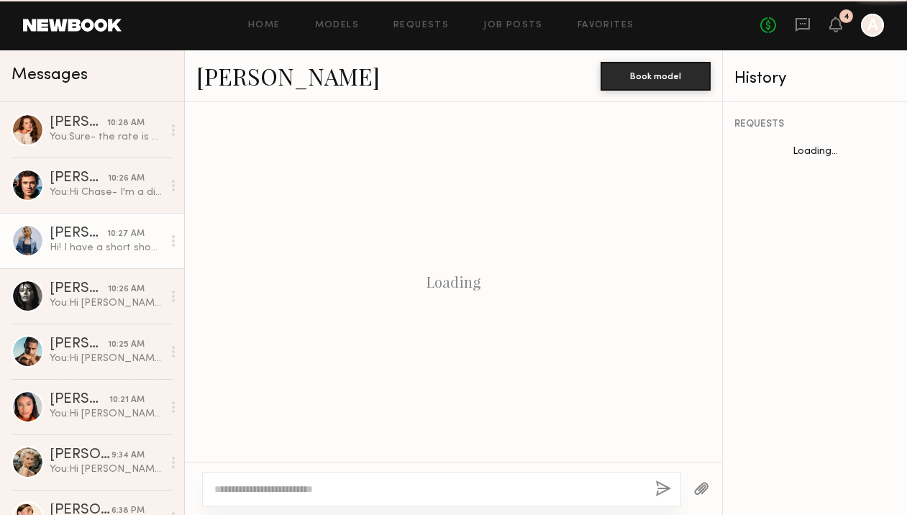
scroll to position [500, 0]
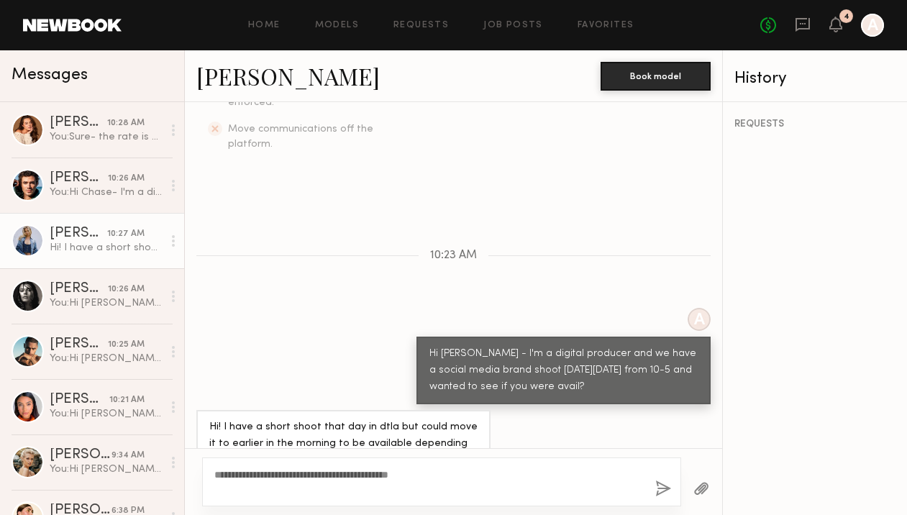
type textarea "**********"
click at [664, 489] on button "button" at bounding box center [663, 489] width 16 height 18
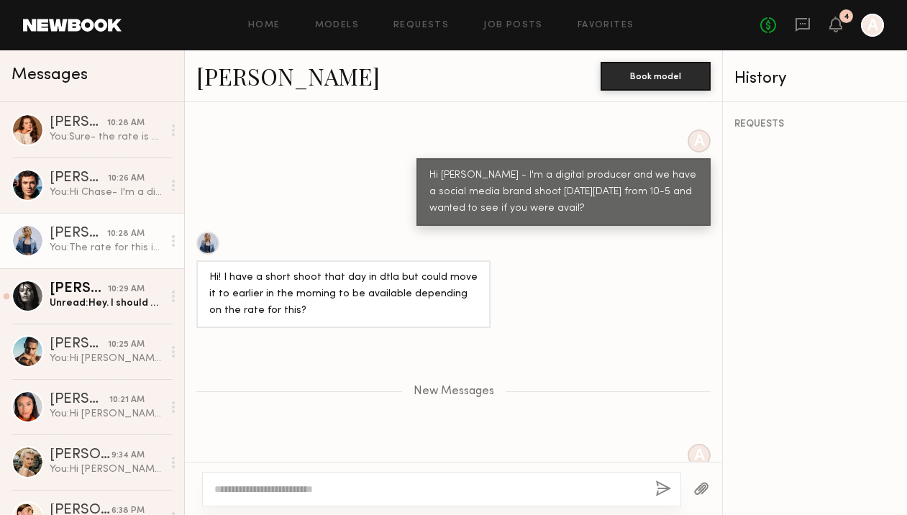
scroll to position [692, 0]
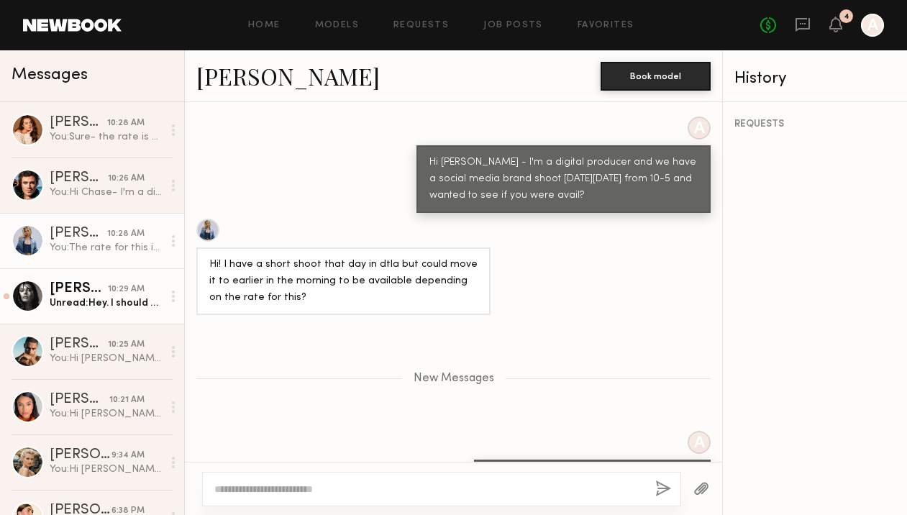
click at [85, 316] on link "Nikola S. 10:29 AM Unread: Hey. I should be available, please send the details.…" at bounding box center [92, 295] width 184 height 55
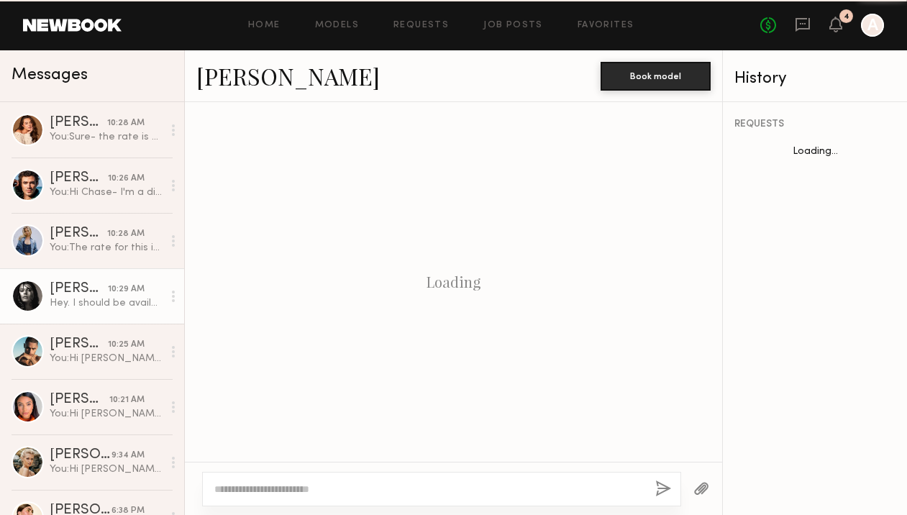
scroll to position [484, 0]
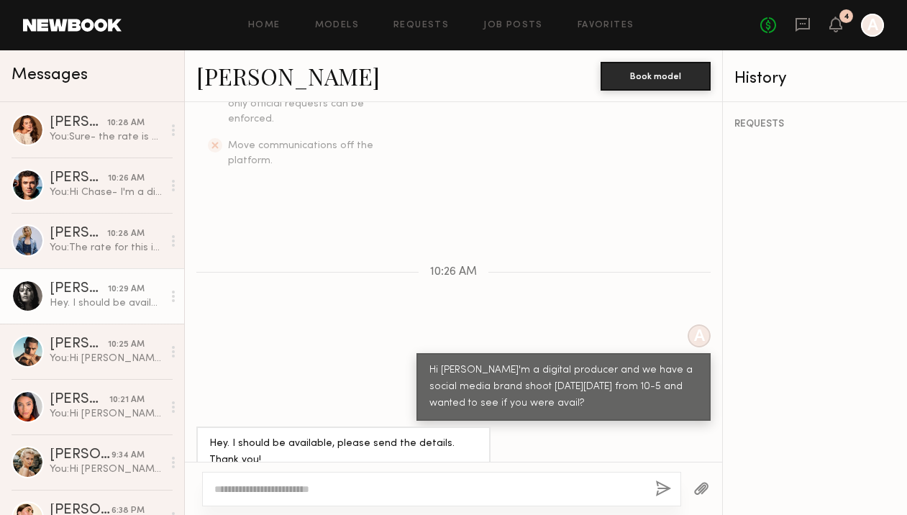
click at [250, 76] on link "Nikola S." at bounding box center [287, 75] width 183 height 31
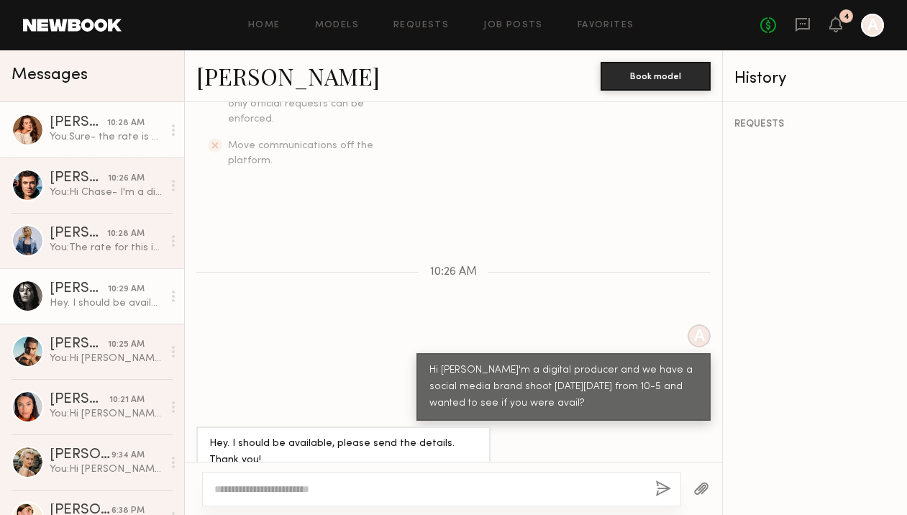
click at [96, 145] on link "Ava A. 10:28 AM You: Sure- the rate is $400 - and if that works, to share the b…" at bounding box center [92, 129] width 184 height 55
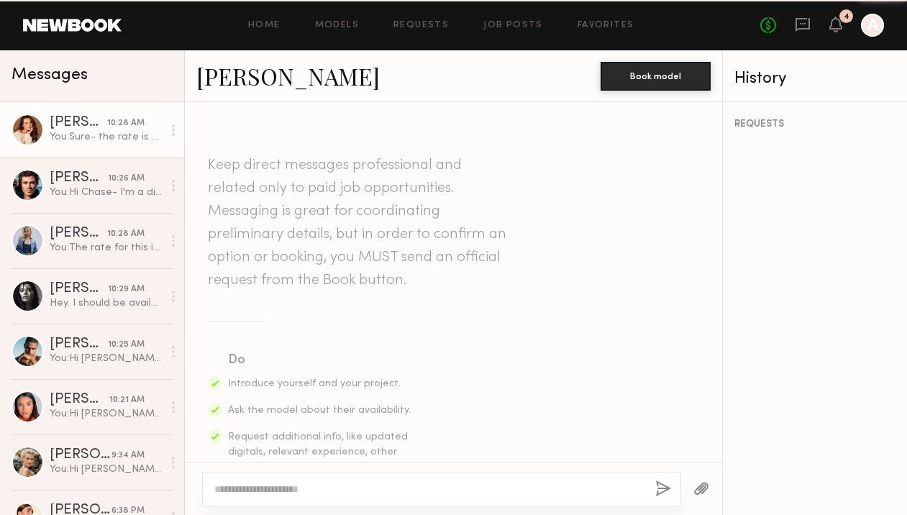
scroll to position [672, 0]
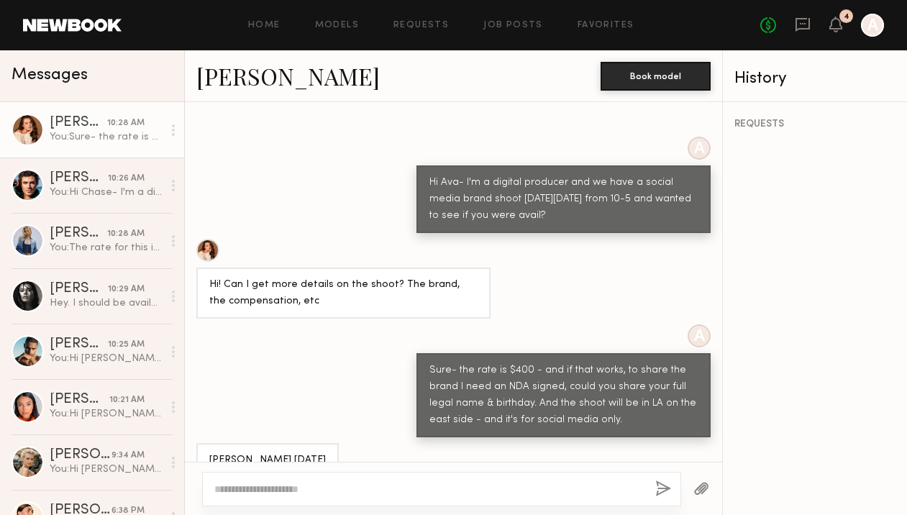
click at [226, 76] on link "Ava A." at bounding box center [287, 75] width 183 height 31
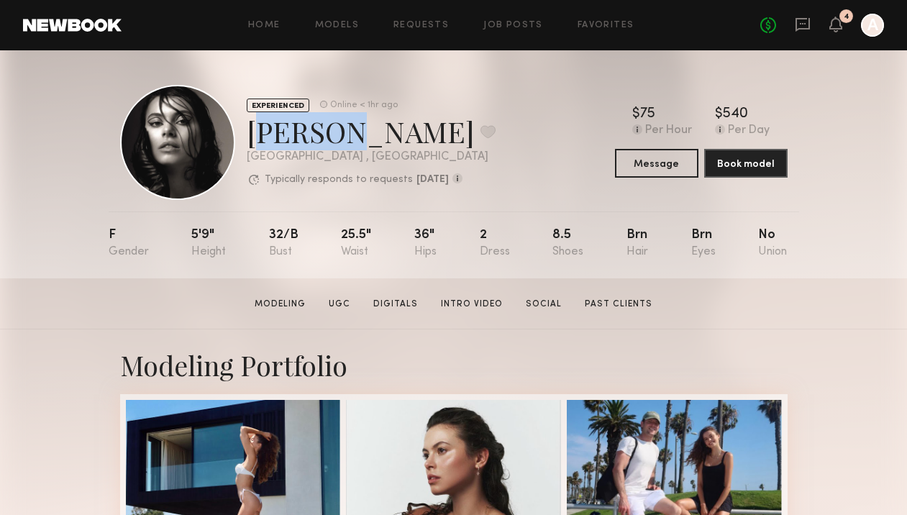
drag, startPoint x: 331, startPoint y: 136, endPoint x: 240, endPoint y: 132, distance: 90.7
click at [242, 134] on div "EXPERIENCED Online < 1hr ago [PERSON_NAME] Favorite [GEOGRAPHIC_DATA] , [GEOGRA…" at bounding box center [307, 142] width 375 height 115
copy div "[PERSON_NAME]"
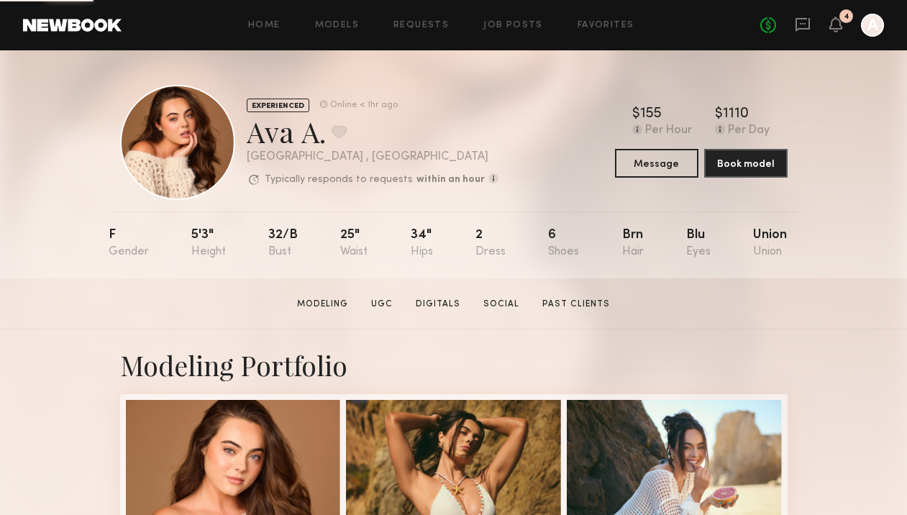
click at [73, 326] on section "[PERSON_NAME] Modeling UGC Digitals Social Past Clients Message Book Model" at bounding box center [453, 303] width 907 height 51
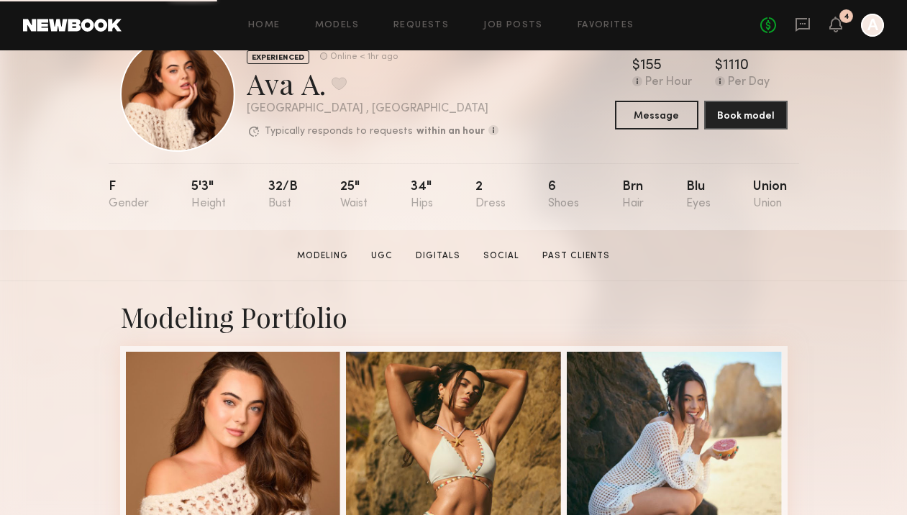
scroll to position [51, 0]
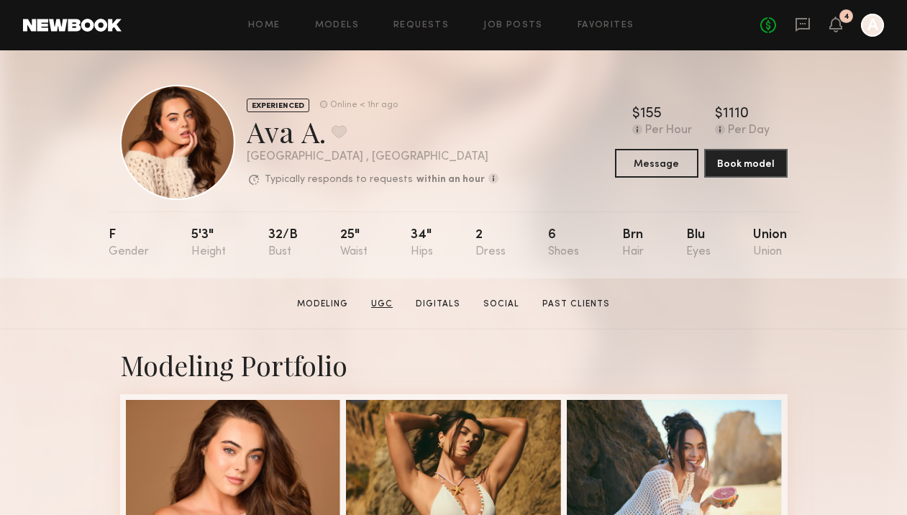
click at [386, 307] on link "UGC" at bounding box center [381, 304] width 33 height 13
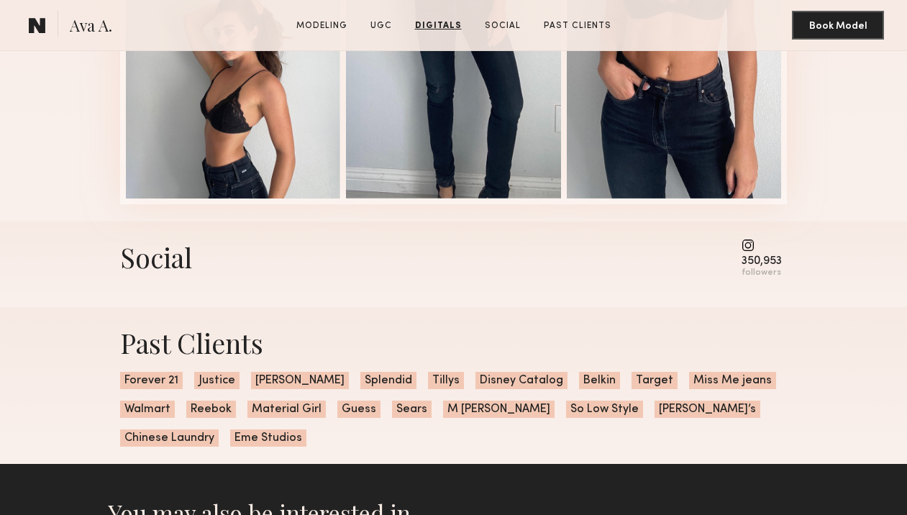
scroll to position [2564, 0]
